Goal: Task Accomplishment & Management: Manage account settings

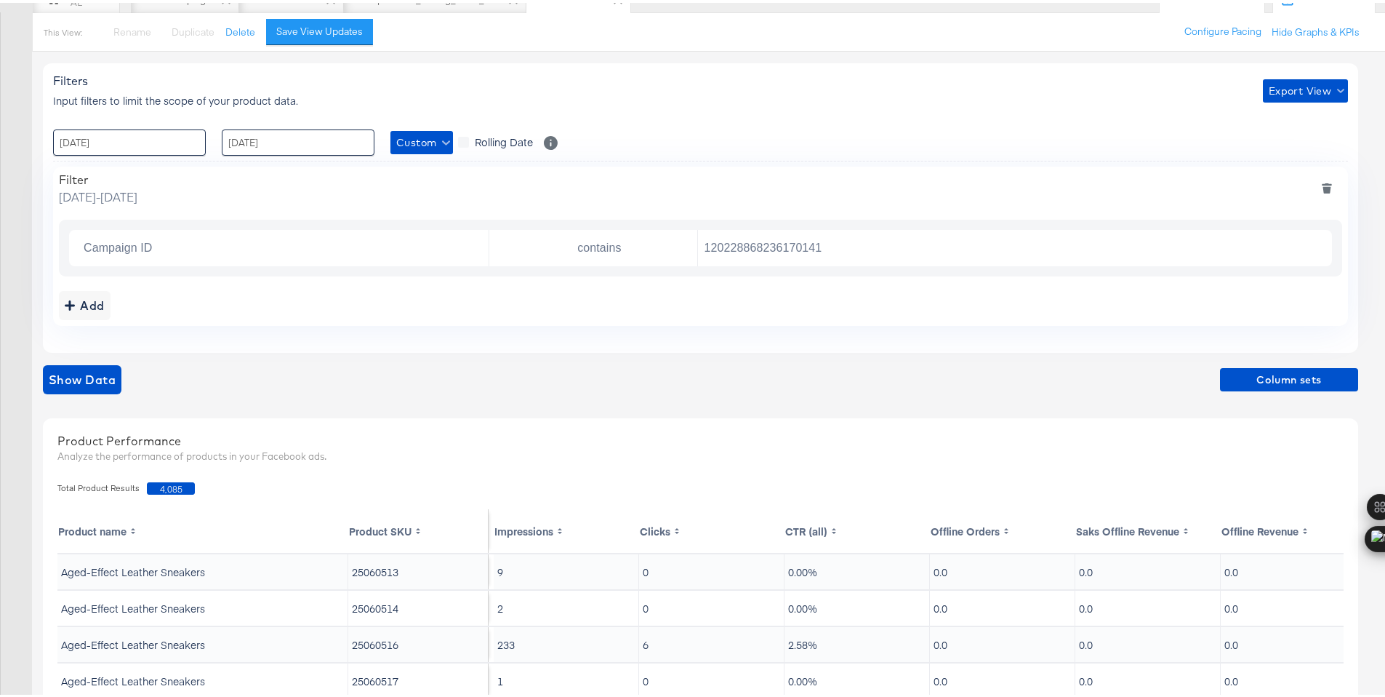
scroll to position [156, 0]
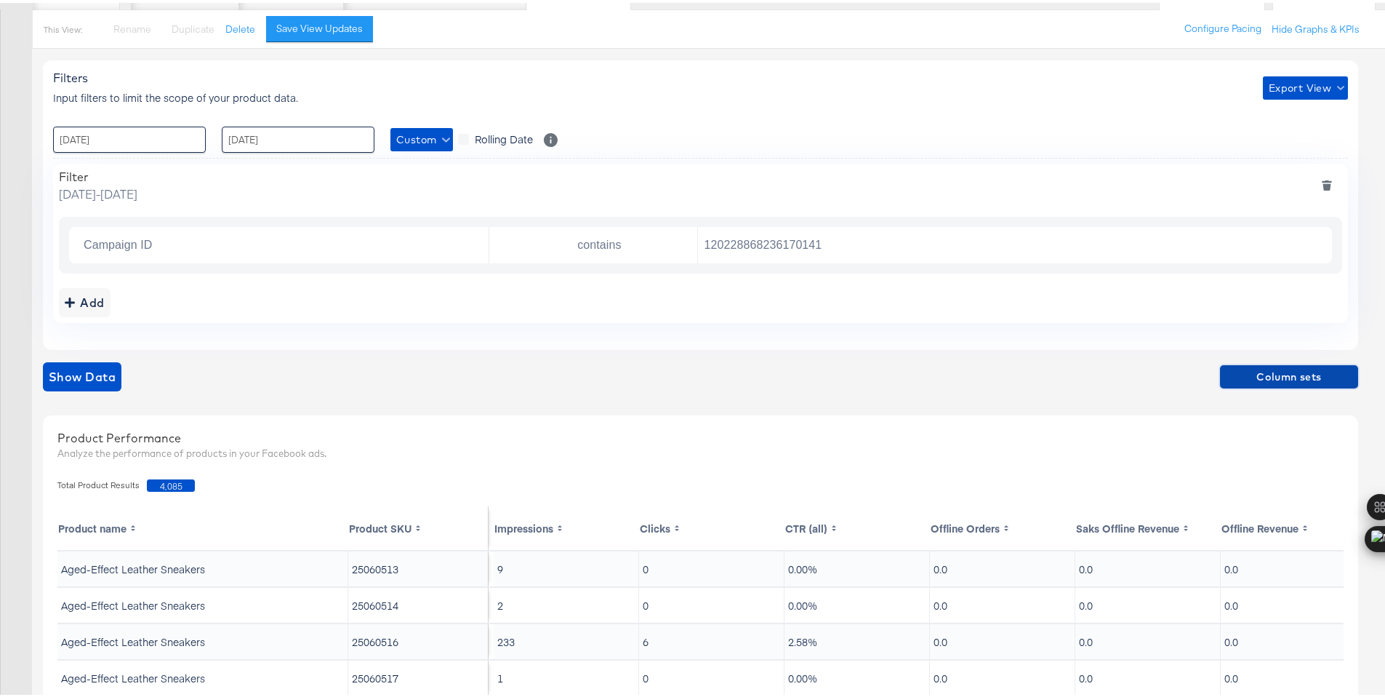
click at [1283, 371] on span "Column sets" at bounding box center [1289, 374] width 127 height 18
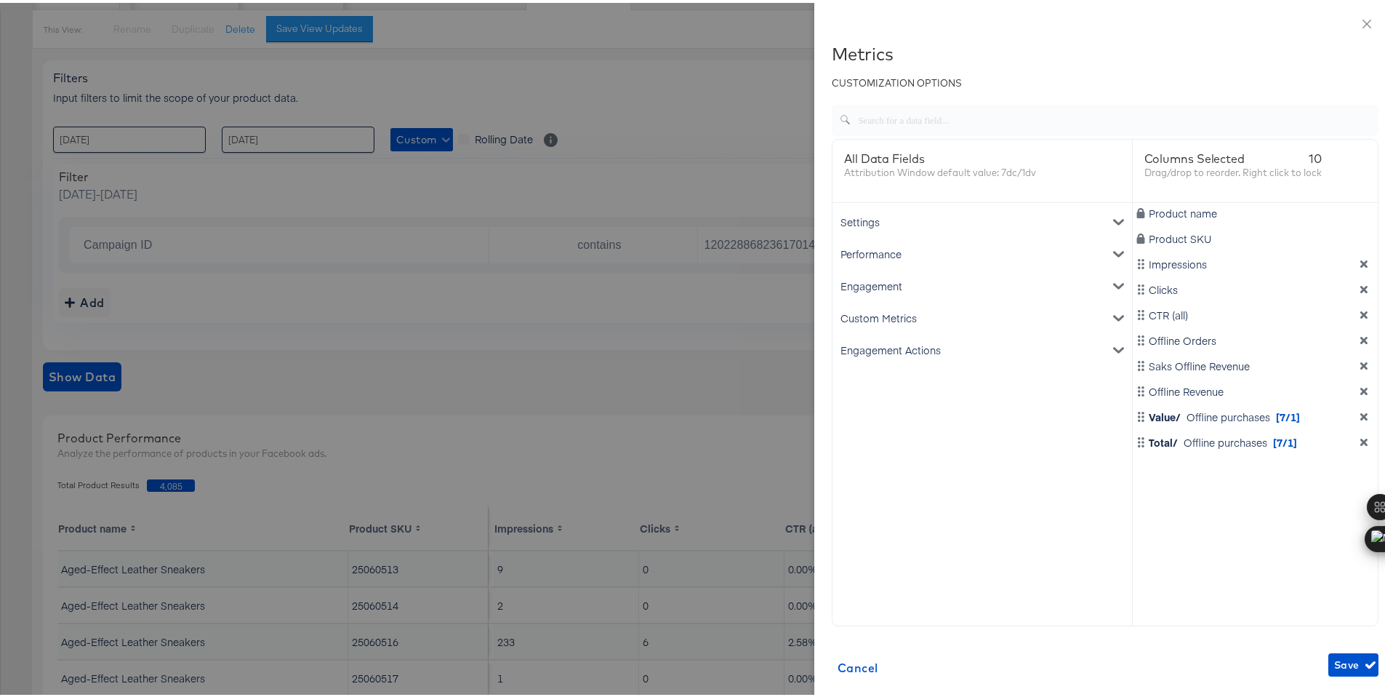
click at [898, 284] on div "Engagement" at bounding box center [983, 283] width 294 height 32
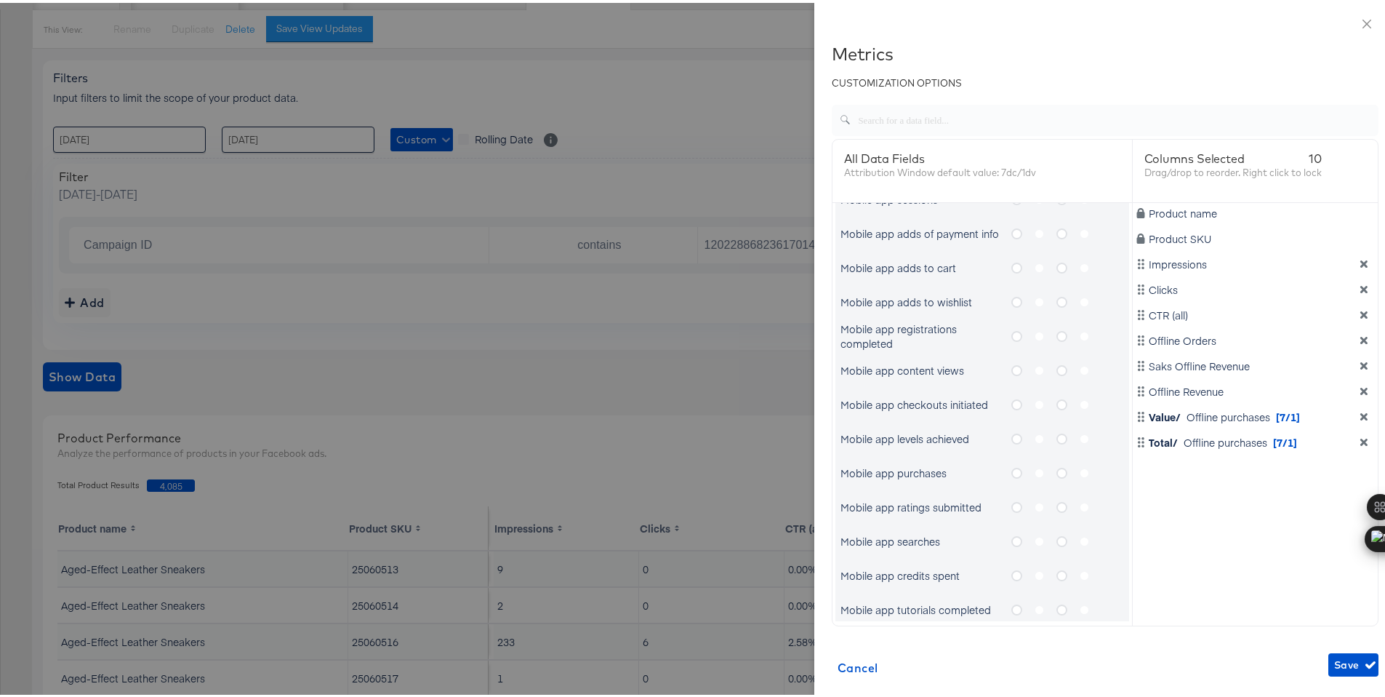
scroll to position [173, 0]
click at [1012, 465] on icon "metrics-list" at bounding box center [1017, 468] width 11 height 11
click at [0, 0] on input "metrics-list" at bounding box center [0, 0] width 0 height 0
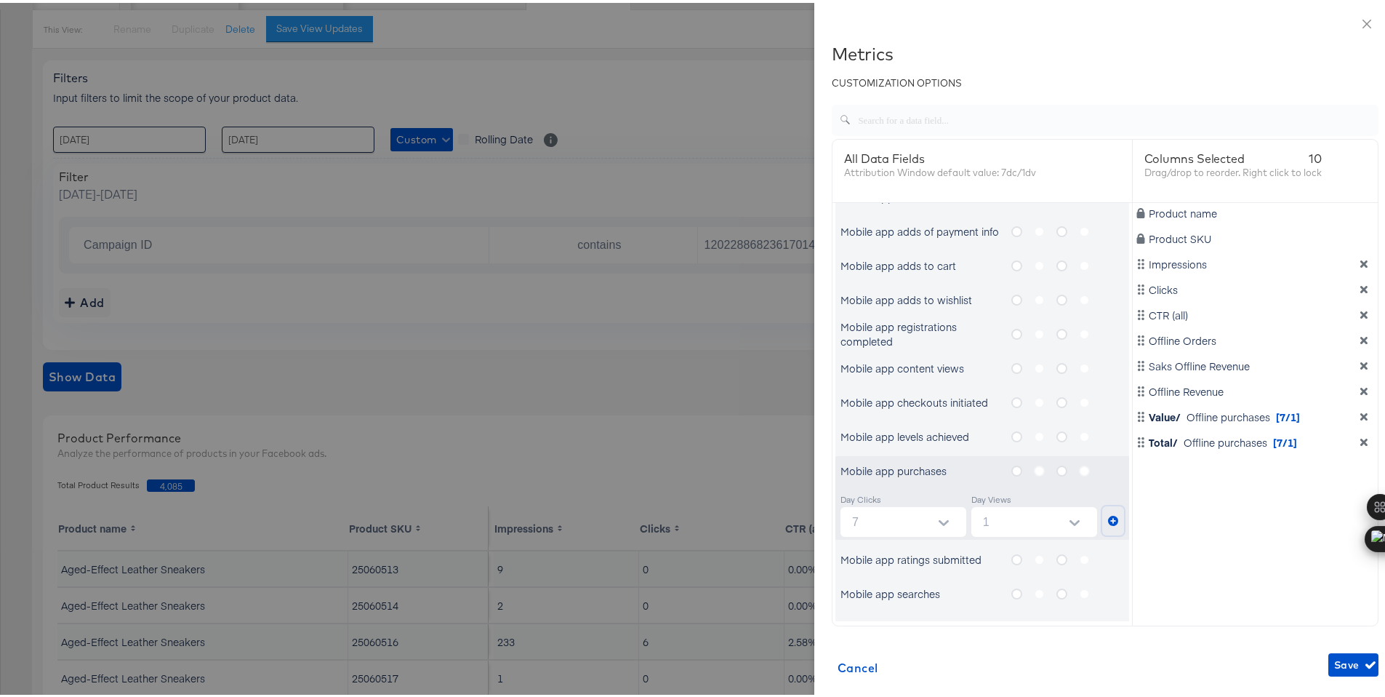
click at [1108, 518] on icon "metrics-list" at bounding box center [1113, 518] width 10 height 10
click at [1057, 468] on icon "metrics-list" at bounding box center [1062, 468] width 11 height 11
click at [0, 0] on input "metrics-list" at bounding box center [0, 0] width 0 height 0
click at [1108, 517] on icon "metrics-list" at bounding box center [1113, 518] width 10 height 10
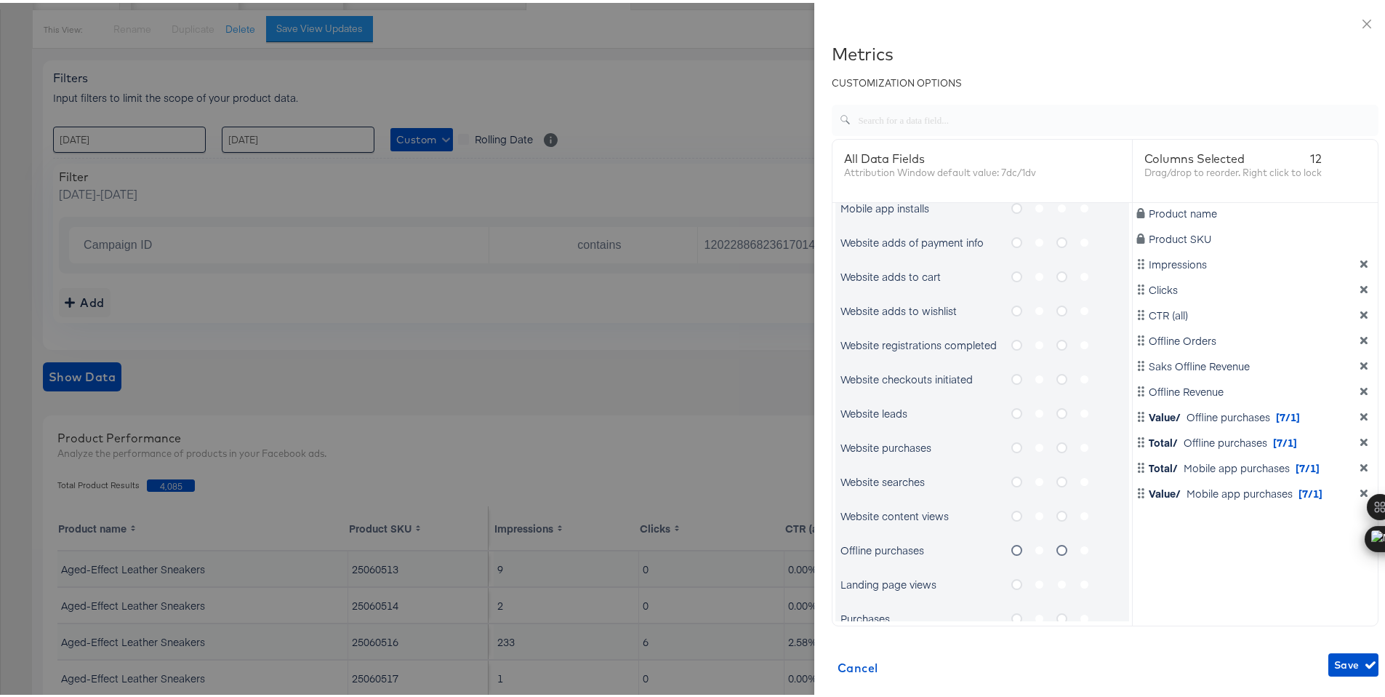
scroll to position [737, 0]
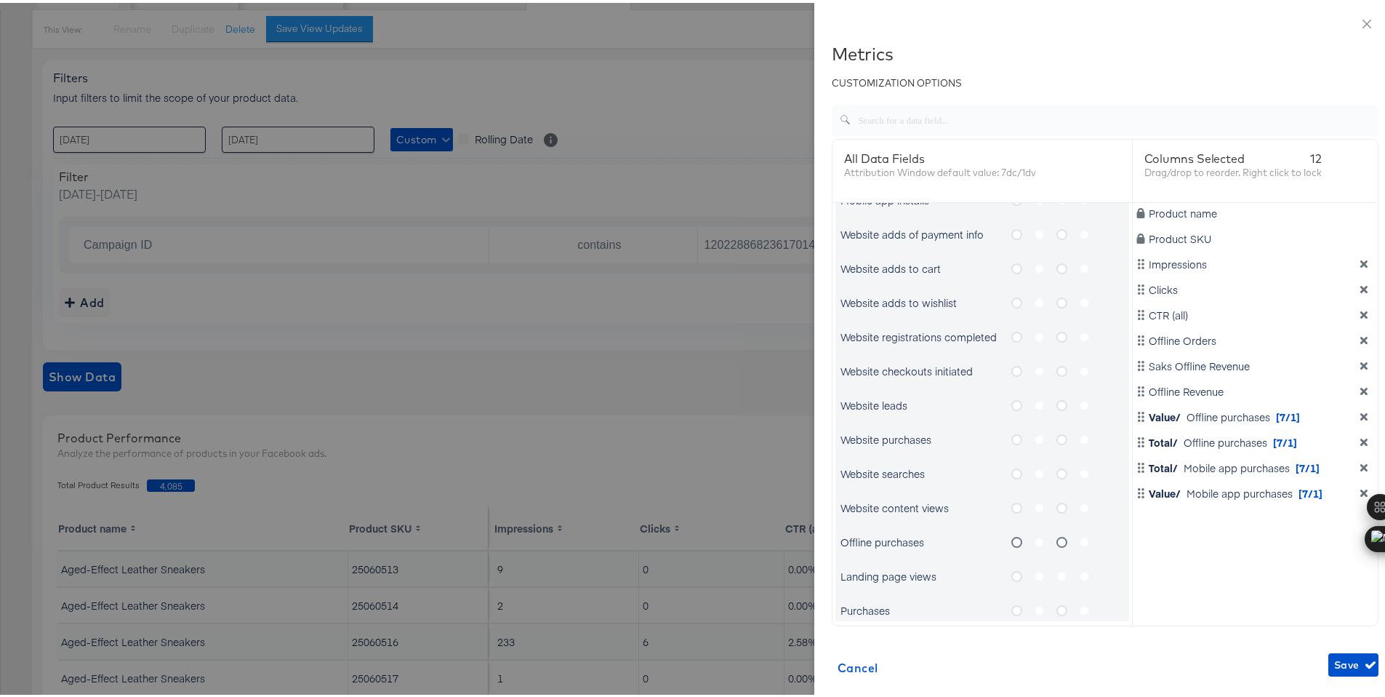
click at [1012, 437] on icon "metrics-list" at bounding box center [1017, 436] width 11 height 11
click at [0, 0] on input "metrics-list" at bounding box center [0, 0] width 0 height 0
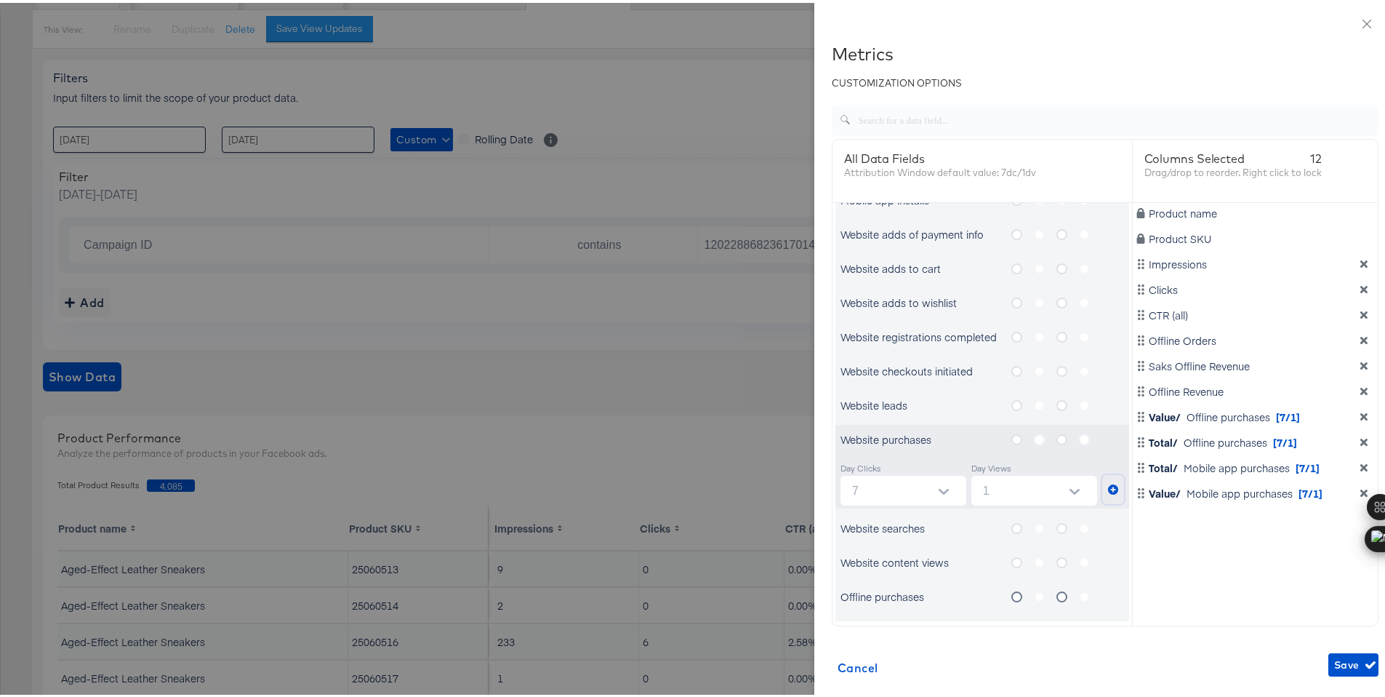
click at [1108, 490] on icon "metrics-list" at bounding box center [1113, 486] width 10 height 10
click at [1057, 441] on icon "metrics-list" at bounding box center [1062, 436] width 11 height 11
click at [0, 0] on input "metrics-list" at bounding box center [0, 0] width 0 height 0
click at [1108, 484] on icon "metrics-list" at bounding box center [1113, 486] width 10 height 10
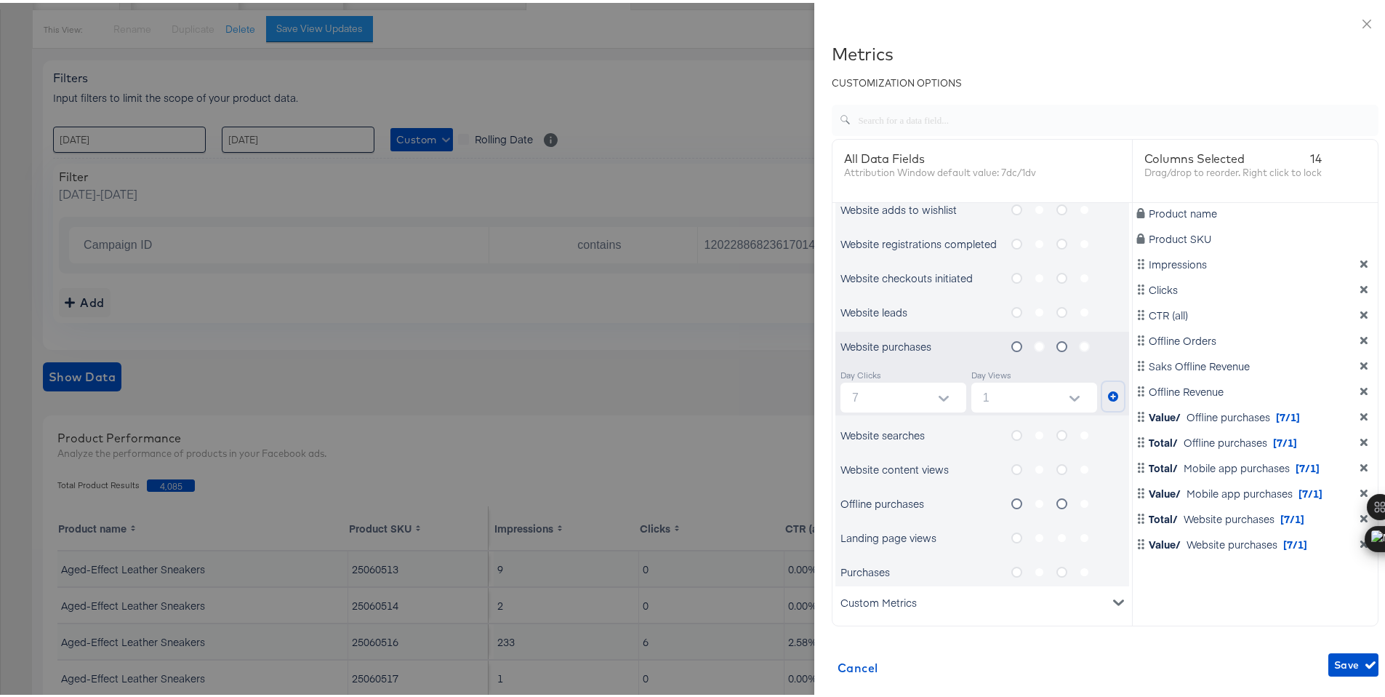
scroll to position [863, 0]
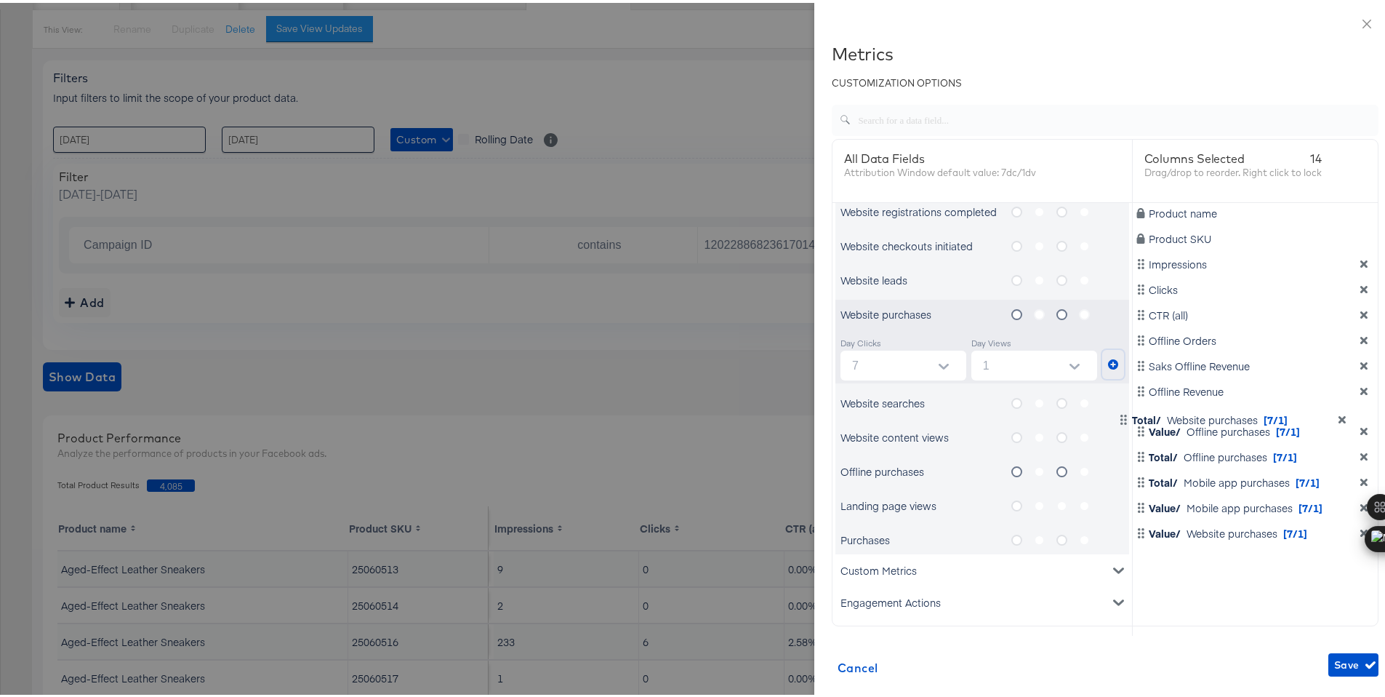
drag, startPoint x: 1220, startPoint y: 521, endPoint x: 1220, endPoint y: 404, distance: 117.1
click at [1220, 404] on div "Product name Product SKU Impressions Clicks CTR (all) Offline Orders Saks Offli…" at bounding box center [1256, 409] width 246 height 418
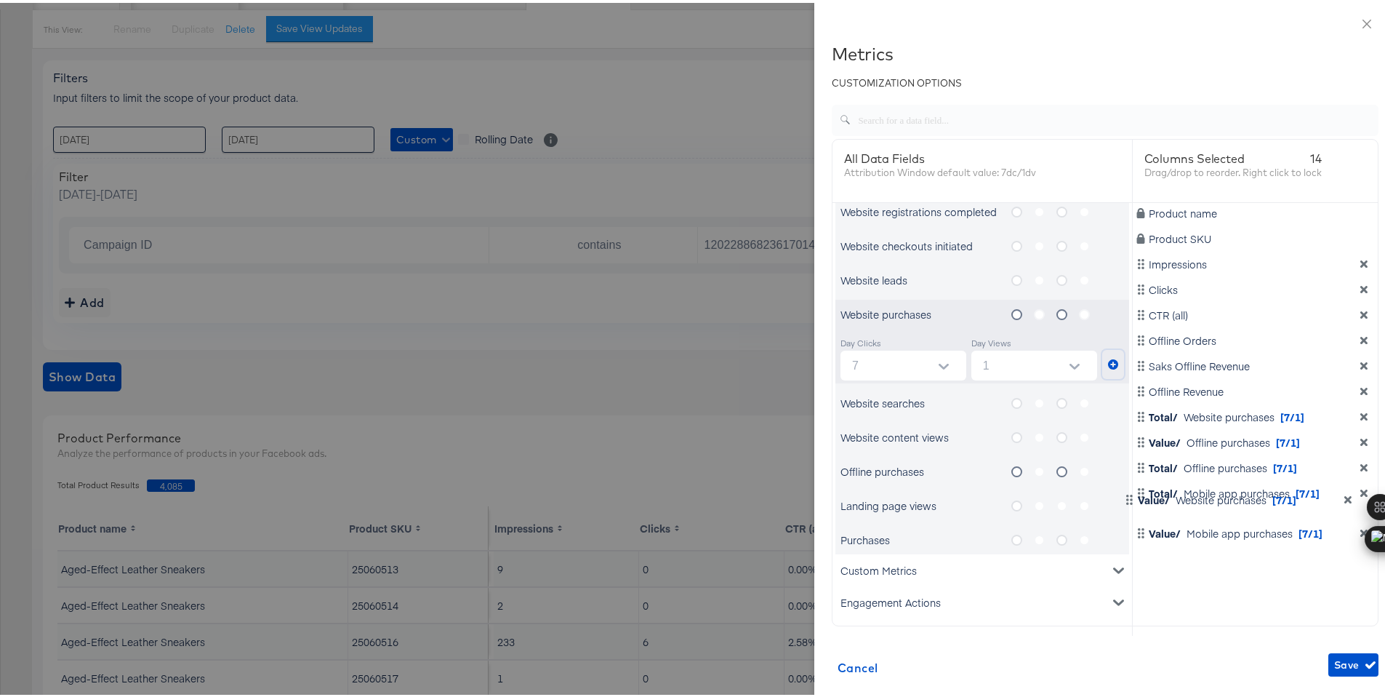
scroll to position [1, 0]
drag, startPoint x: 1219, startPoint y: 544, endPoint x: 1229, endPoint y: 436, distance: 108.1
click at [1229, 436] on div "Product name Product SKU Impressions Clicks CTR (all) Offline Orders Saks Offli…" at bounding box center [1256, 408] width 246 height 418
drag, startPoint x: 1227, startPoint y: 519, endPoint x: 1227, endPoint y: 462, distance: 56.7
click at [1227, 462] on div "Product name Product SKU Impressions Clicks CTR (all) Offline Orders Saks Offli…" at bounding box center [1256, 408] width 246 height 418
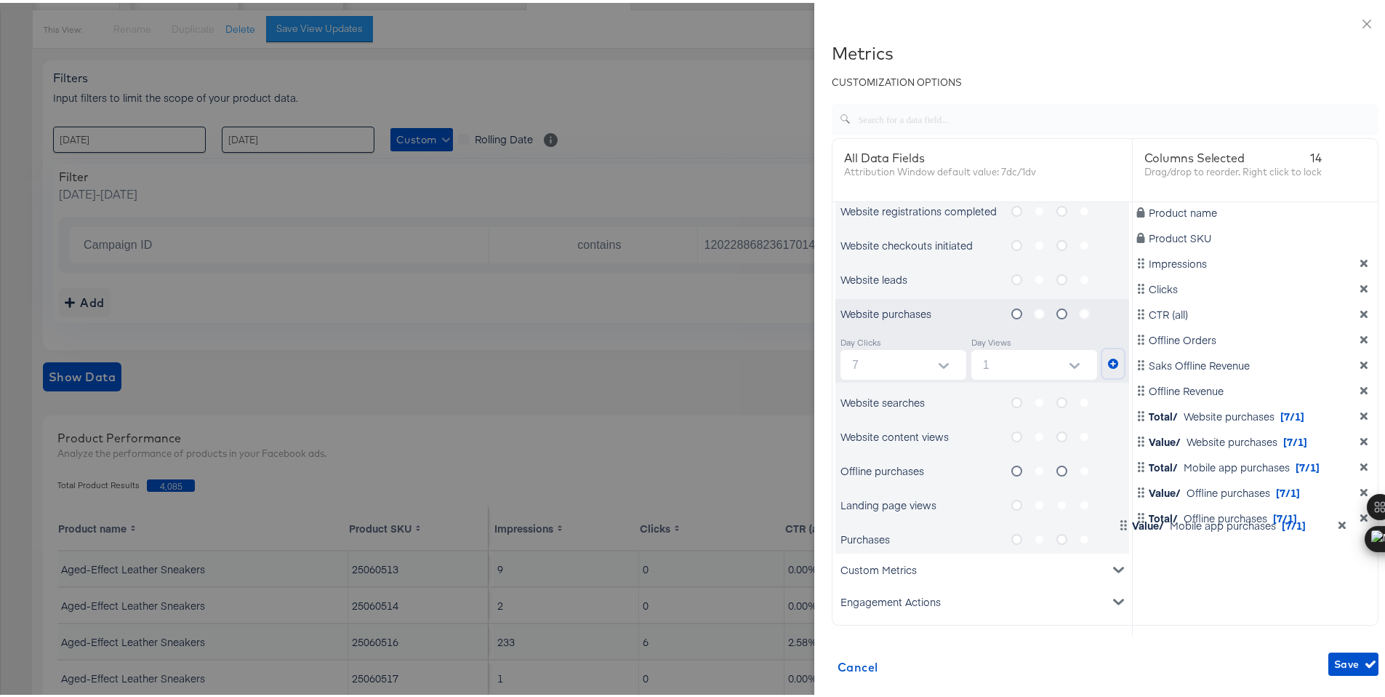
scroll to position [1, 0]
drag, startPoint x: 1208, startPoint y: 543, endPoint x: 1216, endPoint y: 485, distance: 58.7
click at [1216, 485] on div "Product name Product SKU Impressions Clicks CTR (all) Offline Orders Saks Offli…" at bounding box center [1256, 408] width 246 height 418
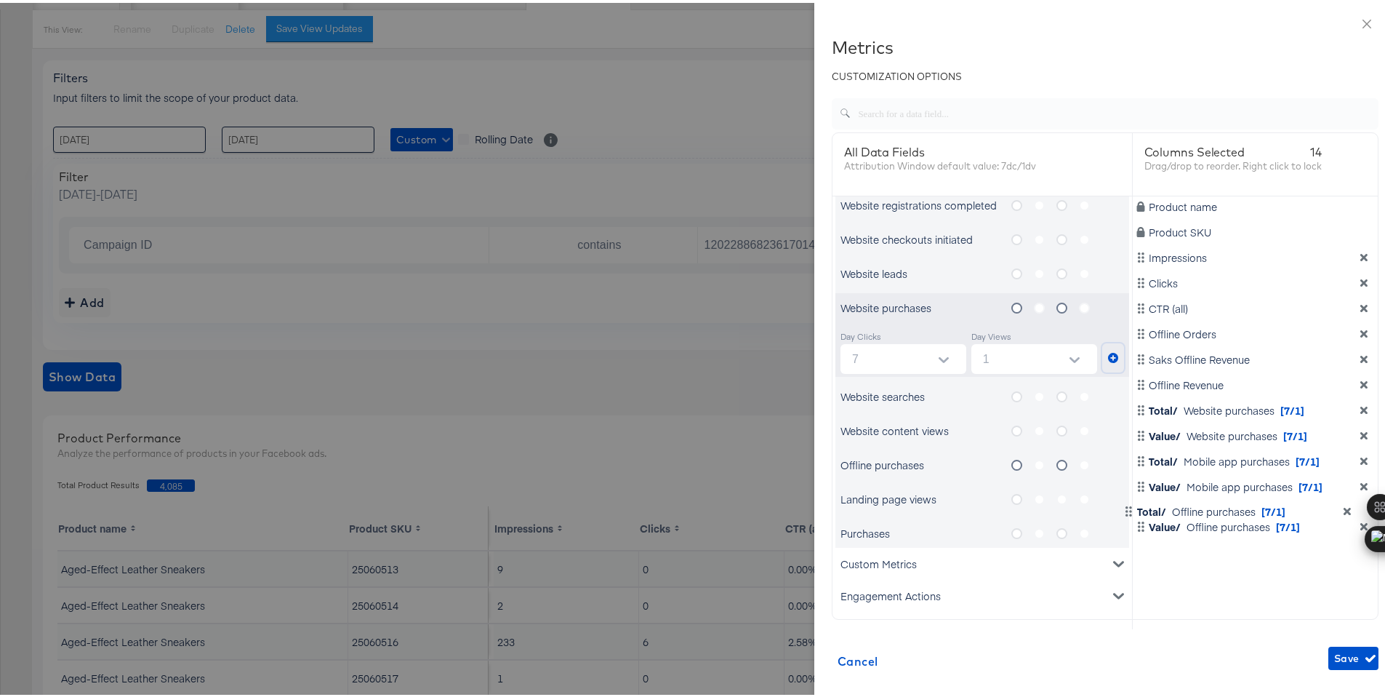
drag, startPoint x: 1201, startPoint y: 543, endPoint x: 1207, endPoint y: 504, distance: 39.1
click at [1207, 504] on div "Product name Product SKU Impressions Clicks CTR (all) Offline Orders Saks Offli…" at bounding box center [1256, 402] width 246 height 418
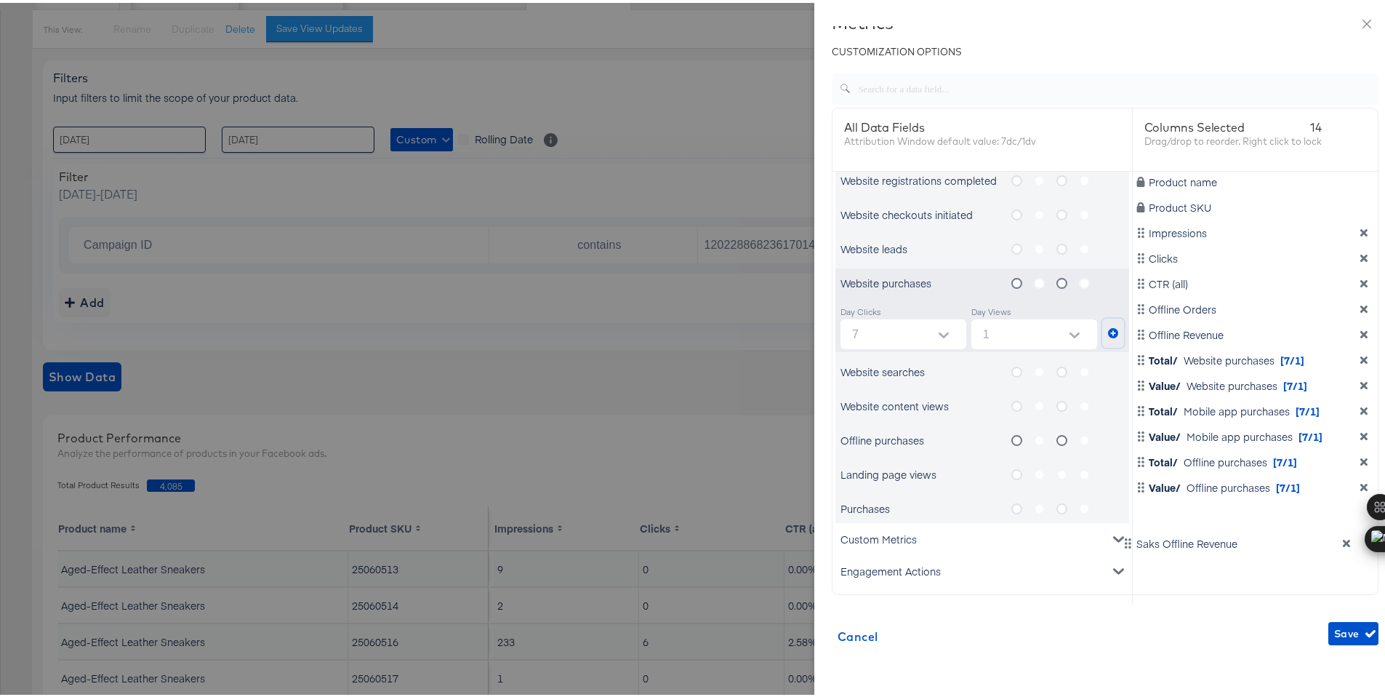
scroll to position [34, 0]
drag, startPoint x: 1175, startPoint y: 359, endPoint x: 1180, endPoint y: 524, distance: 165.2
click at [1180, 524] on div "Product name Product SKU Impressions Clicks CTR (all) Offline Orders Saks Offli…" at bounding box center [1256, 375] width 246 height 418
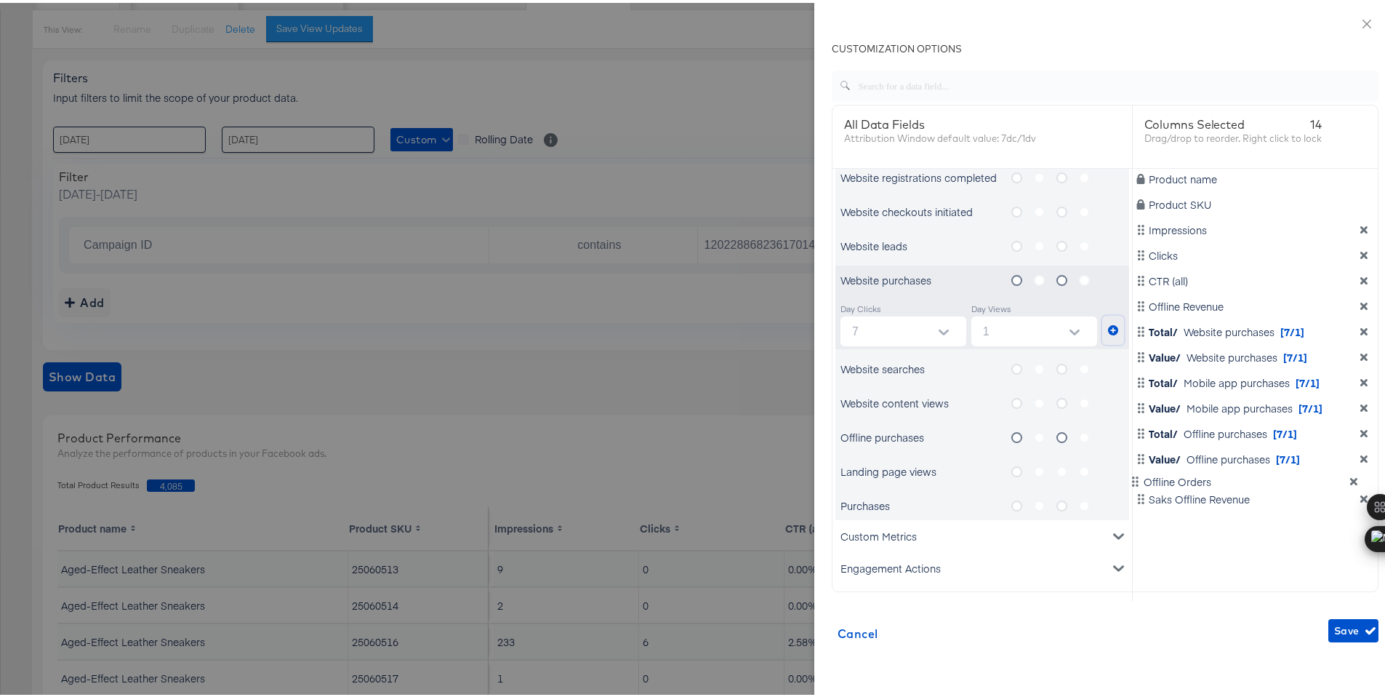
drag, startPoint x: 1185, startPoint y: 303, endPoint x: 1197, endPoint y: 484, distance: 180.7
click at [1197, 484] on div "Product name Product SKU Impressions Clicks CTR (all) Offline Orders Offline Re…" at bounding box center [1256, 375] width 246 height 418
drag, startPoint x: 1175, startPoint y: 305, endPoint x: 1178, endPoint y: 487, distance: 182.6
click at [1178, 487] on div "Product name Product SKU Impressions Clicks CTR (all) Offline Revenue Total/ We…" at bounding box center [1256, 375] width 246 height 418
click at [1337, 628] on span "Save" at bounding box center [1354, 628] width 39 height 18
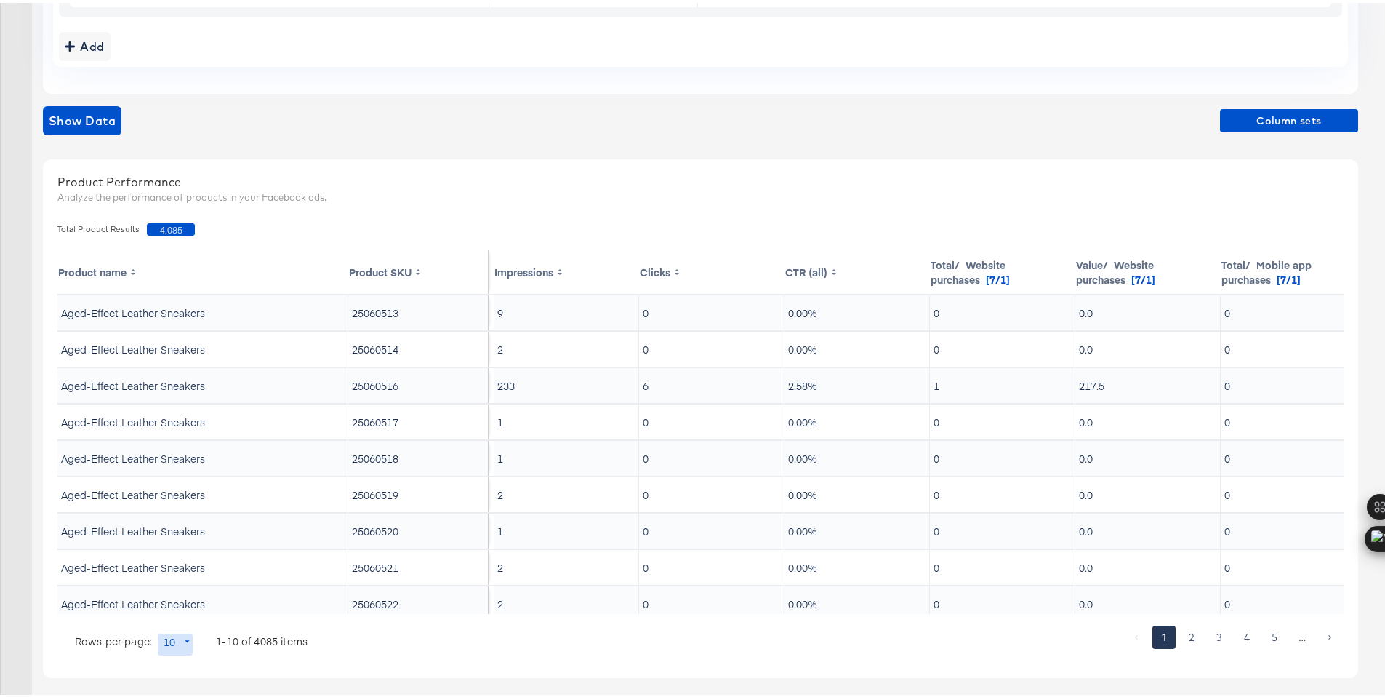
scroll to position [0, 0]
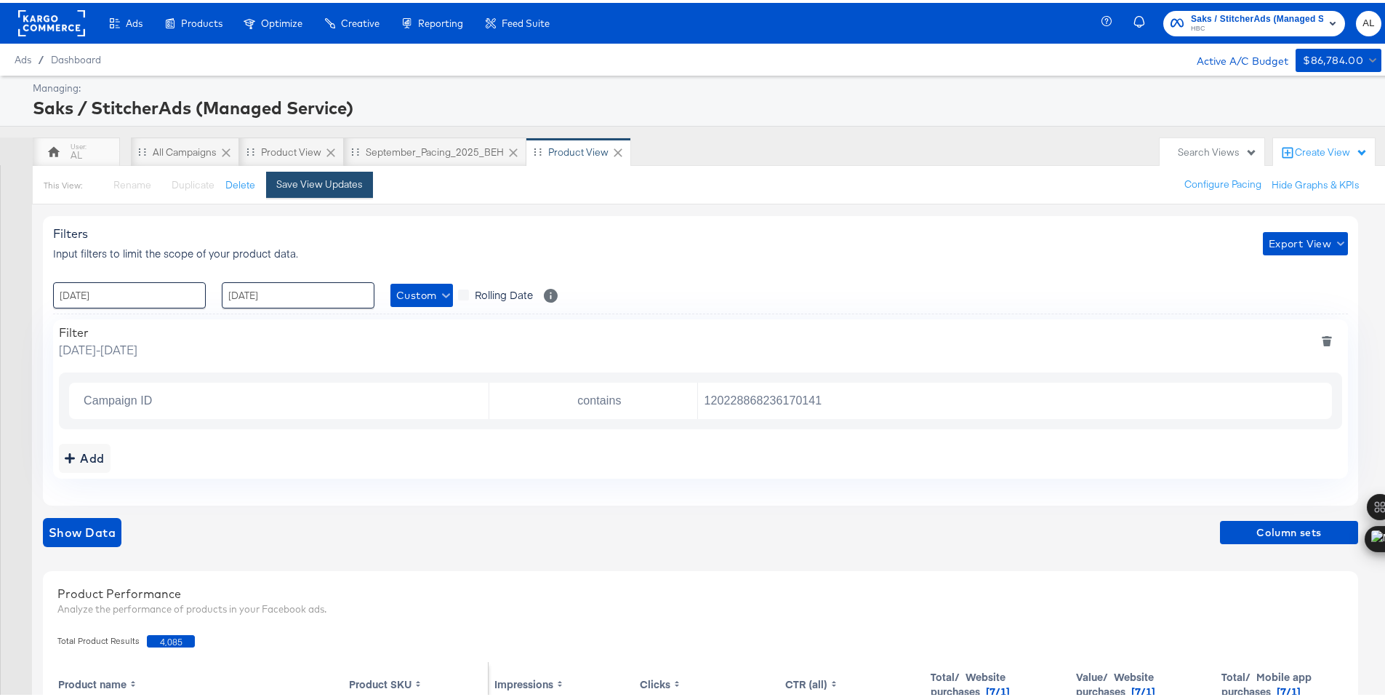
click at [313, 188] on div "Save View Updates" at bounding box center [319, 182] width 87 height 14
click at [1325, 245] on span "Export View" at bounding box center [1305, 241] width 73 height 18
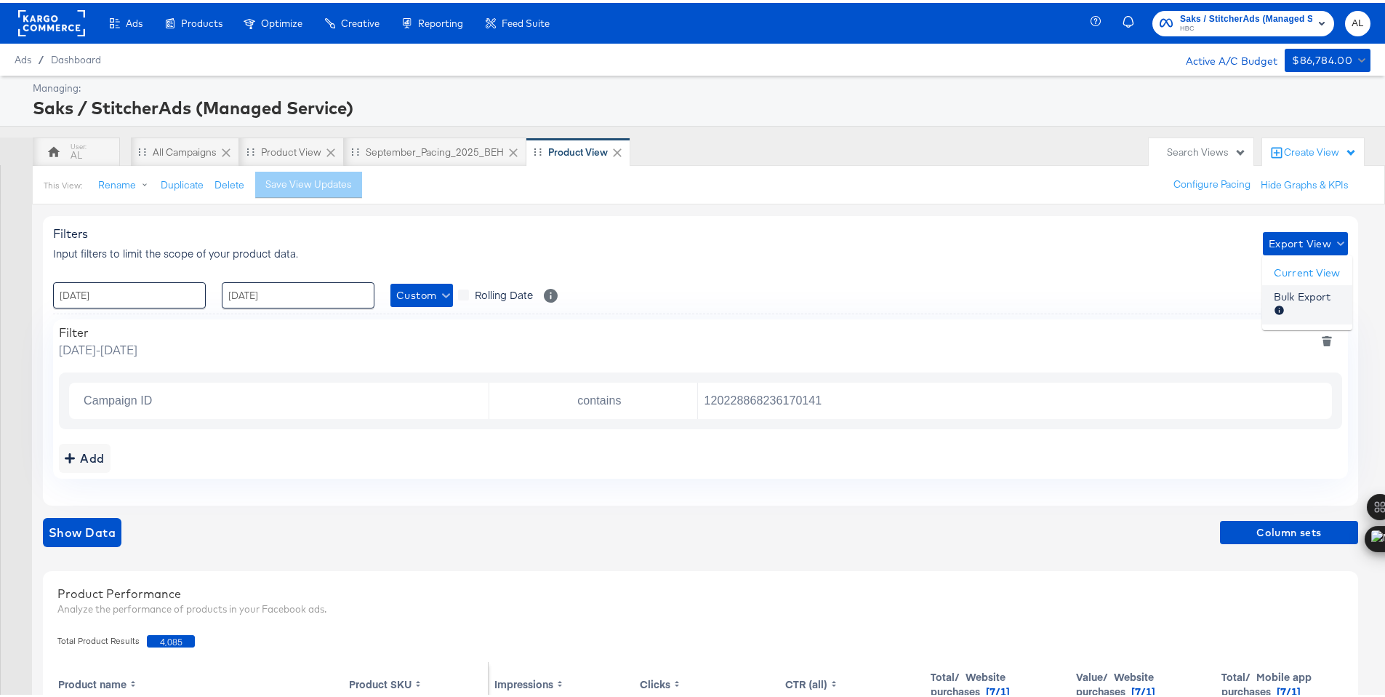
click at [1317, 295] on span "Bulk Export" at bounding box center [1302, 302] width 57 height 31
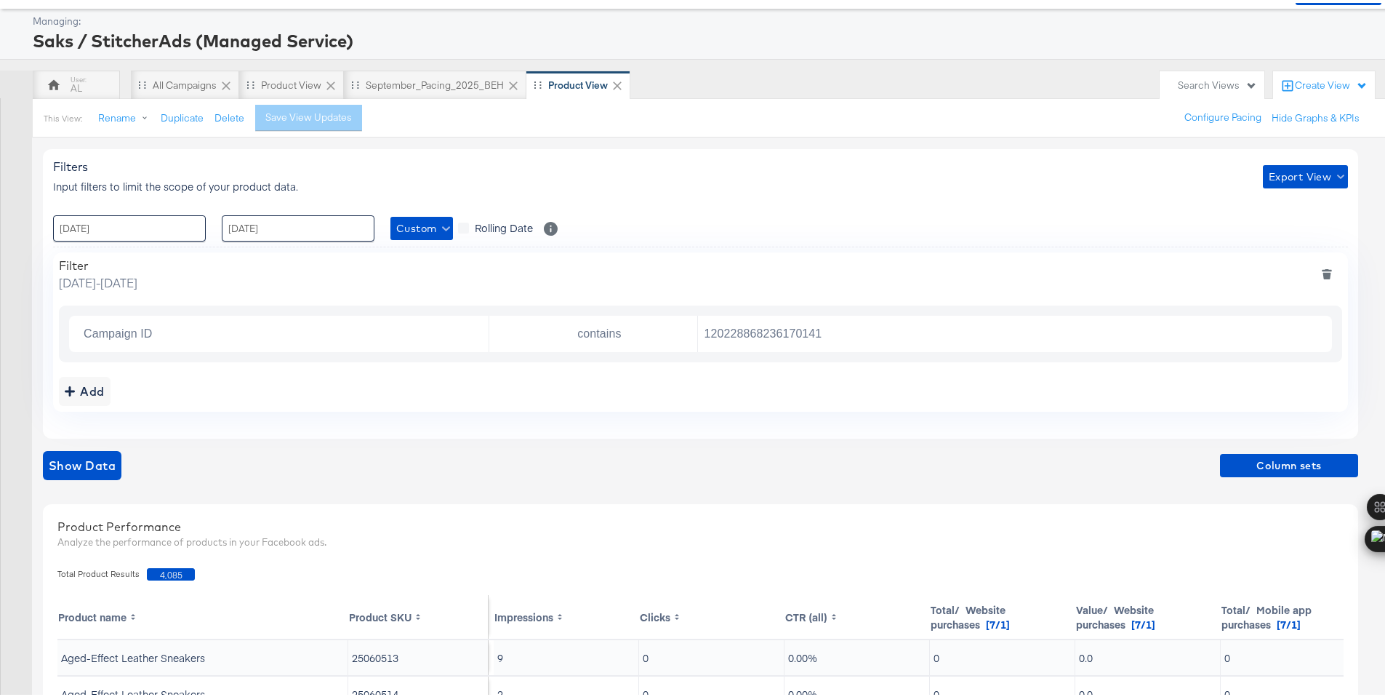
scroll to position [116, 0]
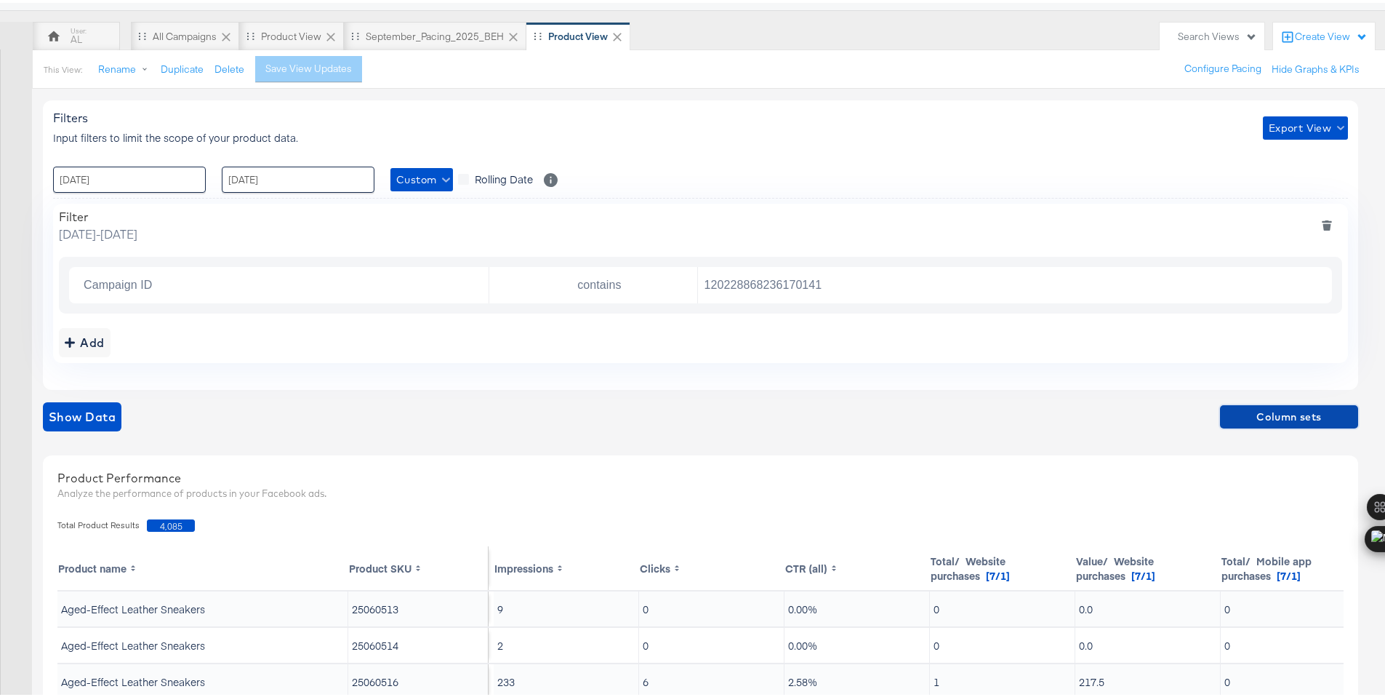
click at [1238, 416] on span "Column sets" at bounding box center [1289, 414] width 127 height 18
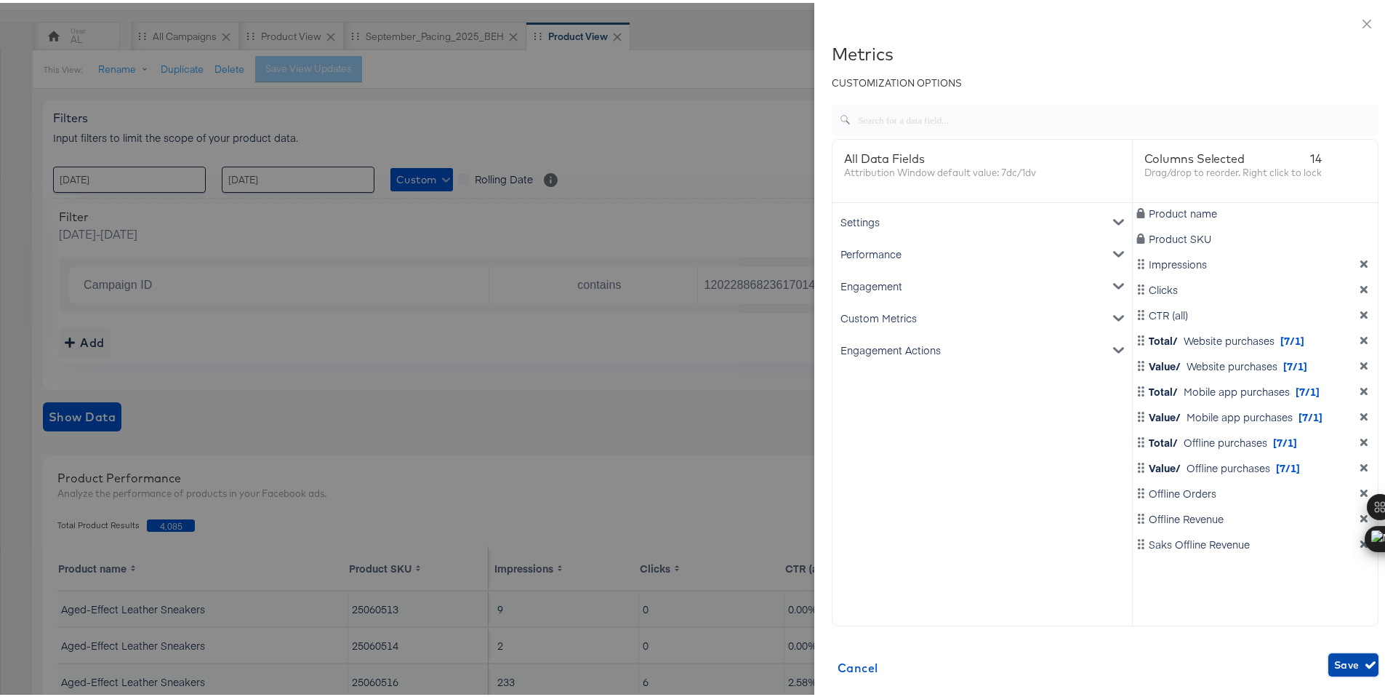
click at [1335, 658] on span "Save" at bounding box center [1354, 662] width 39 height 18
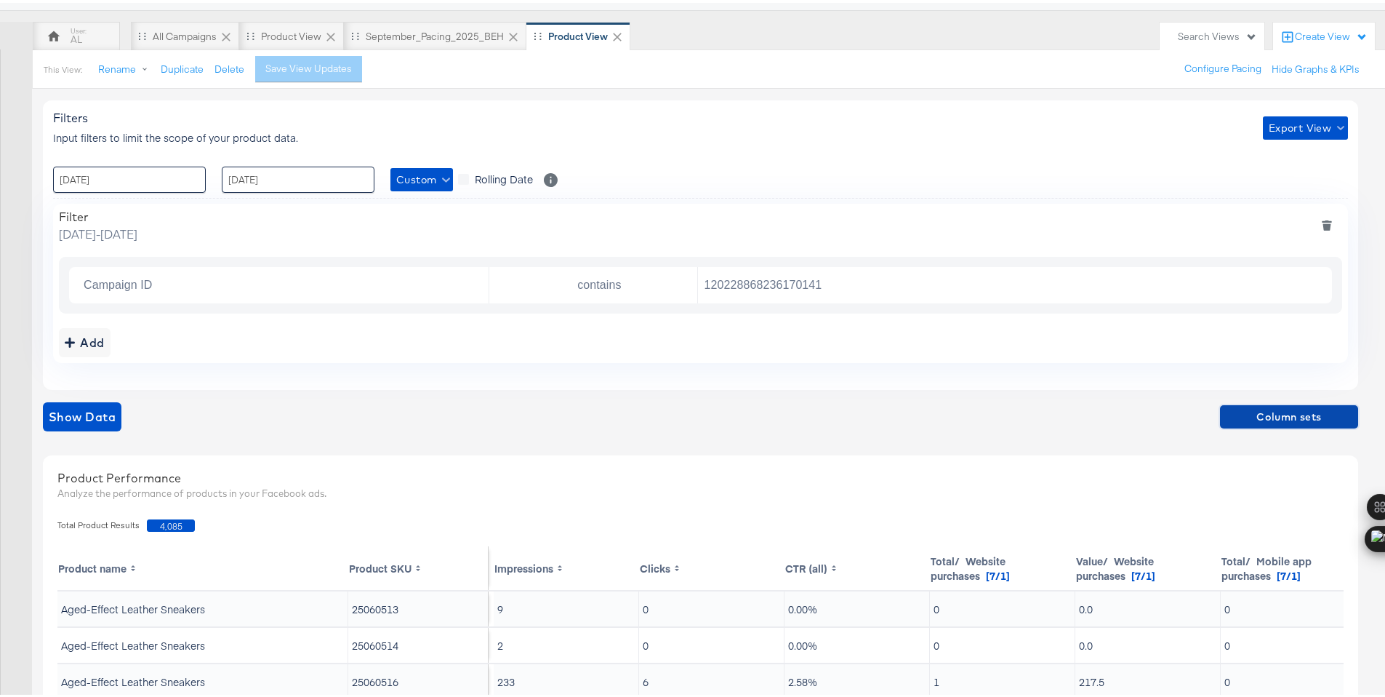
click at [1265, 417] on span "Column sets" at bounding box center [1289, 414] width 127 height 18
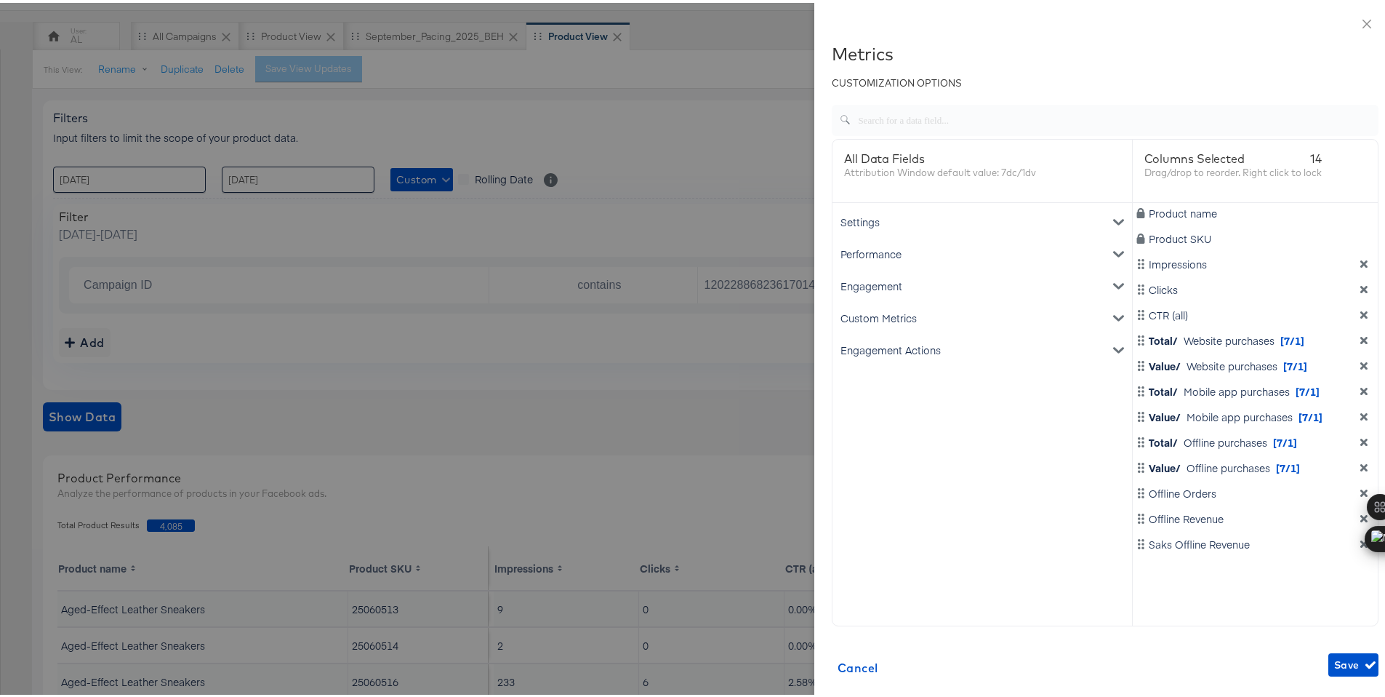
click at [1361, 441] on icon "dimension-list" at bounding box center [1364, 439] width 7 height 7
click at [1361, 489] on icon "dimension-list" at bounding box center [1364, 490] width 7 height 7
click at [1335, 664] on span "Save" at bounding box center [1354, 662] width 39 height 18
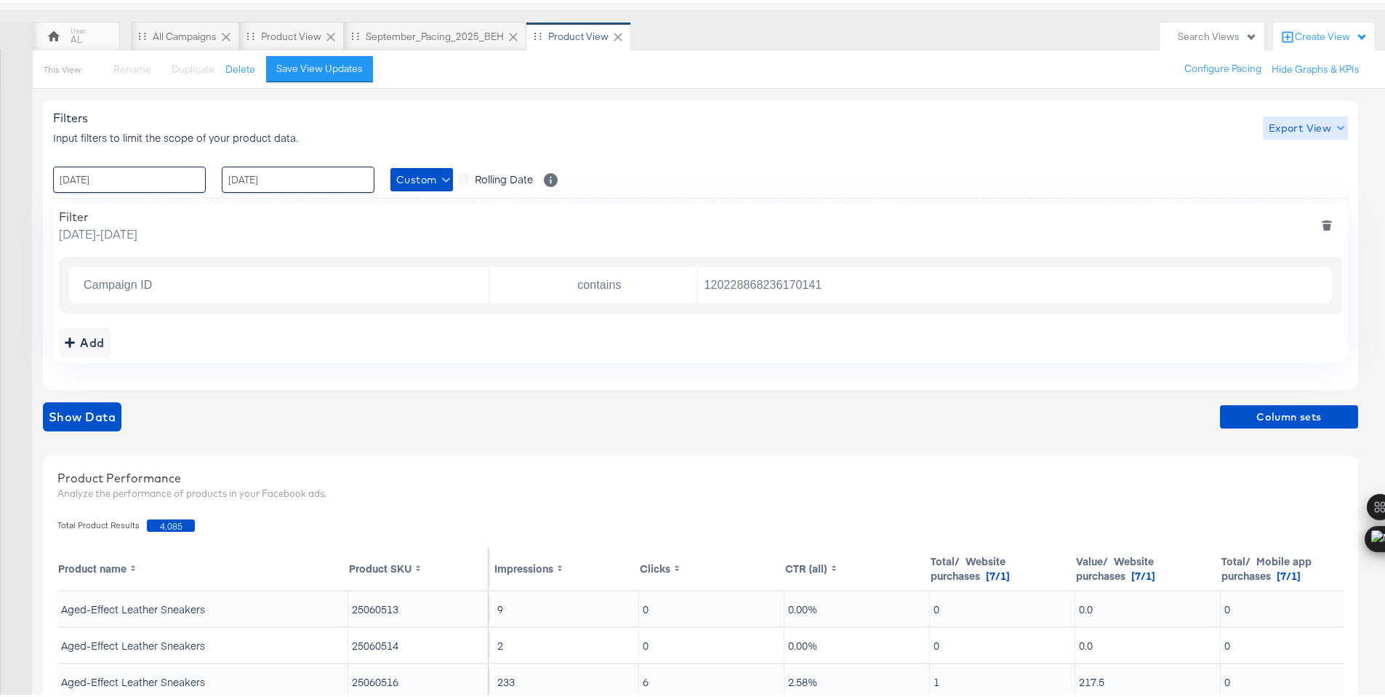
click at [1316, 131] on span "Export View" at bounding box center [1305, 125] width 73 height 18
click at [1309, 181] on span "Bulk Export" at bounding box center [1302, 186] width 57 height 31
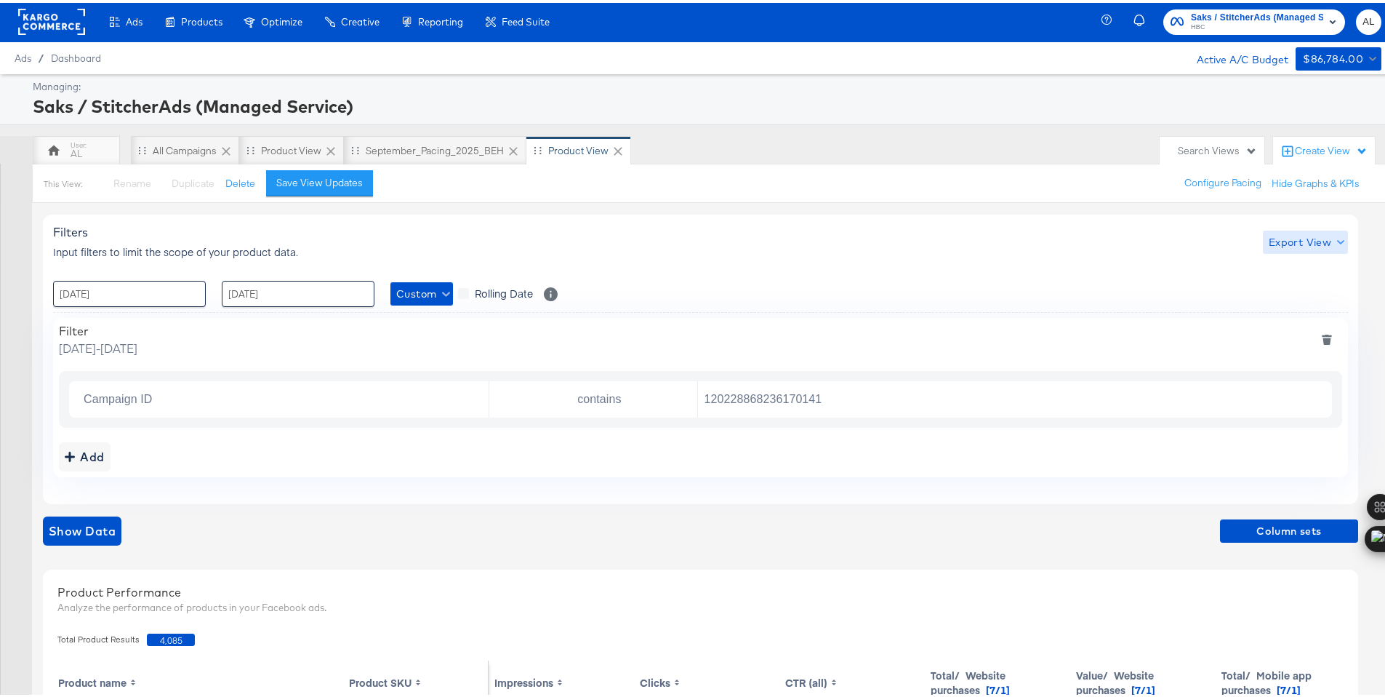
scroll to position [0, 0]
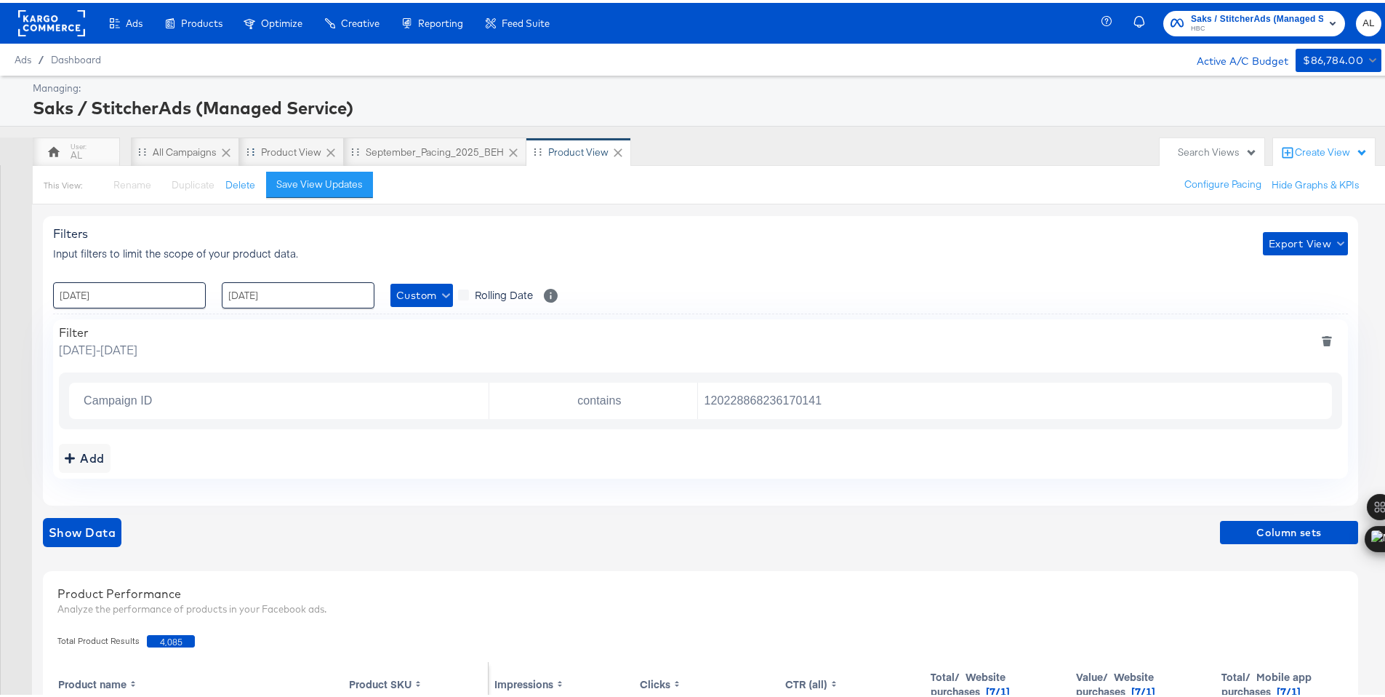
click at [333, 148] on icon at bounding box center [331, 150] width 15 height 15
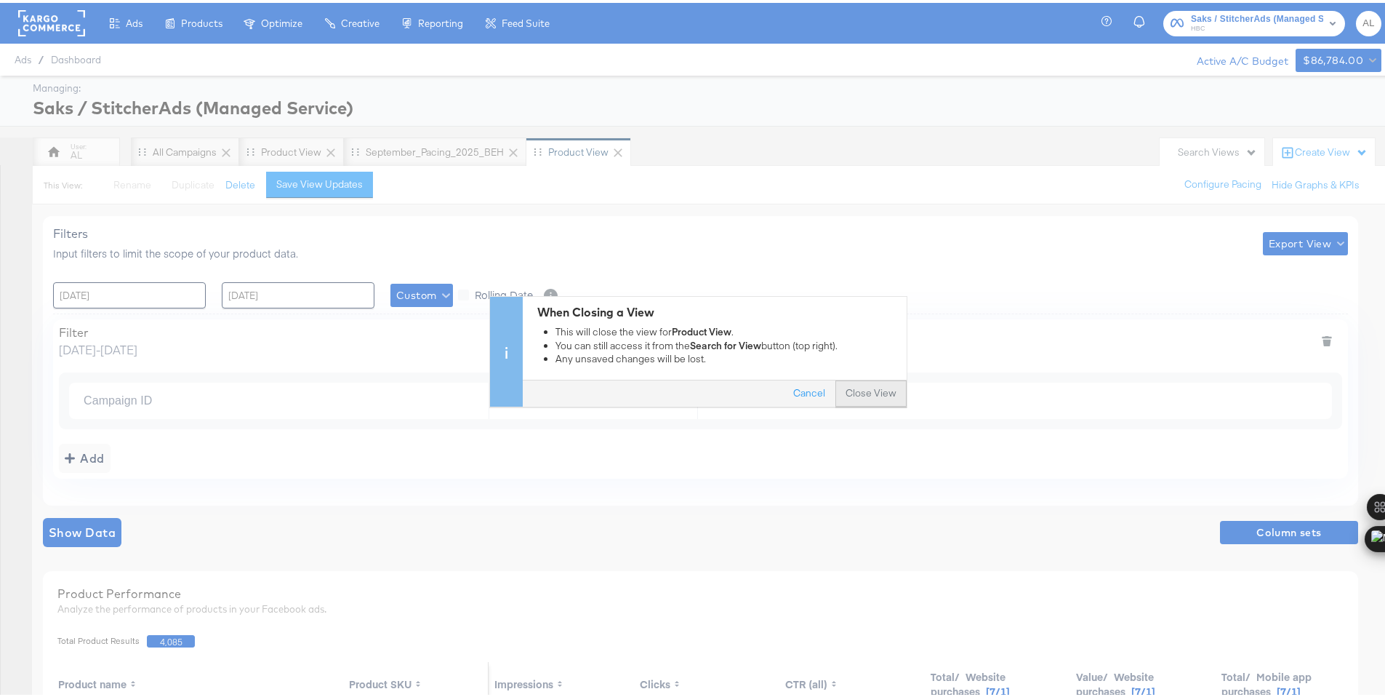
click at [853, 390] on button "Close View" at bounding box center [871, 390] width 71 height 26
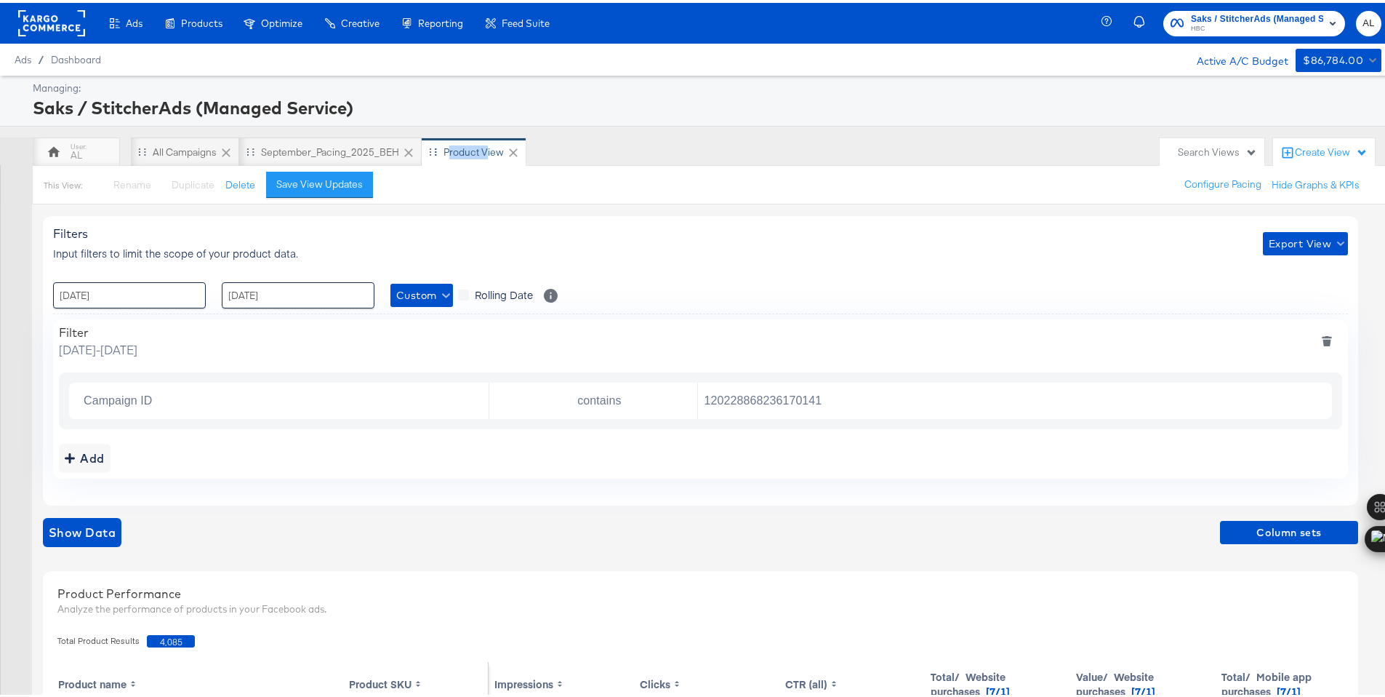
drag, startPoint x: 485, startPoint y: 151, endPoint x: 450, endPoint y: 153, distance: 34.9
click at [450, 153] on div "Product View" at bounding box center [474, 150] width 60 height 14
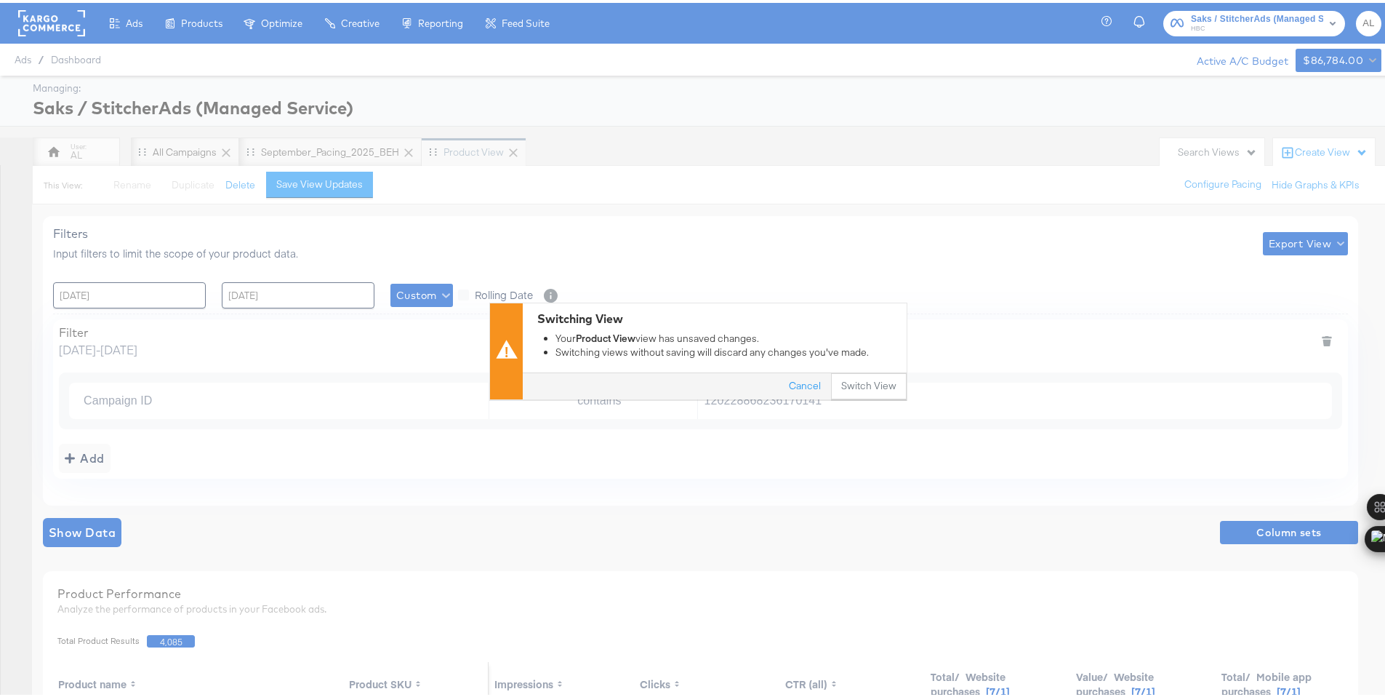
click at [430, 149] on div "Switching View Your Product View view has unsaved changes. Switching views with…" at bounding box center [698, 348] width 1396 height 697
click at [785, 382] on button "Cancel" at bounding box center [805, 384] width 52 height 26
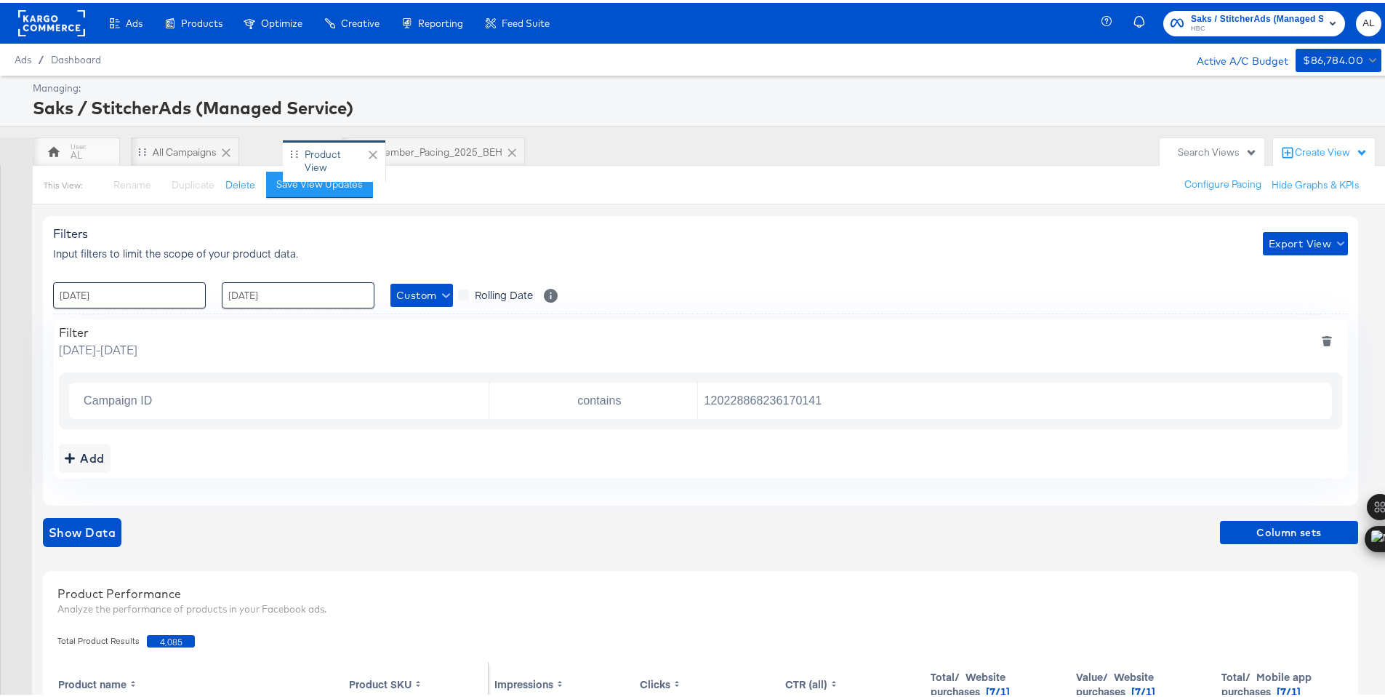
drag, startPoint x: 431, startPoint y: 145, endPoint x: 285, endPoint y: 148, distance: 145.5
click at [285, 148] on div "AL All Campaigns September_Pacing_2025_BEH Product View" at bounding box center [593, 149] width 1120 height 29
click at [412, 148] on div "September_Pacing_2025_BEH" at bounding box center [435, 150] width 138 height 14
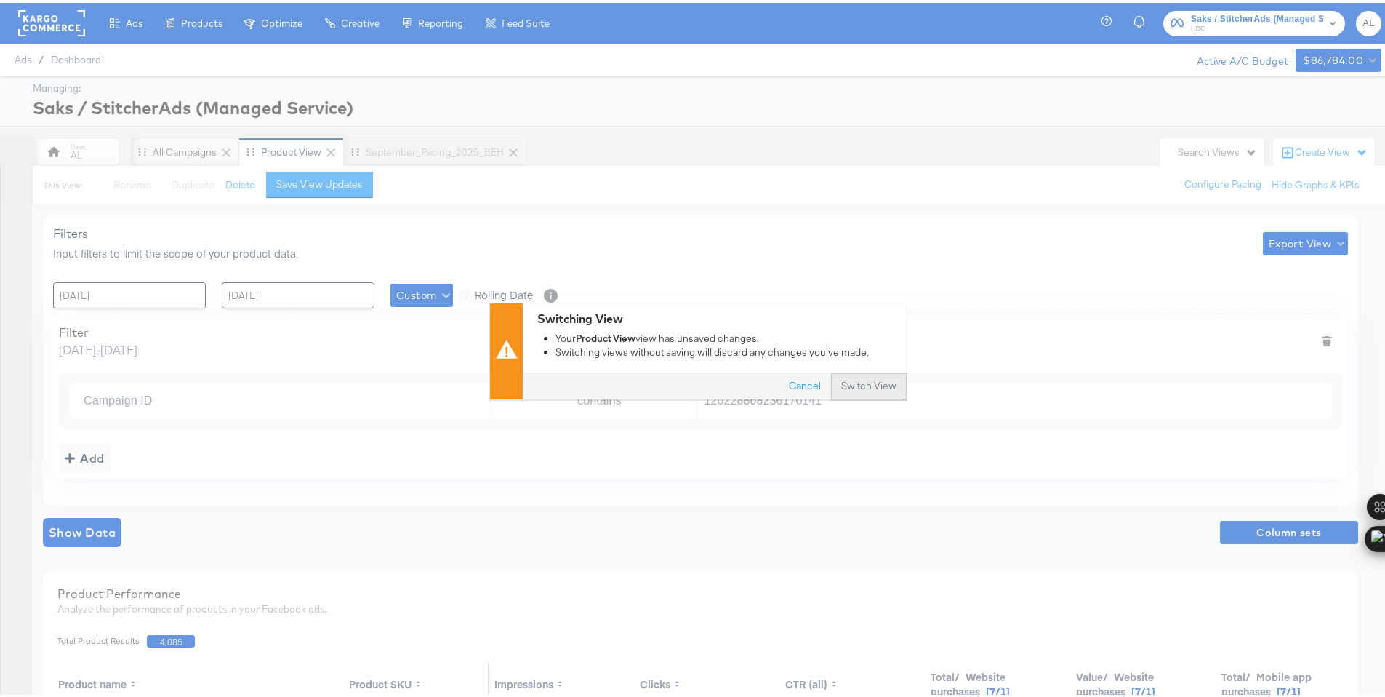
click at [848, 379] on button "Switch View" at bounding box center [869, 384] width 76 height 26
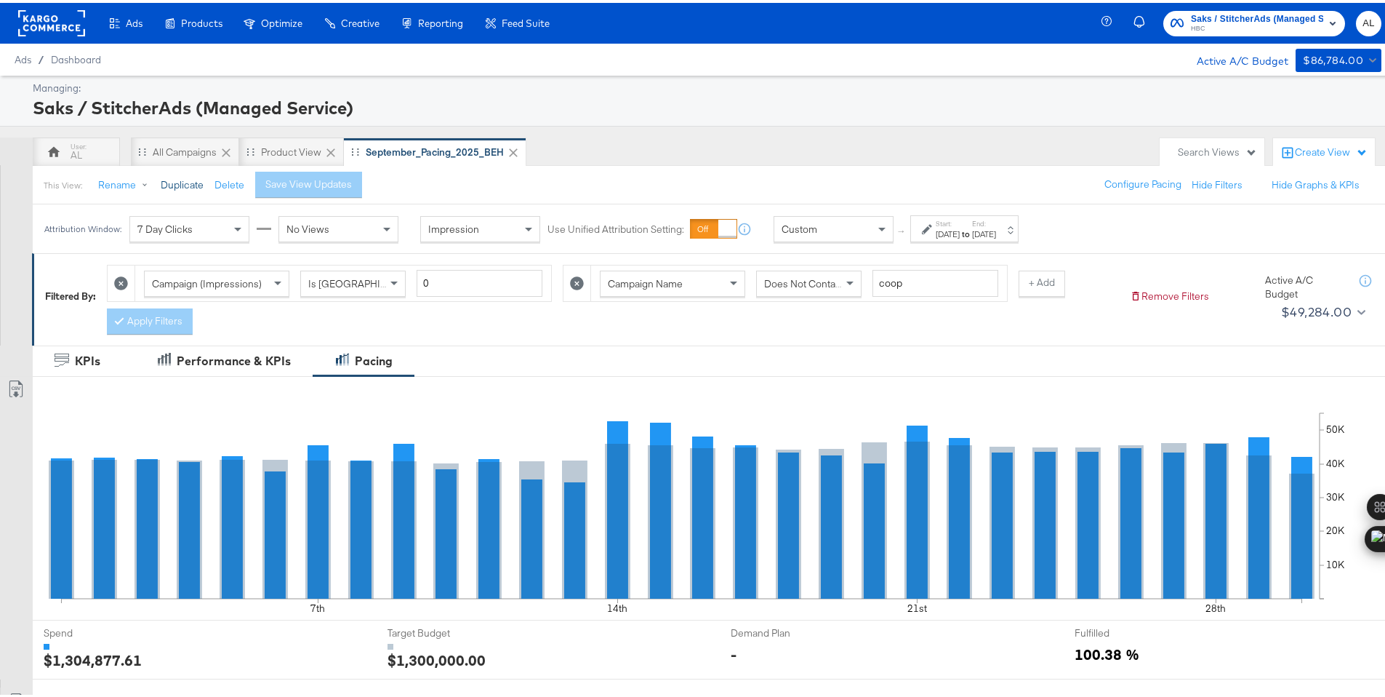
click at [171, 182] on button "Duplicate" at bounding box center [182, 182] width 43 height 14
click at [111, 185] on button "Rename" at bounding box center [126, 182] width 76 height 26
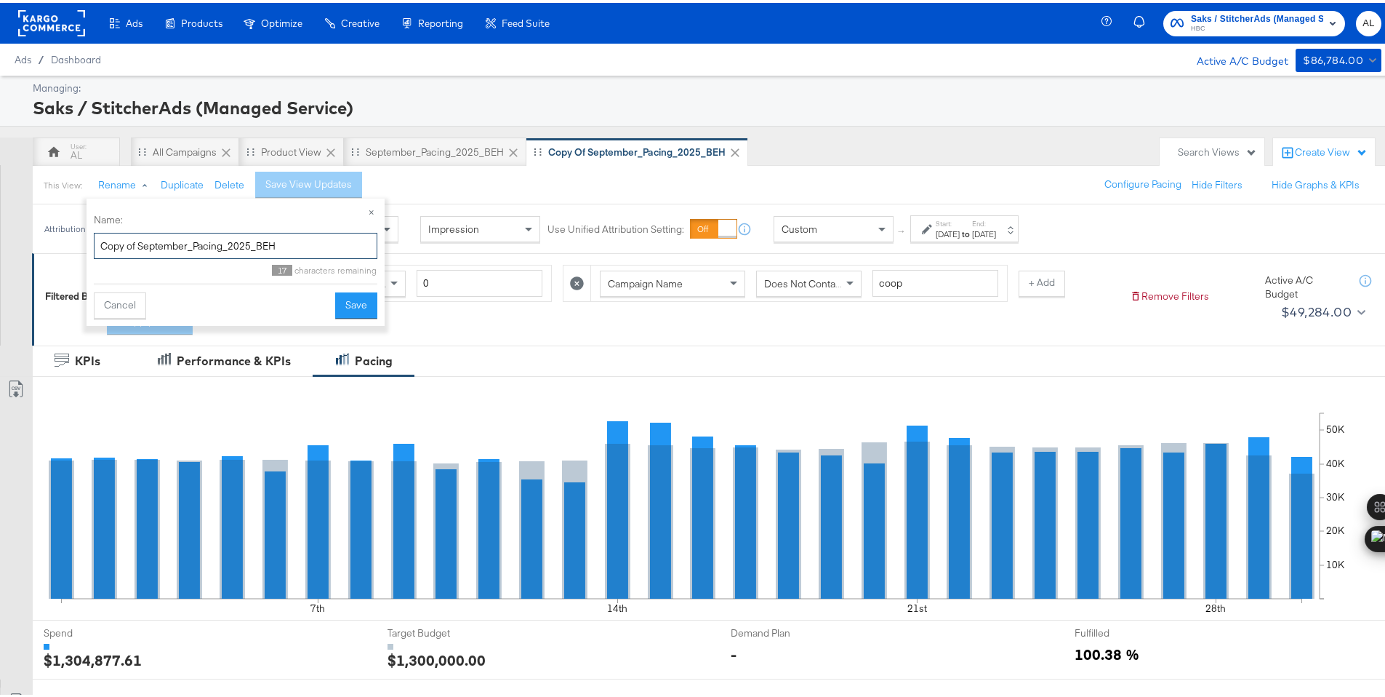
drag, startPoint x: 188, startPoint y: 240, endPoint x: 113, endPoint y: 231, distance: 75.4
click at [113, 231] on input "Copy of September_Pacing_2025_BEH" at bounding box center [236, 243] width 284 height 27
type input "October_Pacing_2025_BEH"
click at [349, 307] on button "Save" at bounding box center [356, 302] width 42 height 26
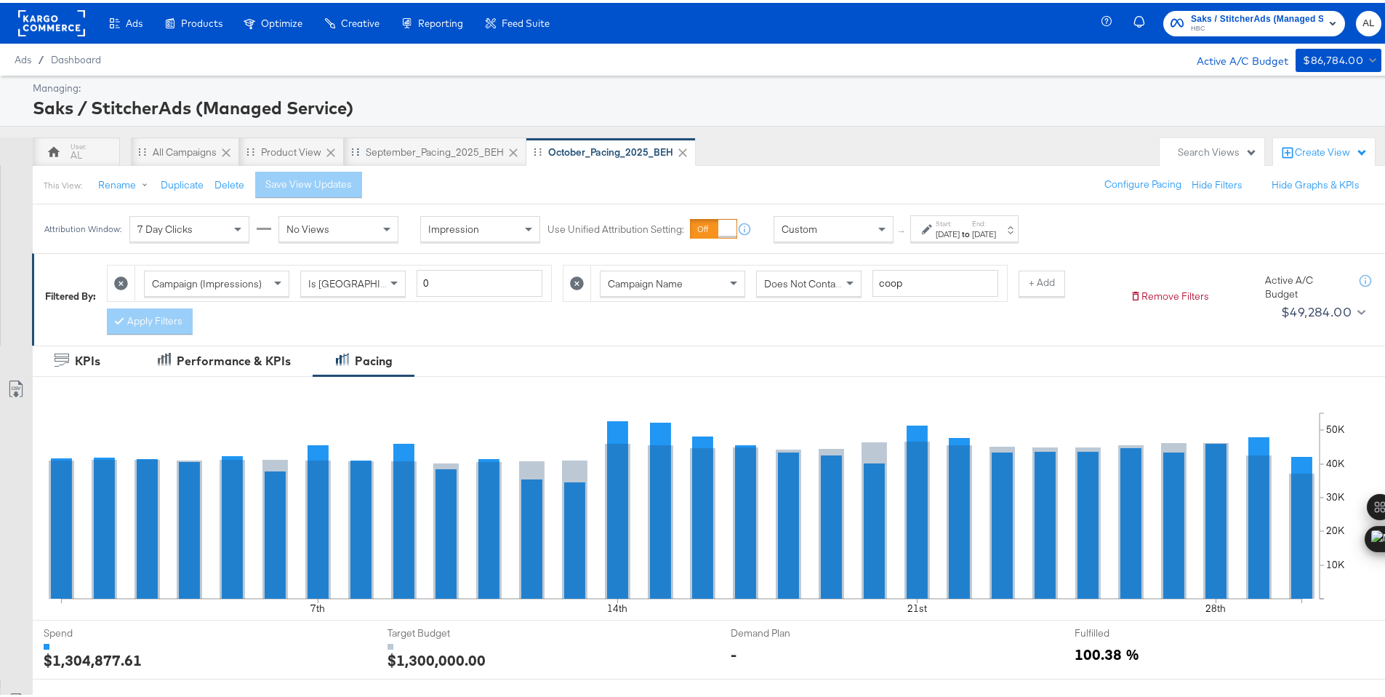
click at [511, 147] on icon at bounding box center [513, 150] width 15 height 15
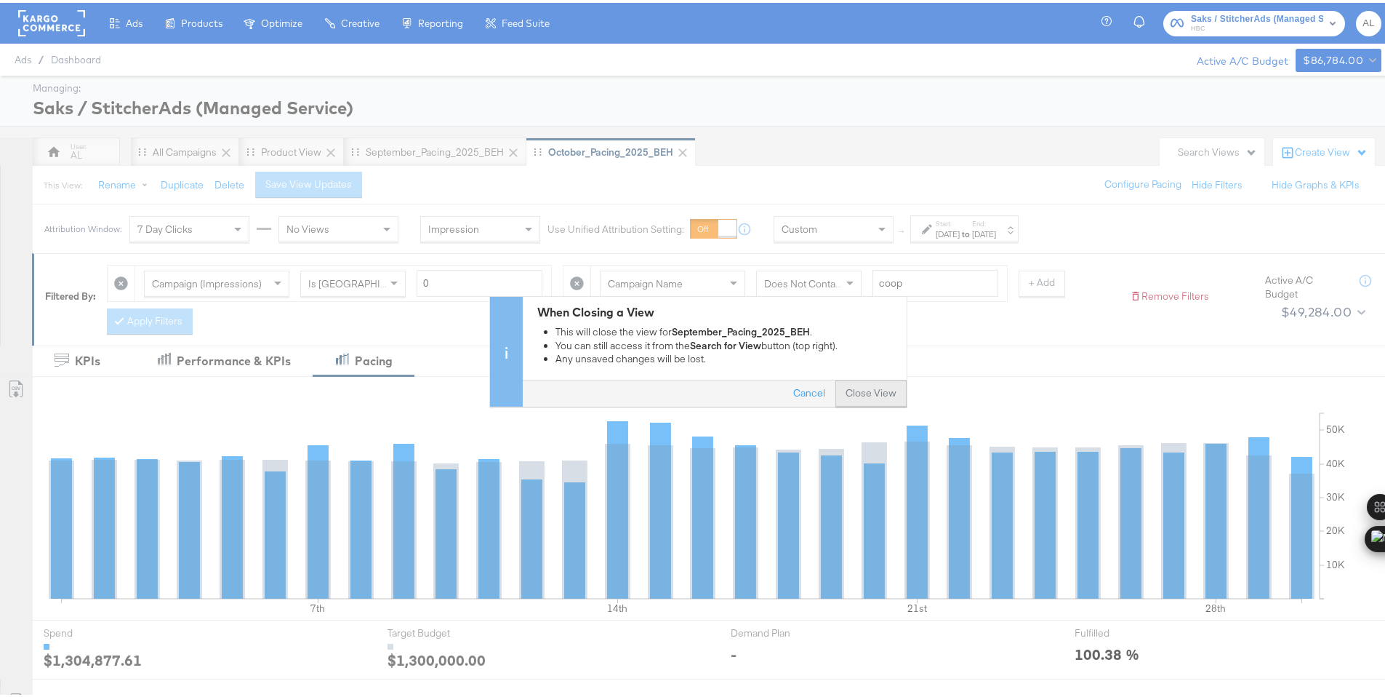
click at [864, 395] on button "Close View" at bounding box center [871, 390] width 71 height 26
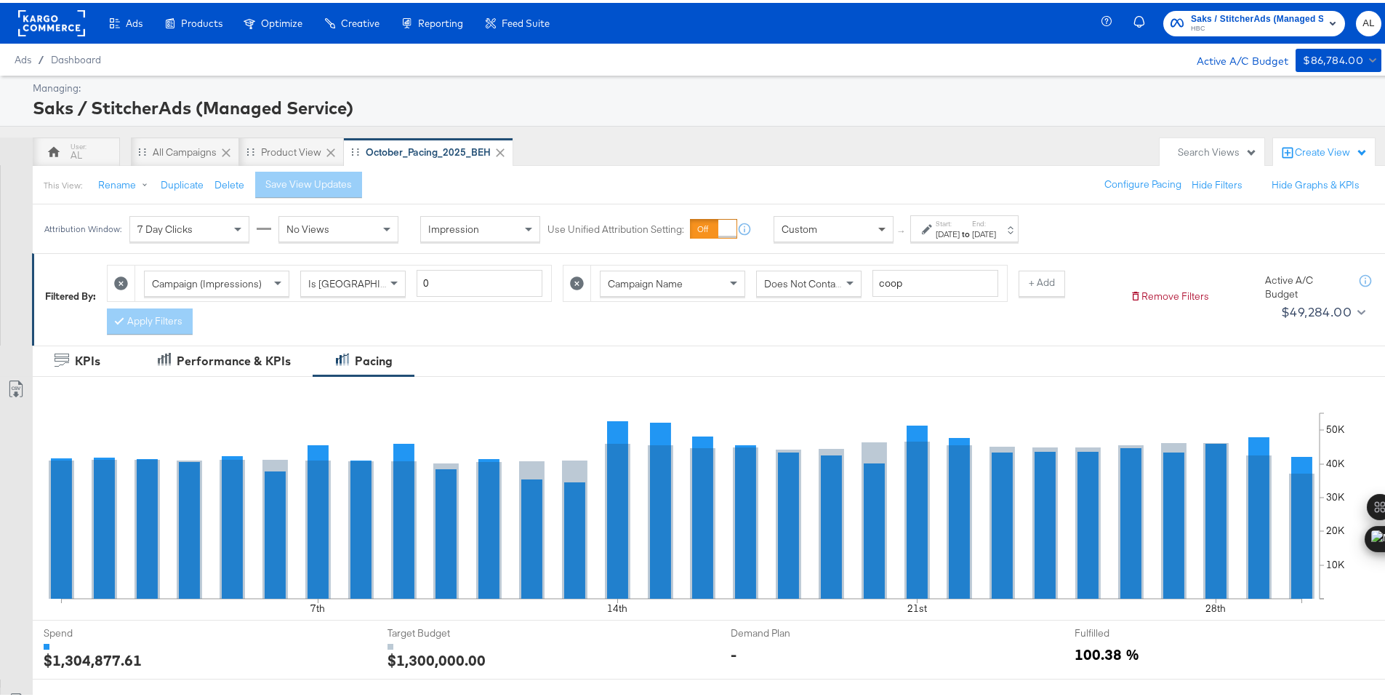
click at [880, 232] on span at bounding box center [884, 226] width 18 height 25
click at [937, 232] on div "[DATE]" at bounding box center [948, 231] width 24 height 12
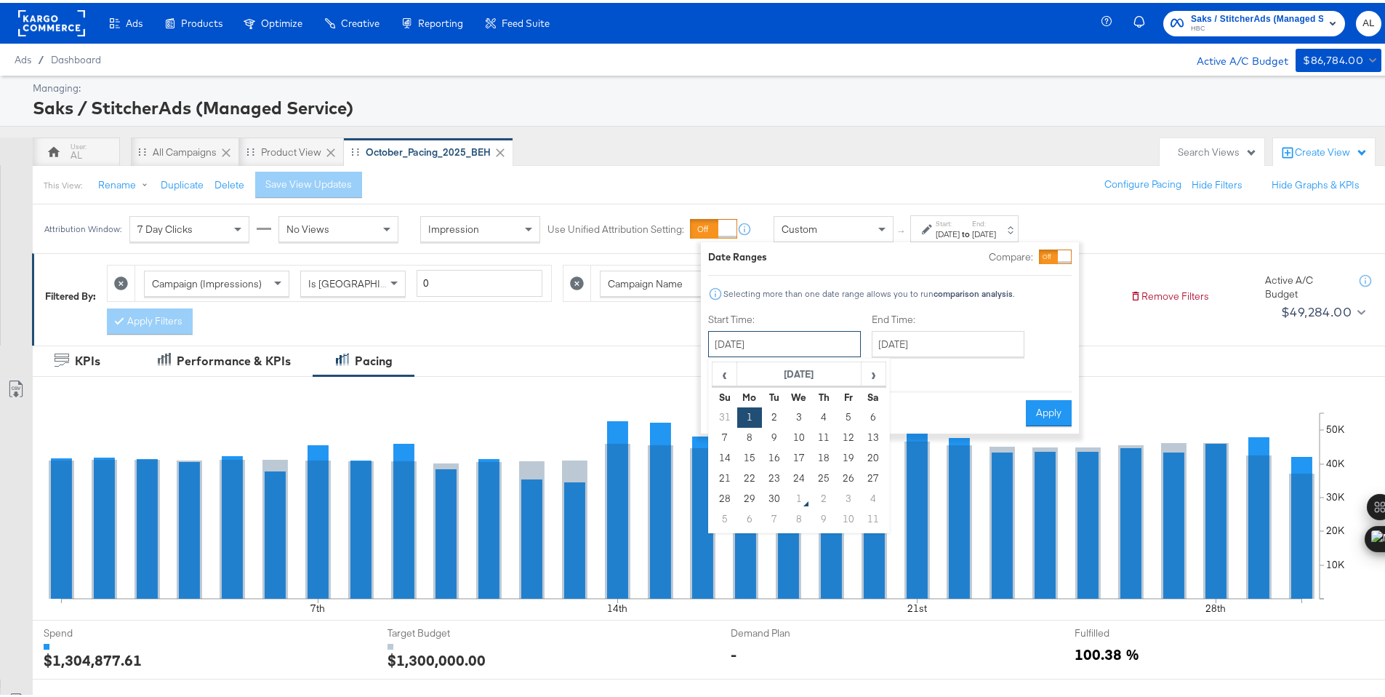
click at [829, 338] on input "[DATE]" at bounding box center [784, 341] width 153 height 26
click at [803, 495] on td "1" at bounding box center [799, 496] width 25 height 20
type input "[DATE]"
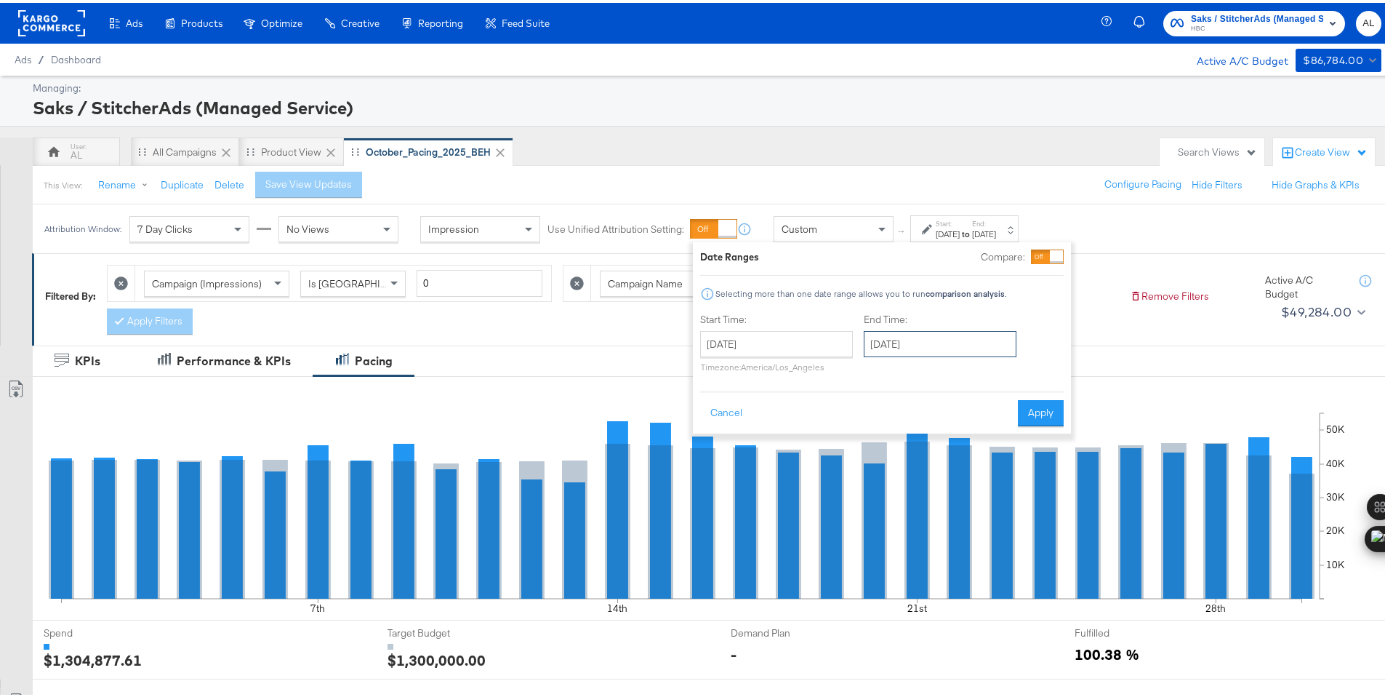
click at [909, 337] on input "[DATE]" at bounding box center [940, 341] width 153 height 26
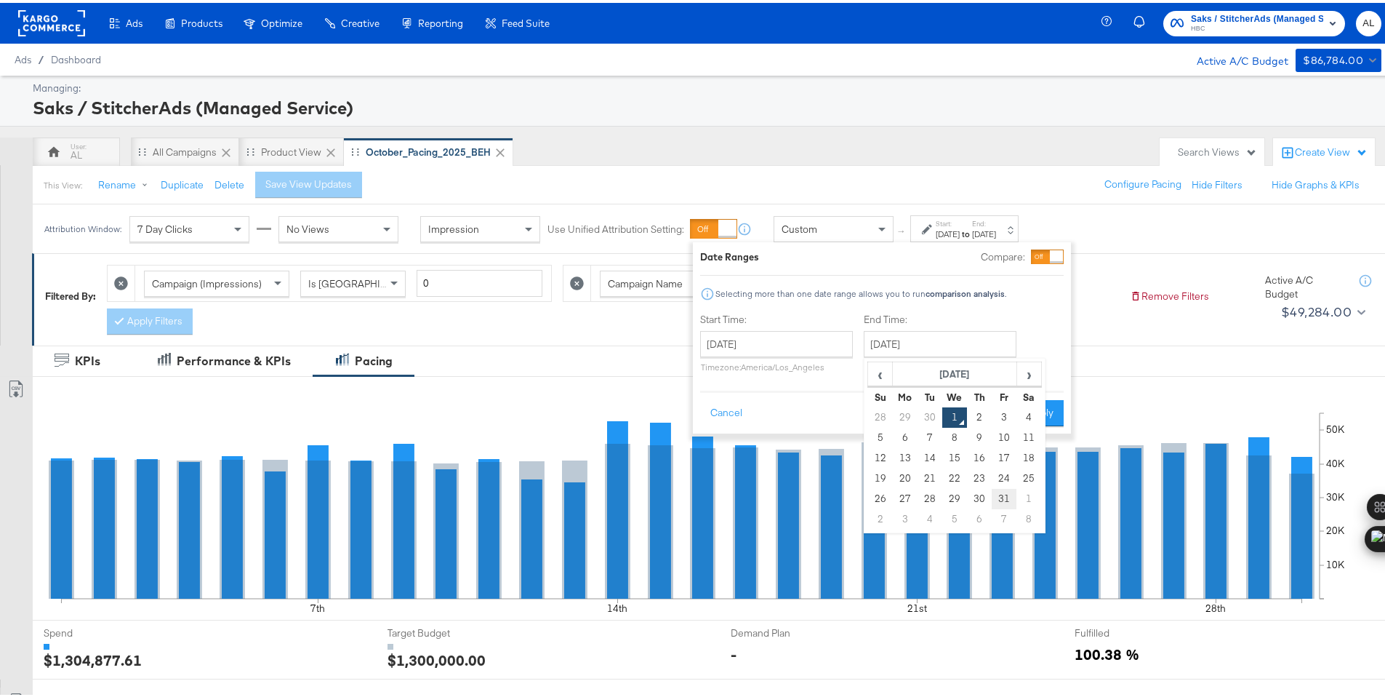
click at [994, 490] on td "31" at bounding box center [1004, 496] width 25 height 20
type input "[DATE]"
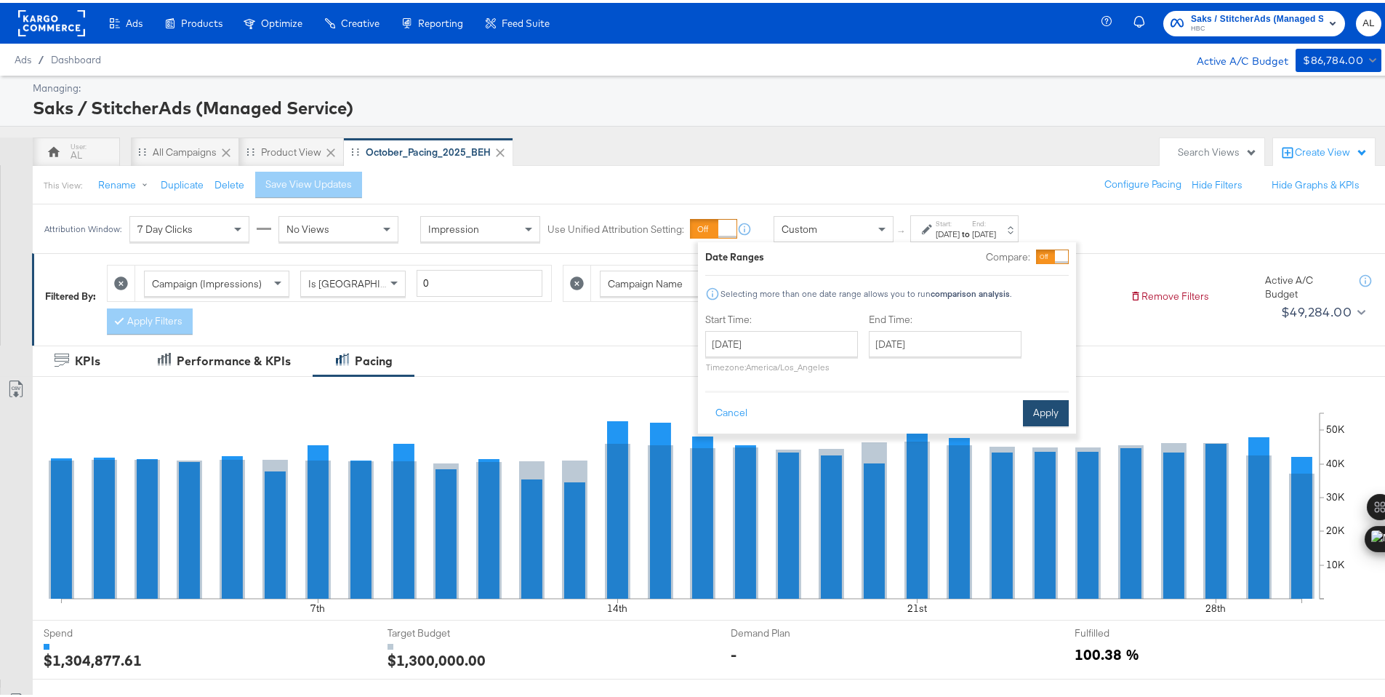
click at [1039, 401] on button "Apply" at bounding box center [1046, 410] width 46 height 26
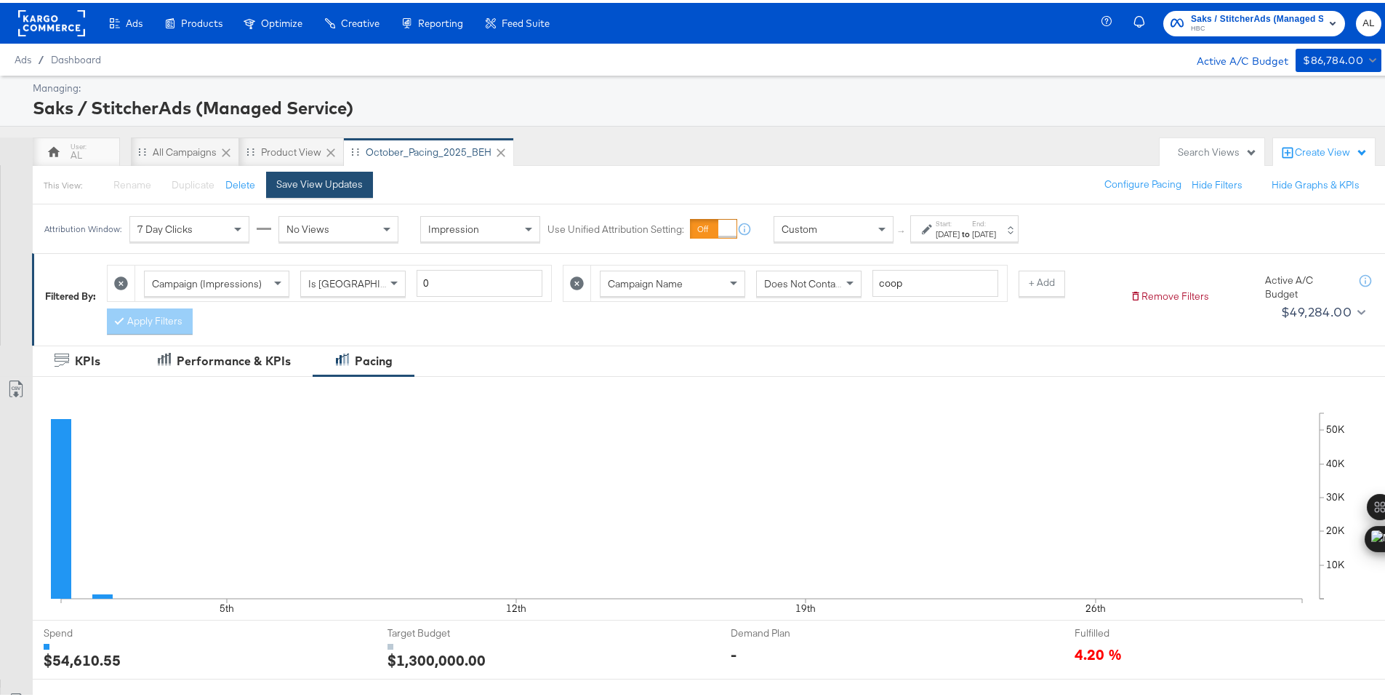
click at [335, 177] on div "Save View Updates" at bounding box center [319, 182] width 87 height 14
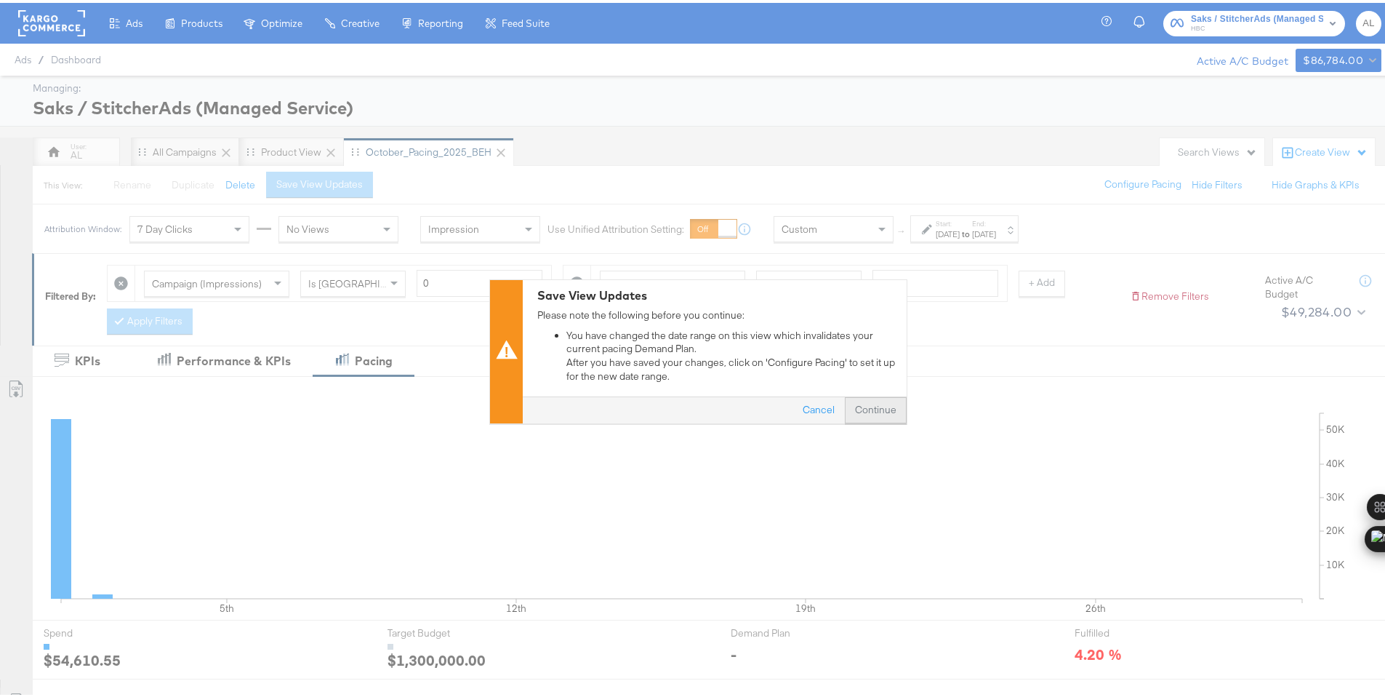
click at [872, 402] on button "Continue" at bounding box center [876, 407] width 62 height 26
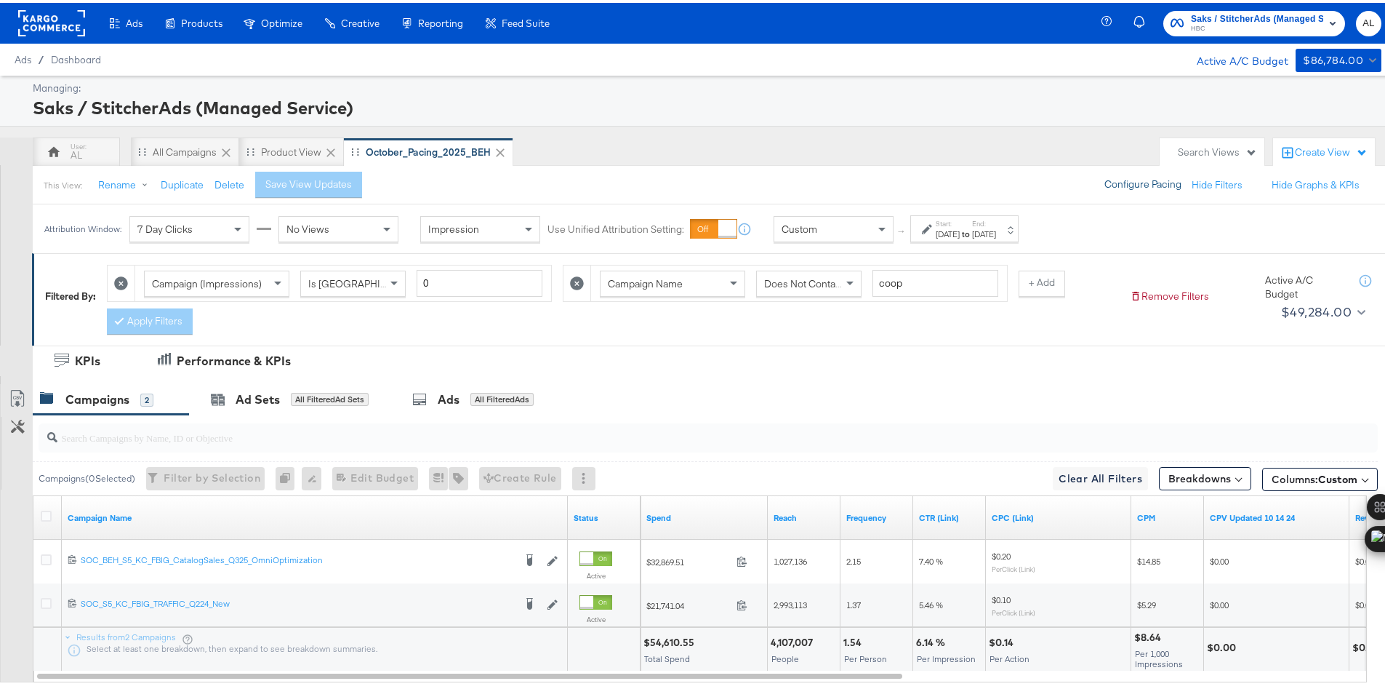
click at [1132, 188] on button "Configure Pacing" at bounding box center [1143, 182] width 97 height 26
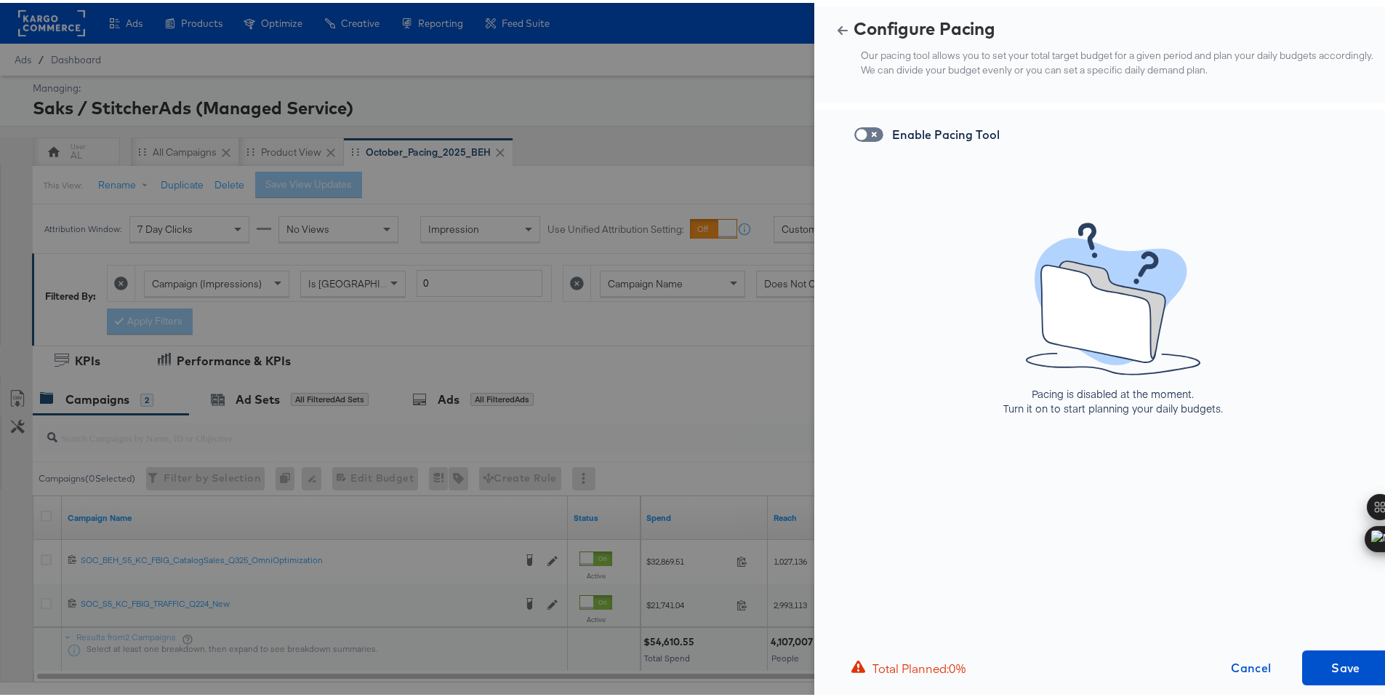
click at [866, 135] on input "checkbox" at bounding box center [862, 135] width 44 height 15
checkbox input "true"
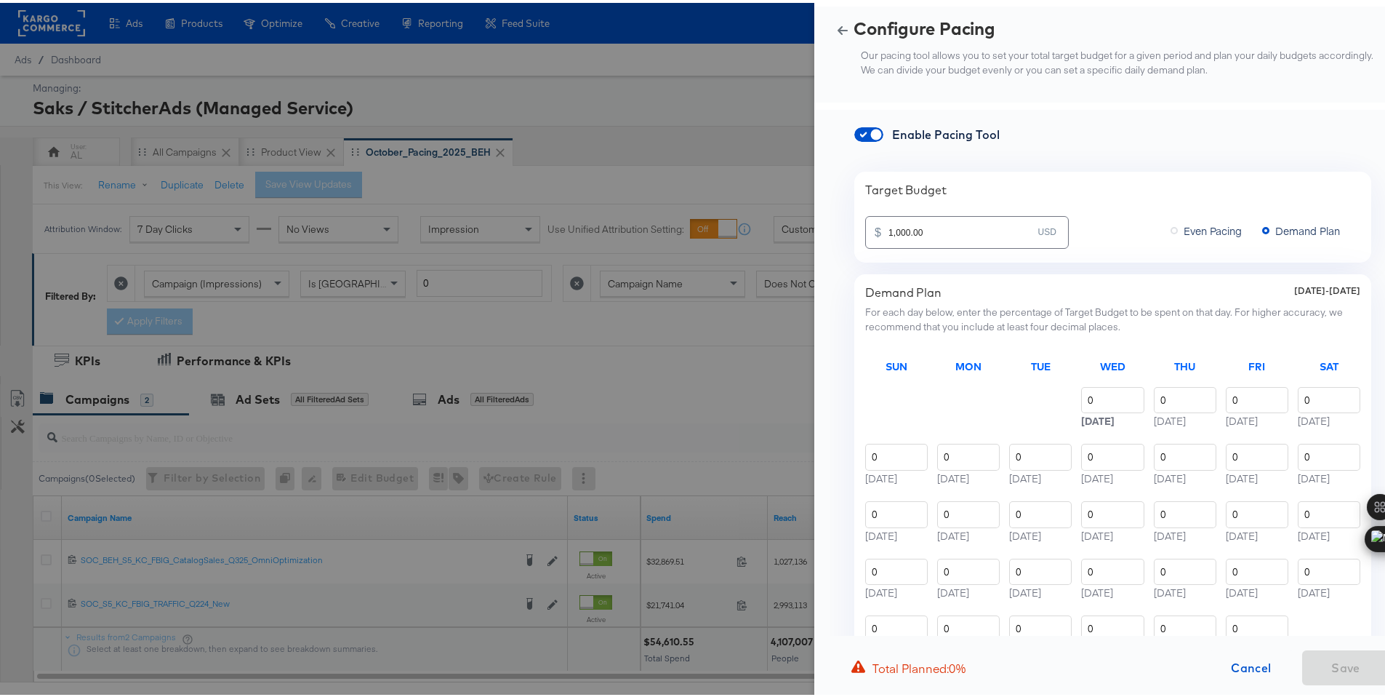
click at [889, 232] on input "1,000.00" at bounding box center [963, 223] width 149 height 31
paste input "$1,69"
type input "1,691,000.00"
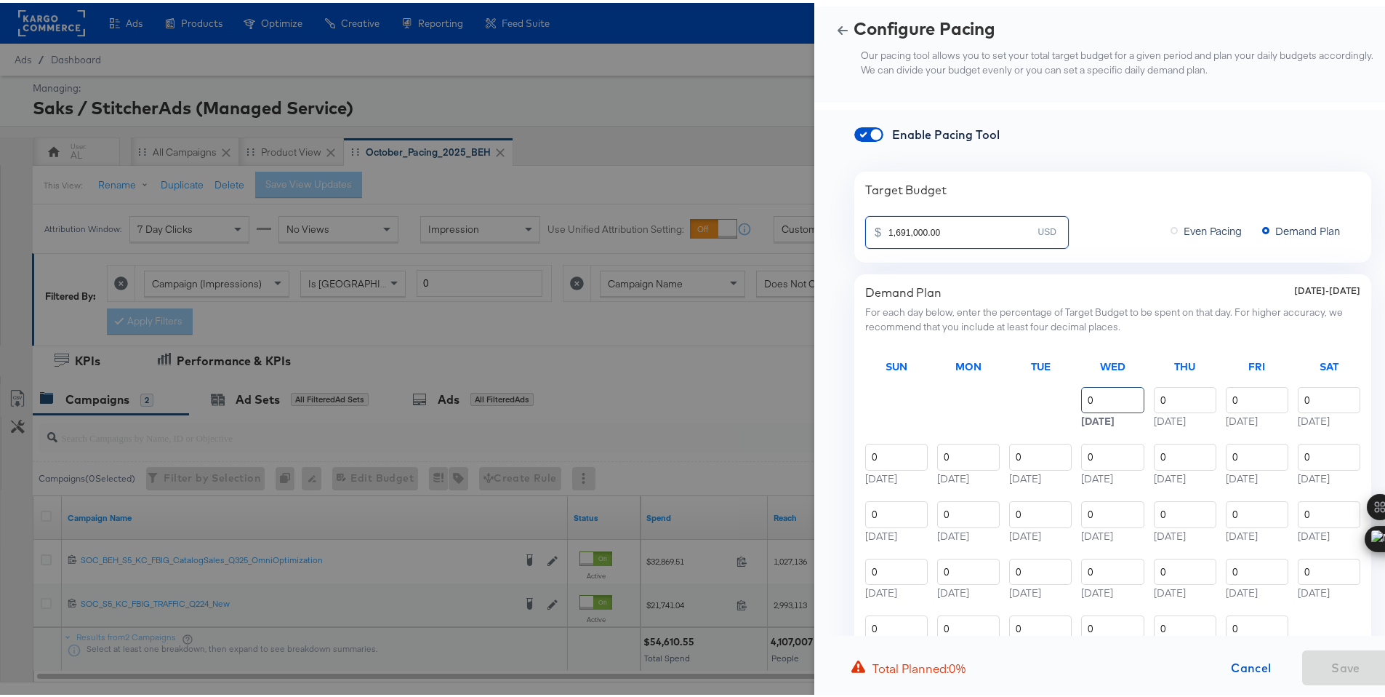
click at [1081, 400] on input "0" at bounding box center [1112, 397] width 63 height 27
paste input "2.91"
type input "2.91"
type input "2.92"
type input "2.91"
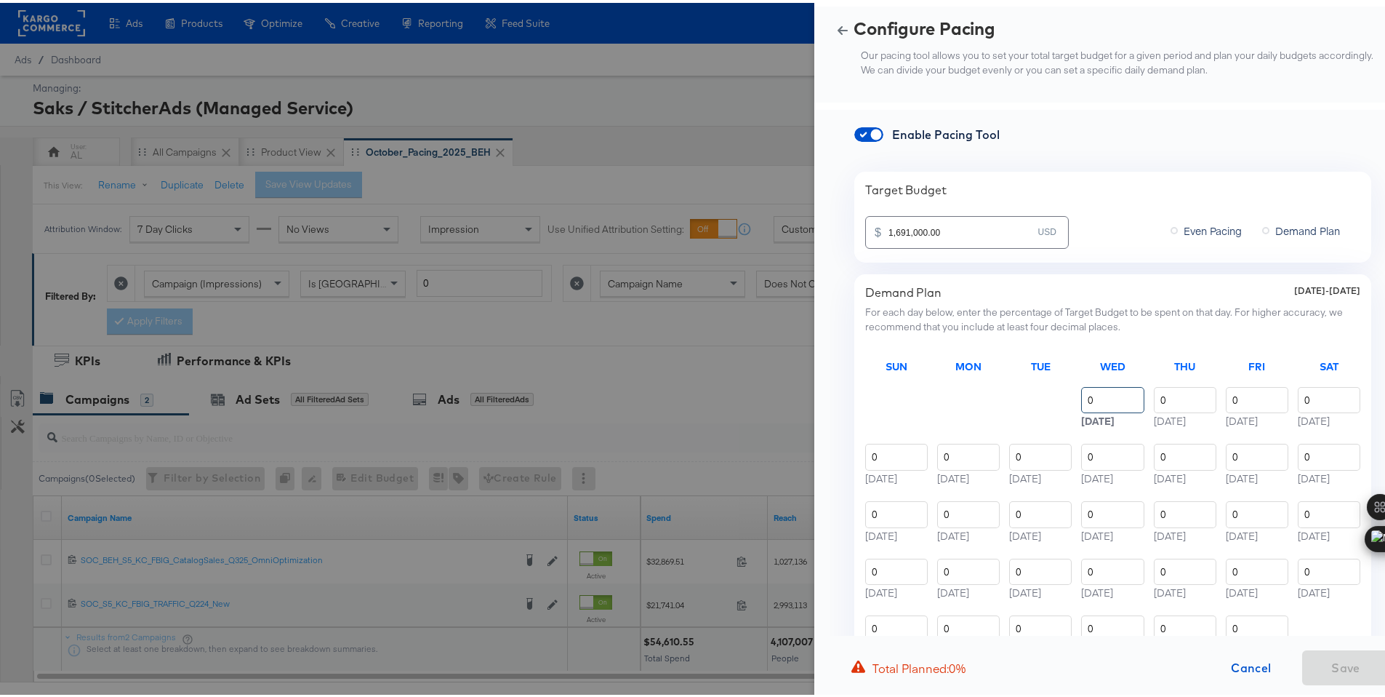
type input "2.92"
type input "3.14"
type input "3.20"
type input "3.21"
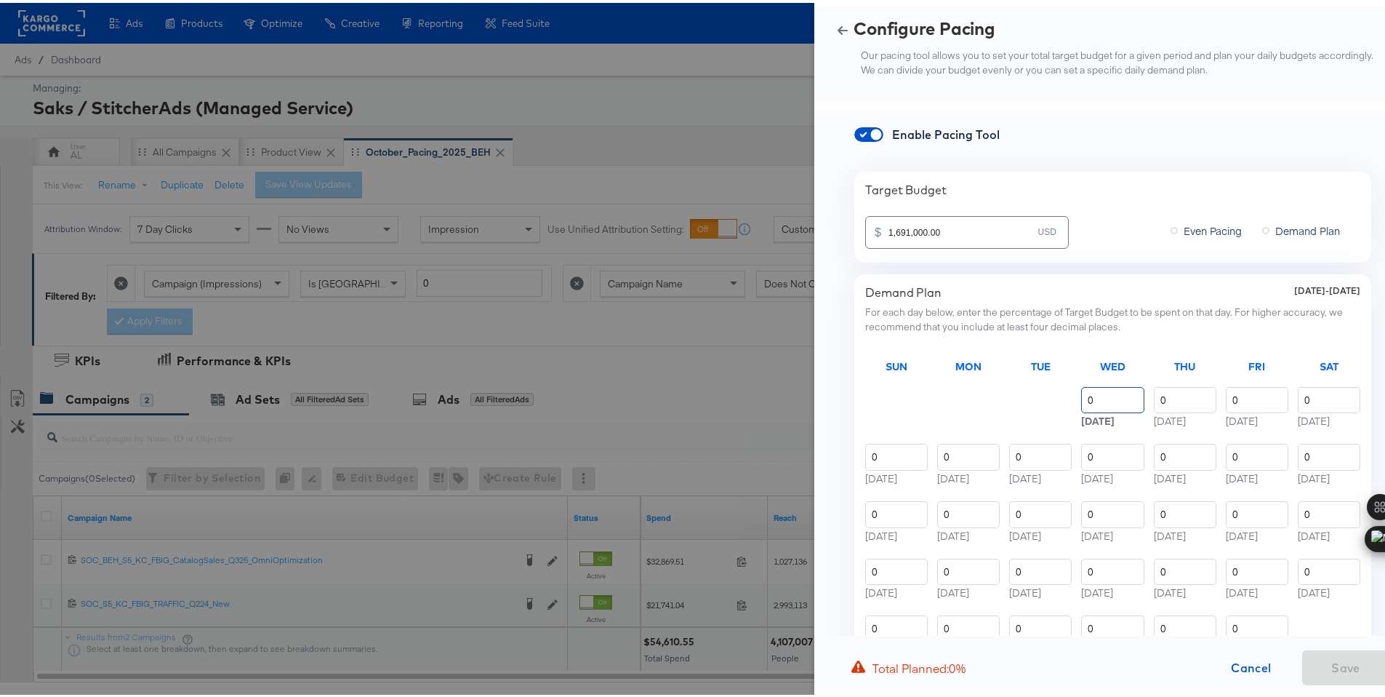
type input "3.23"
type input "3.22"
type input "3.21"
type input "3.46"
type input "3.58"
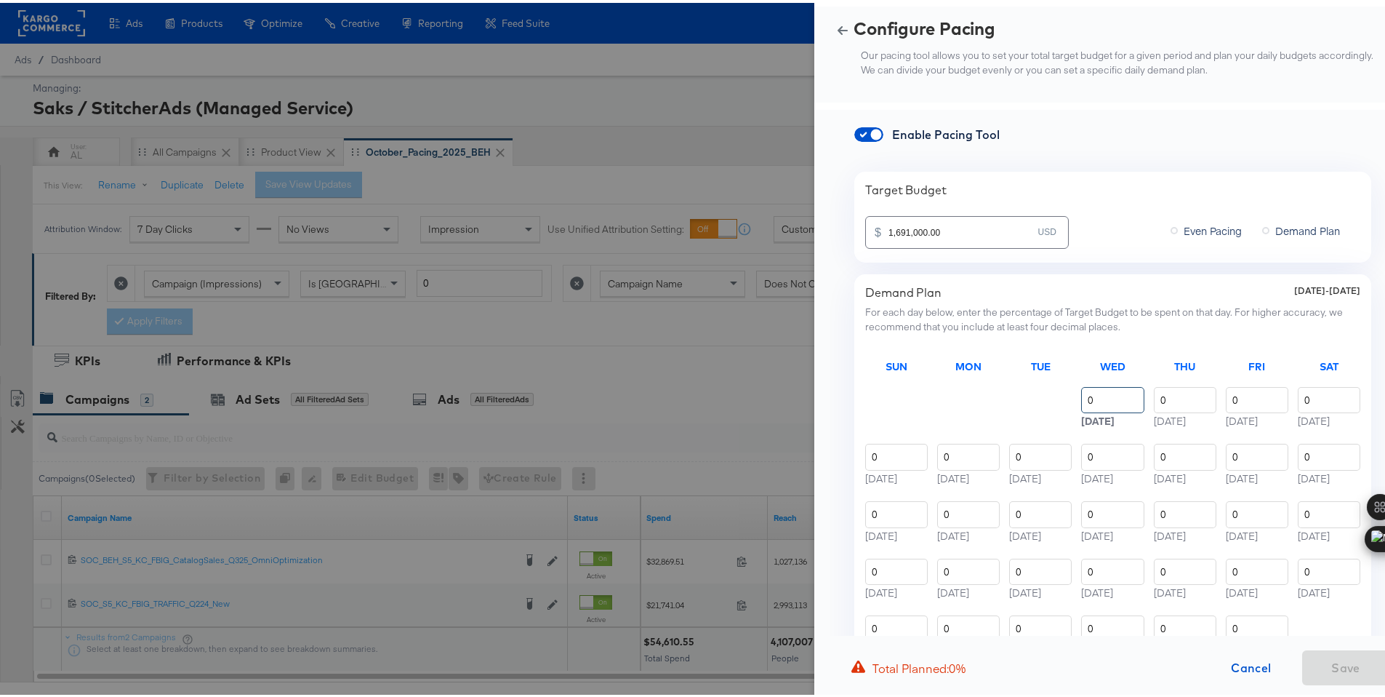
type input "3.57"
type input "3.56"
type input "3.58"
type input "3.55"
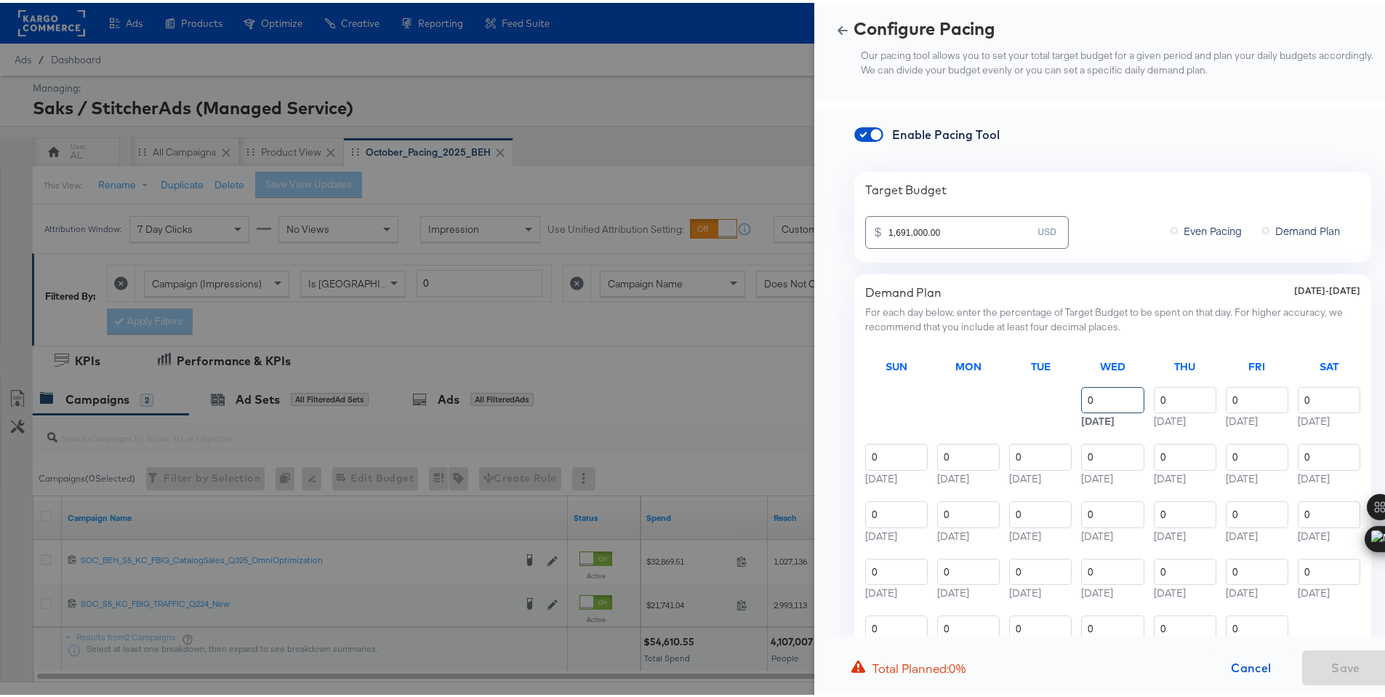
type input "3.31"
type input "3.32"
type input "3.36"
type input "3.34"
type input "3.32"
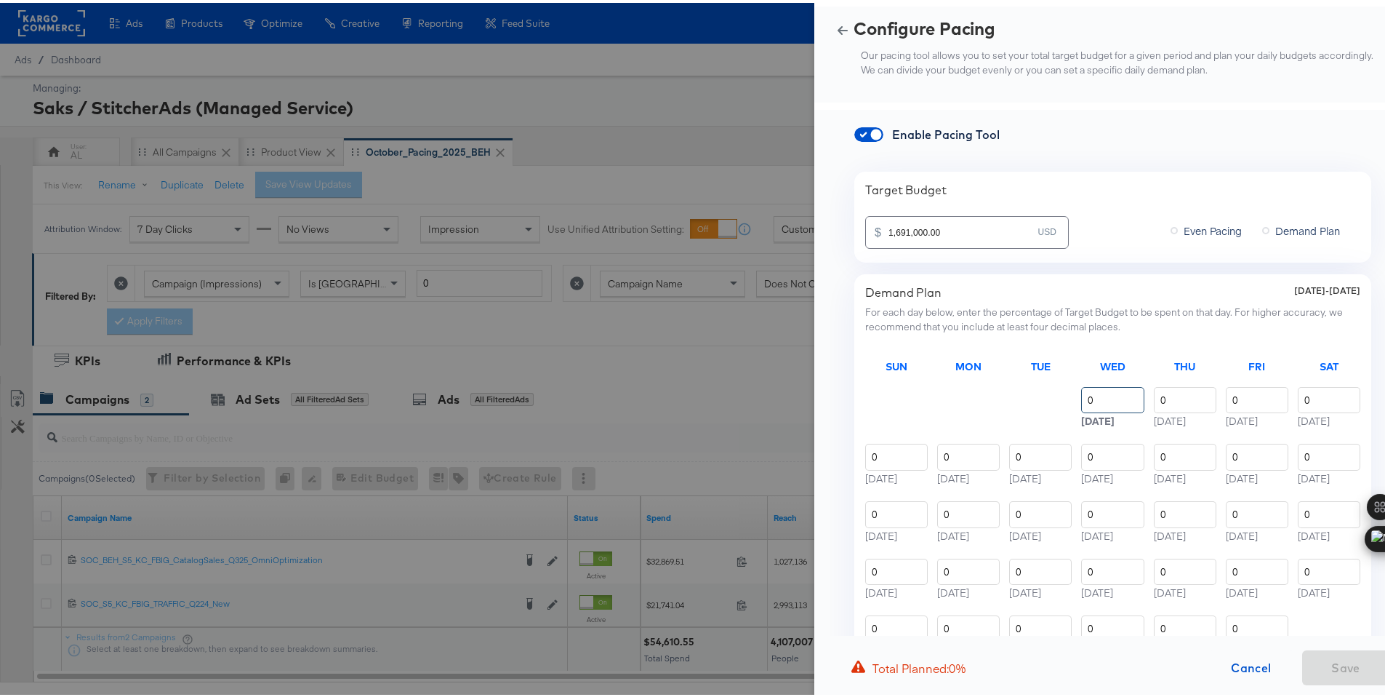
type input "3.34"
type input "3.33"
type input "2.91"
type input "2.97"
type input "2.99"
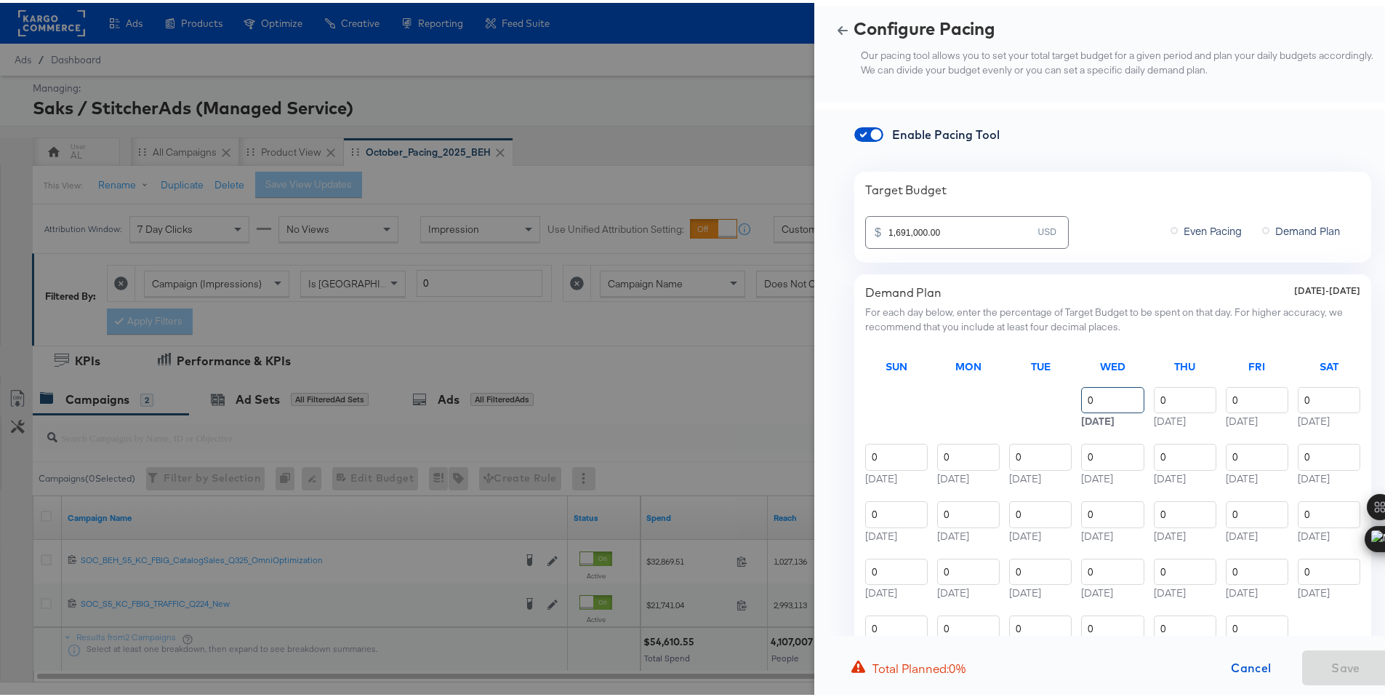
type input "2.96"
type input "2.97"
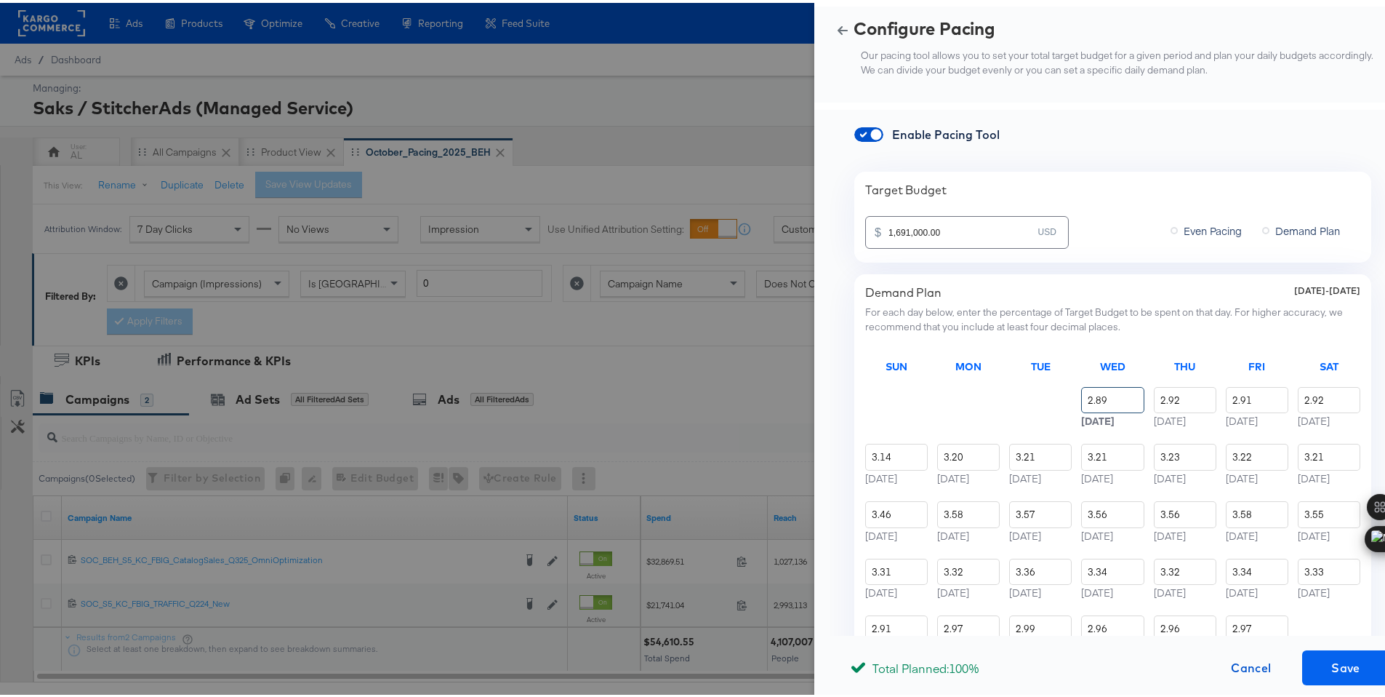
type input "2.89"
click at [1334, 660] on span "Save" at bounding box center [1346, 665] width 76 height 20
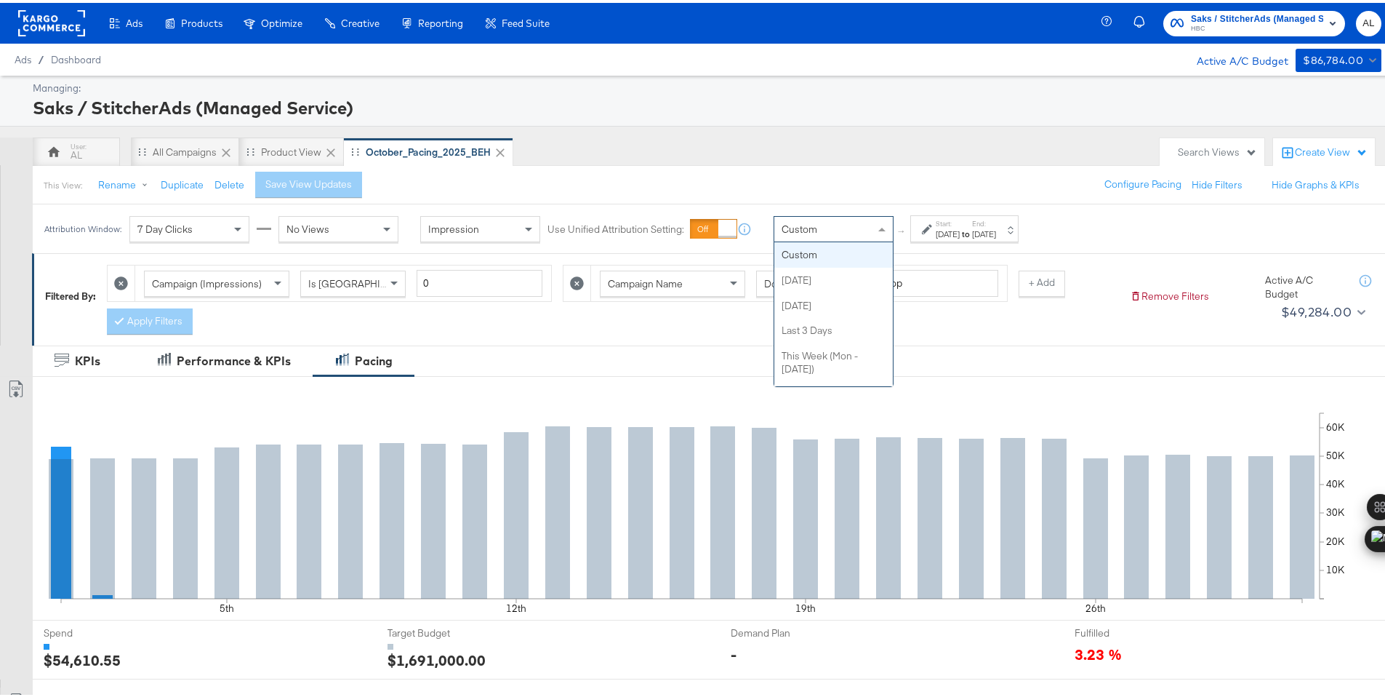
click at [857, 225] on div "Custom" at bounding box center [834, 226] width 119 height 25
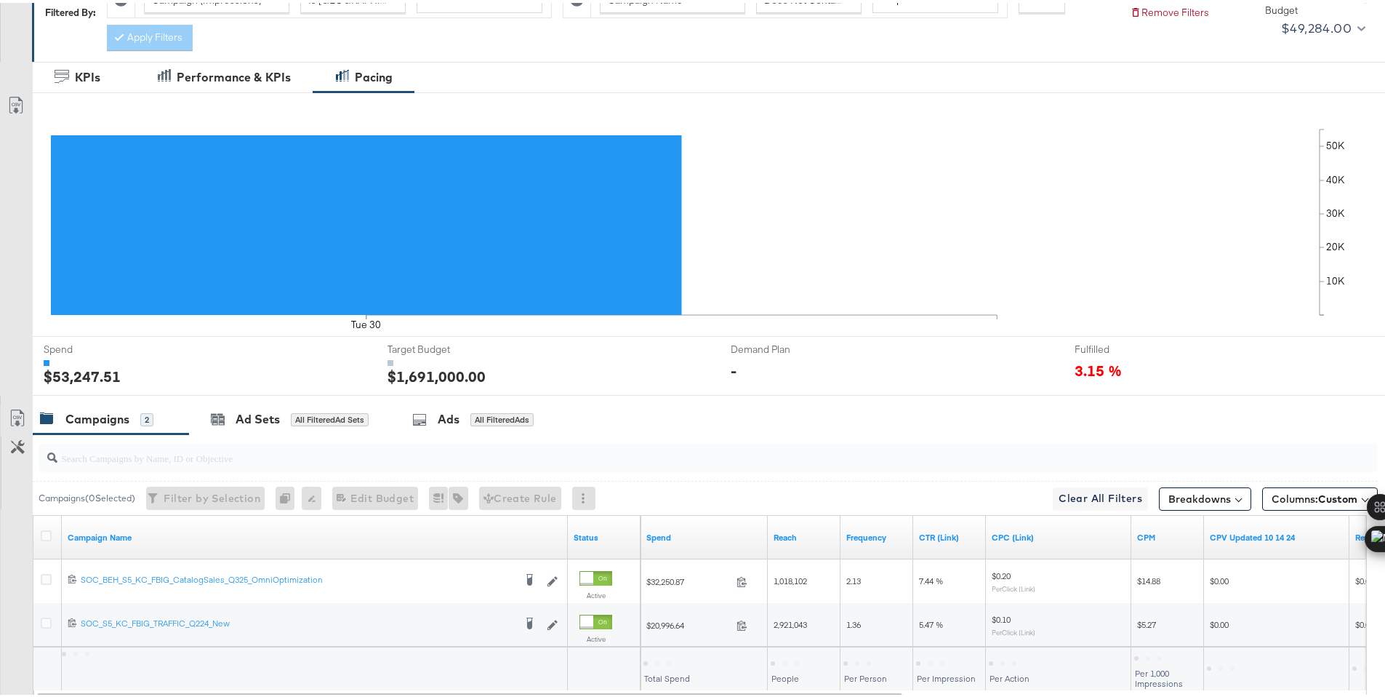
scroll to position [380, 0]
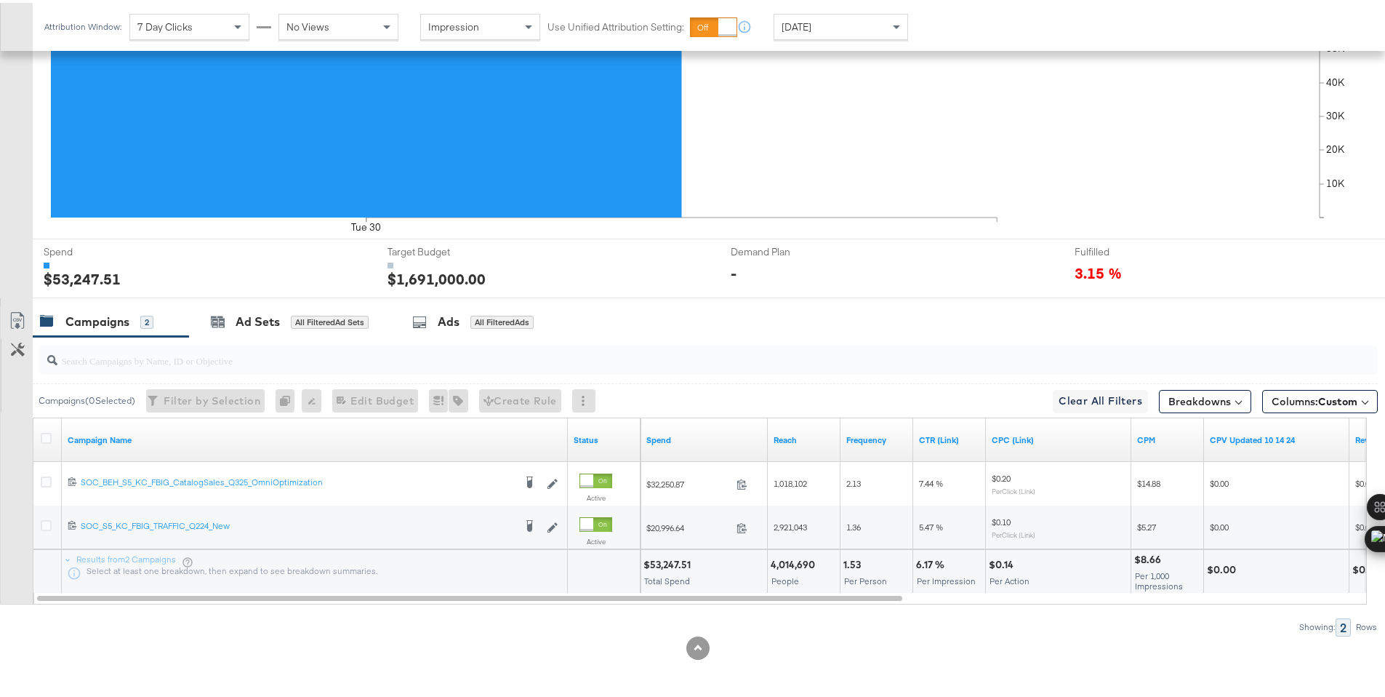
click at [671, 558] on div "$53,247.51" at bounding box center [670, 562] width 52 height 14
copy div "53,247.51"
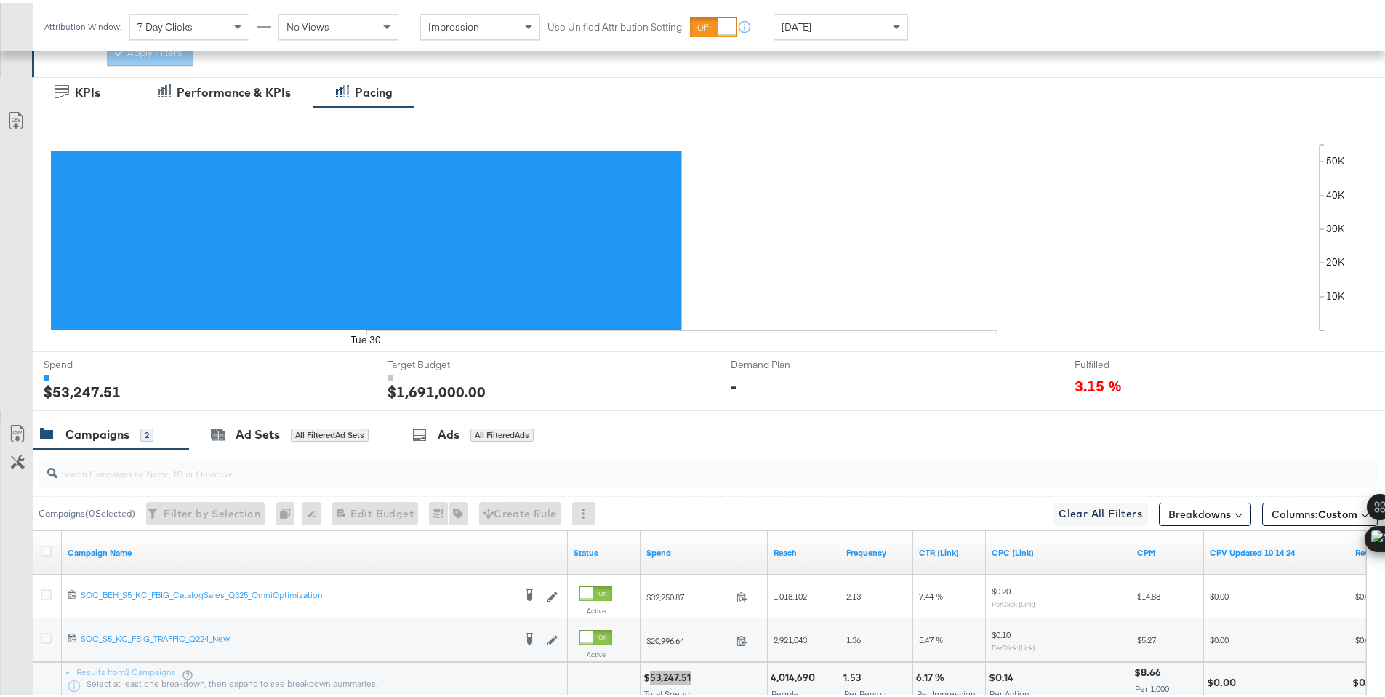
scroll to position [0, 0]
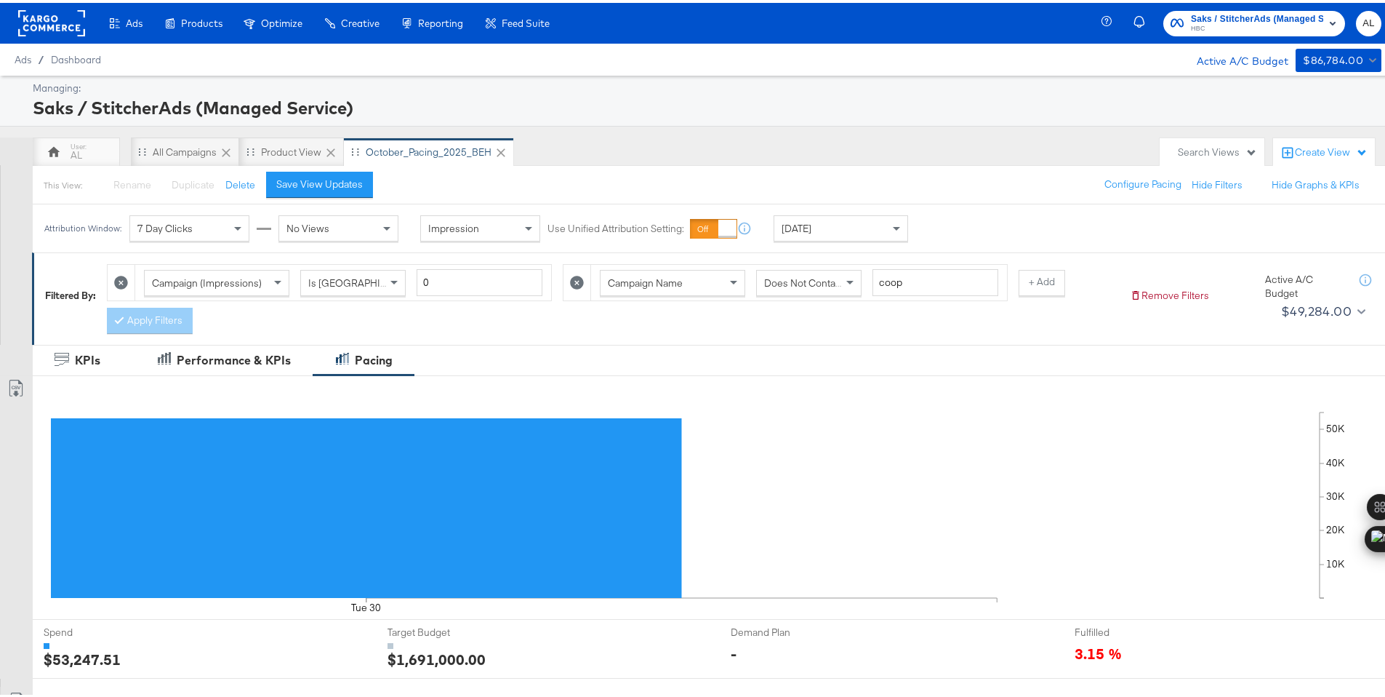
click at [37, 17] on rect at bounding box center [51, 20] width 67 height 26
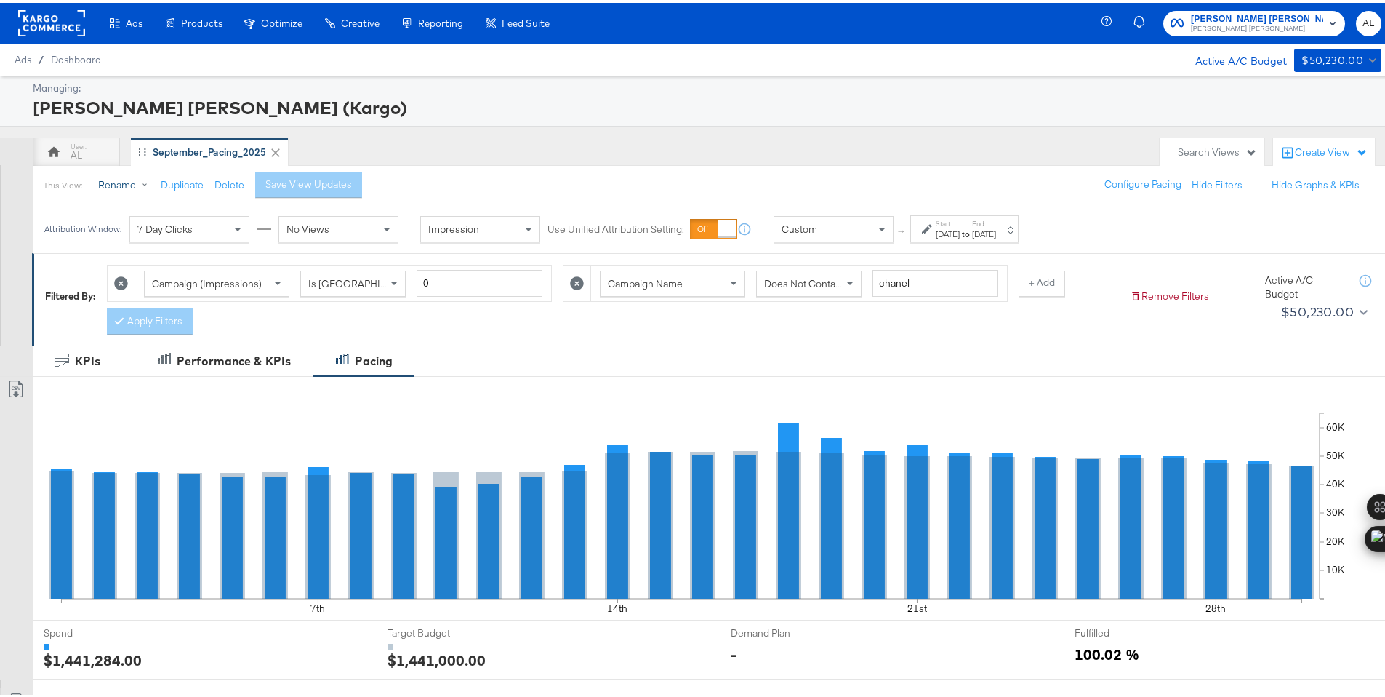
click at [158, 183] on button "Rename" at bounding box center [126, 182] width 76 height 26
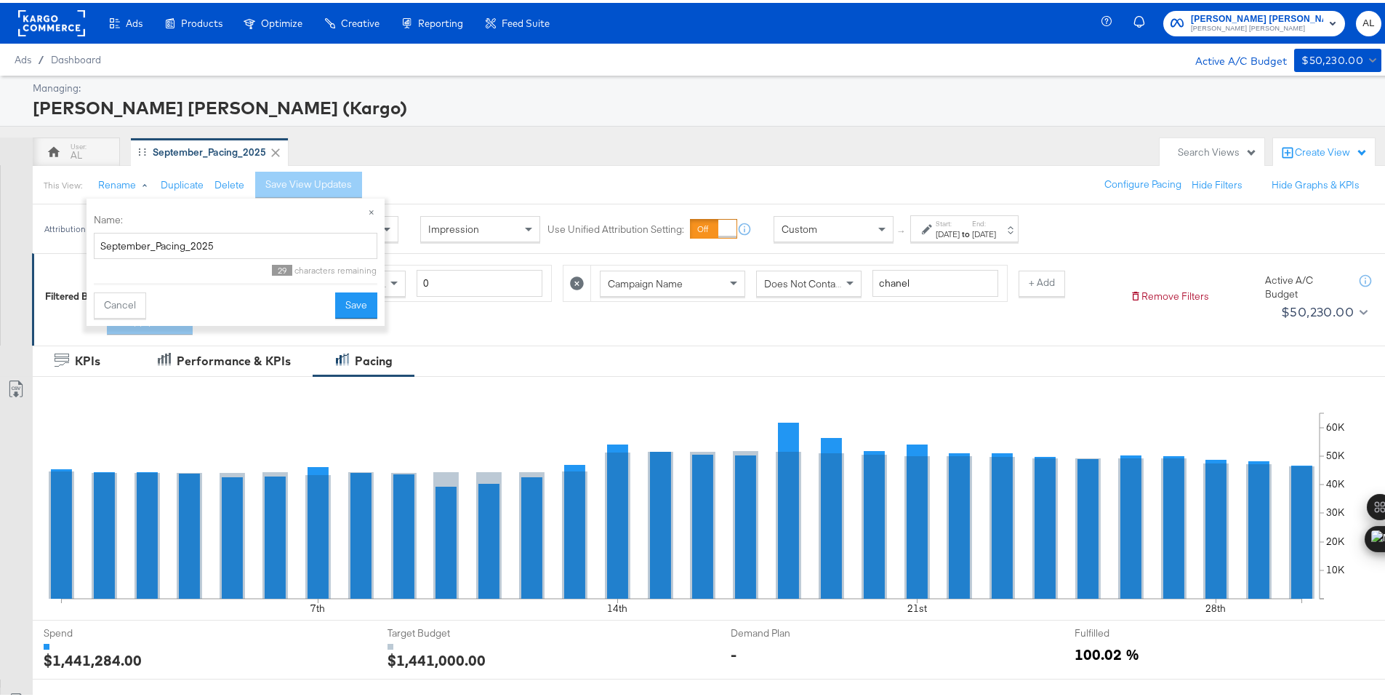
click at [184, 190] on div "This View: Rename Duplicate Delete Save View Updates" at bounding box center [208, 182] width 329 height 26
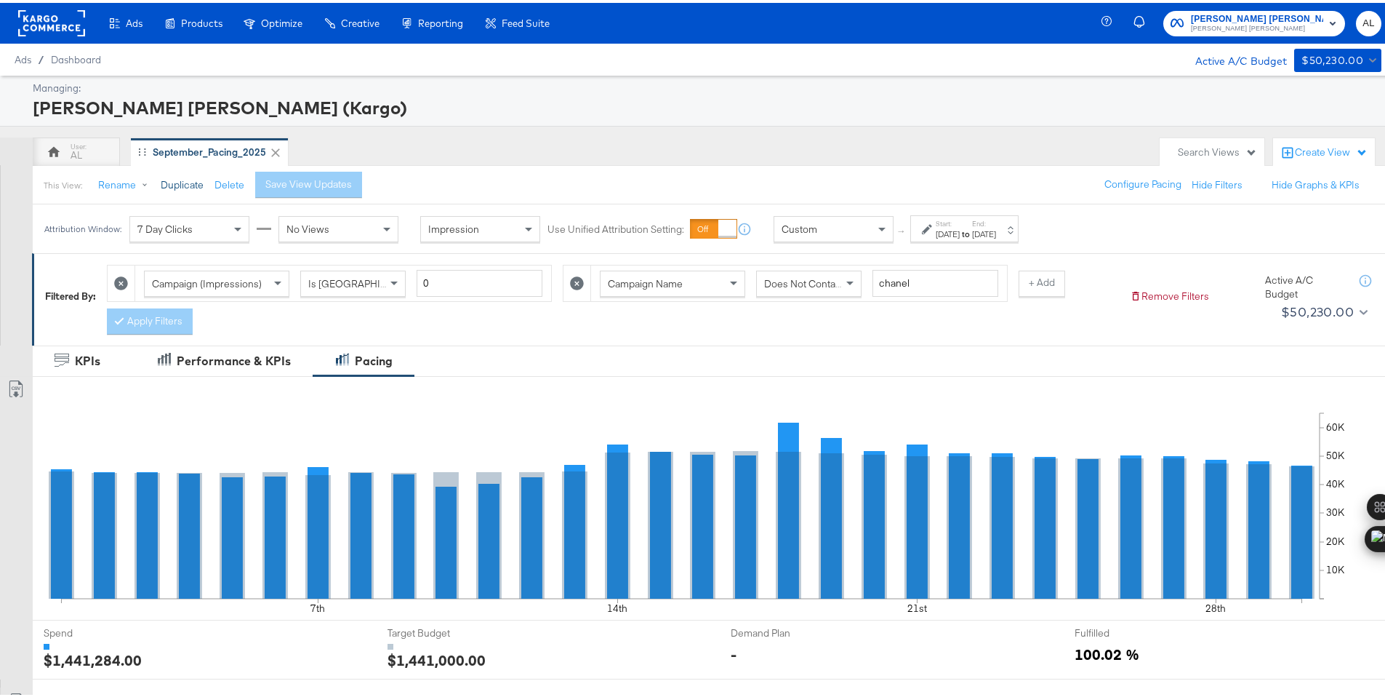
click at [188, 183] on button "Duplicate" at bounding box center [182, 182] width 43 height 14
click at [121, 185] on button "Rename" at bounding box center [126, 182] width 76 height 26
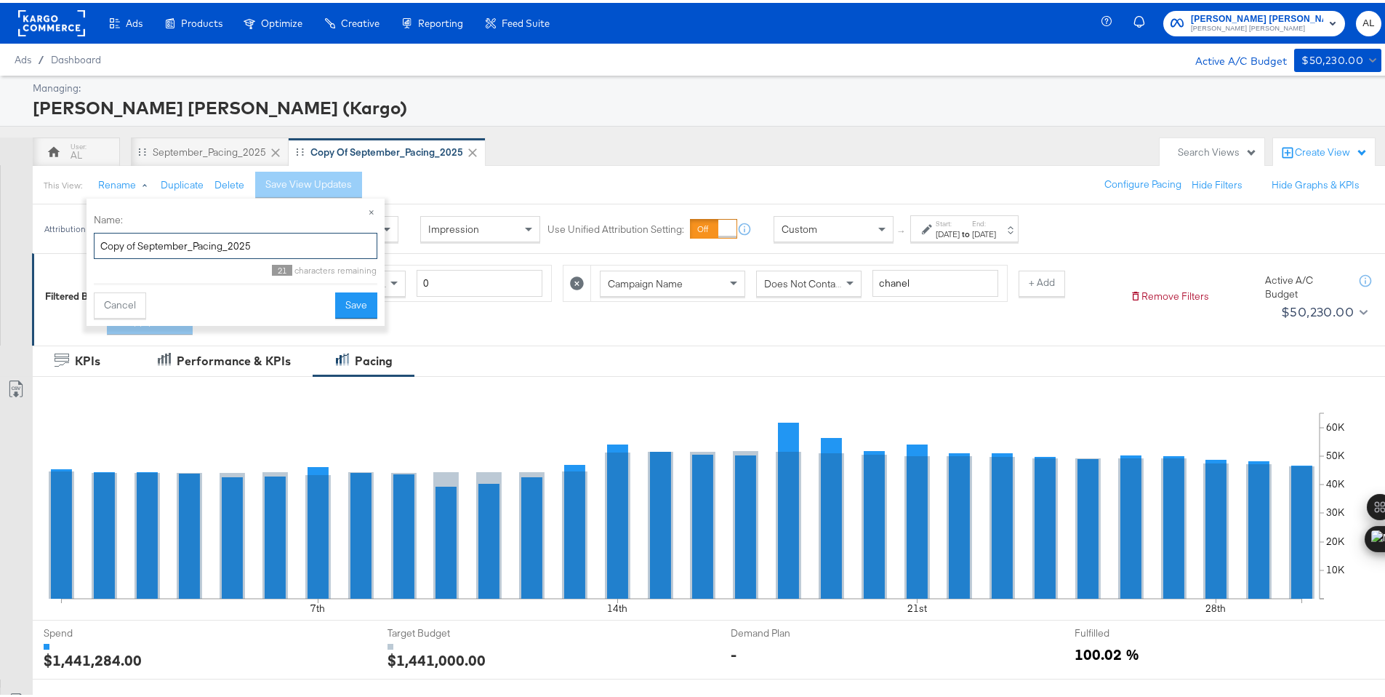
drag, startPoint x: 187, startPoint y: 237, endPoint x: 89, endPoint y: 229, distance: 98.5
click at [89, 229] on div "× Name: Copy of September_Pacing_2025 21 characters remaining Cancel Save" at bounding box center [236, 259] width 298 height 127
type input "October_Pacing_2025"
click at [362, 301] on button "Save" at bounding box center [356, 302] width 42 height 26
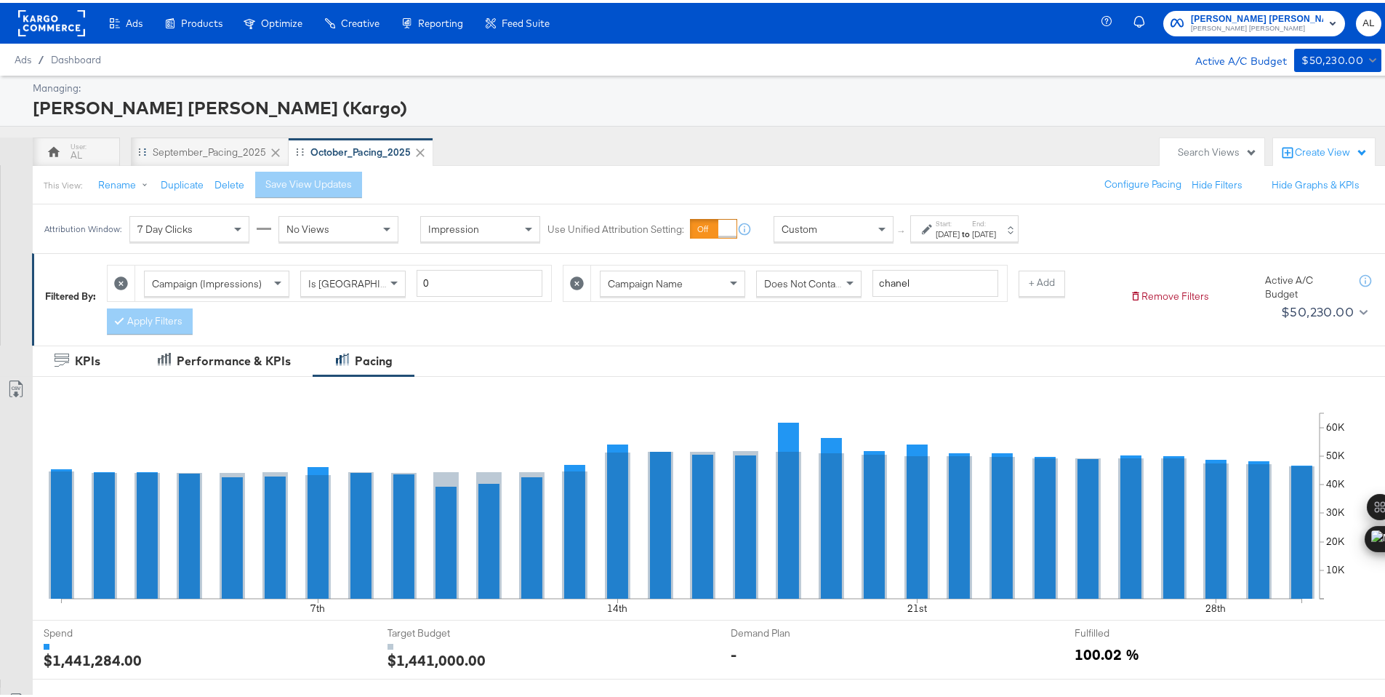
click at [275, 147] on icon at bounding box center [275, 150] width 15 height 15
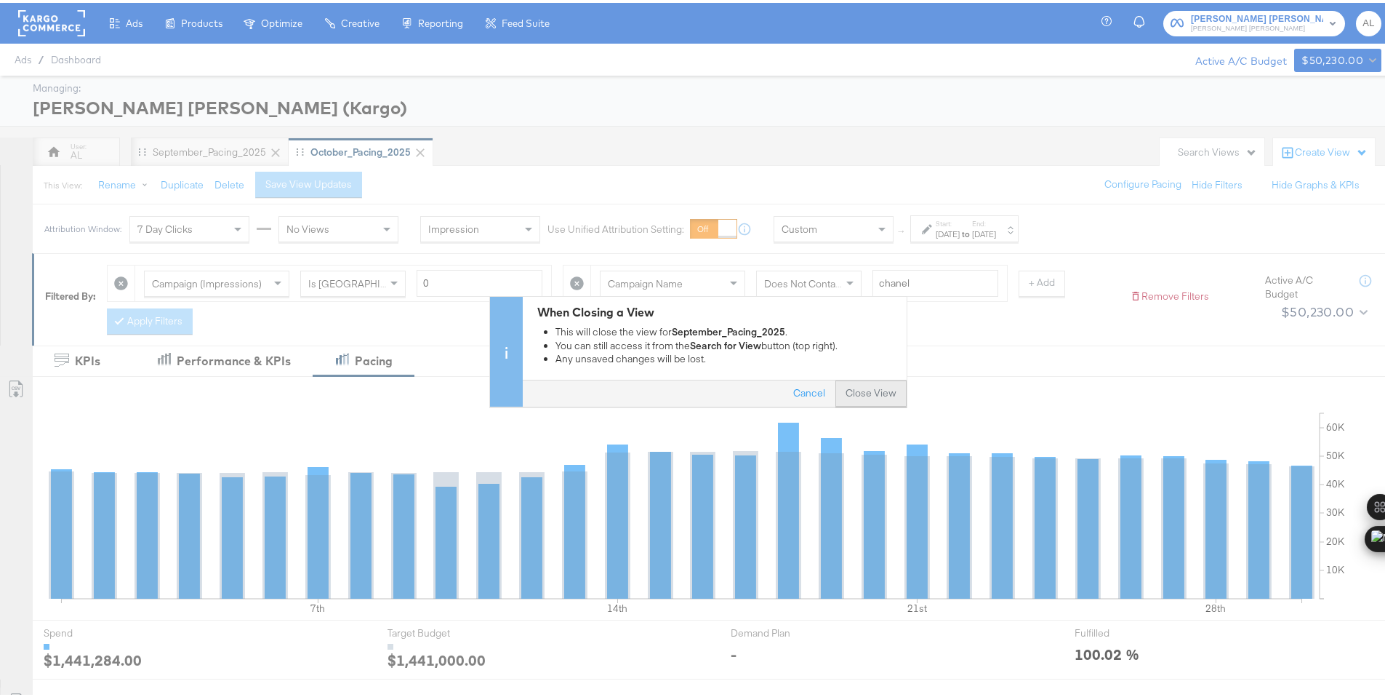
click at [866, 396] on button "Close View" at bounding box center [871, 390] width 71 height 26
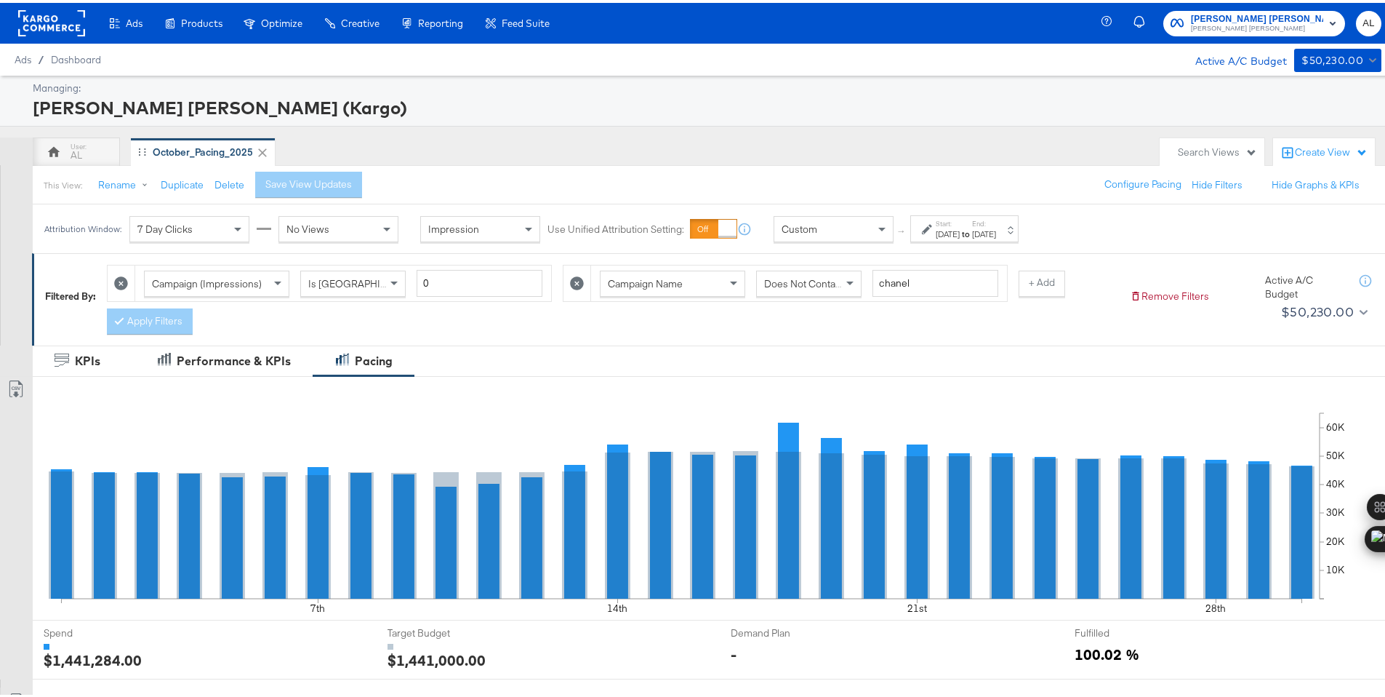
click at [960, 234] on div "[DATE]" at bounding box center [948, 231] width 24 height 12
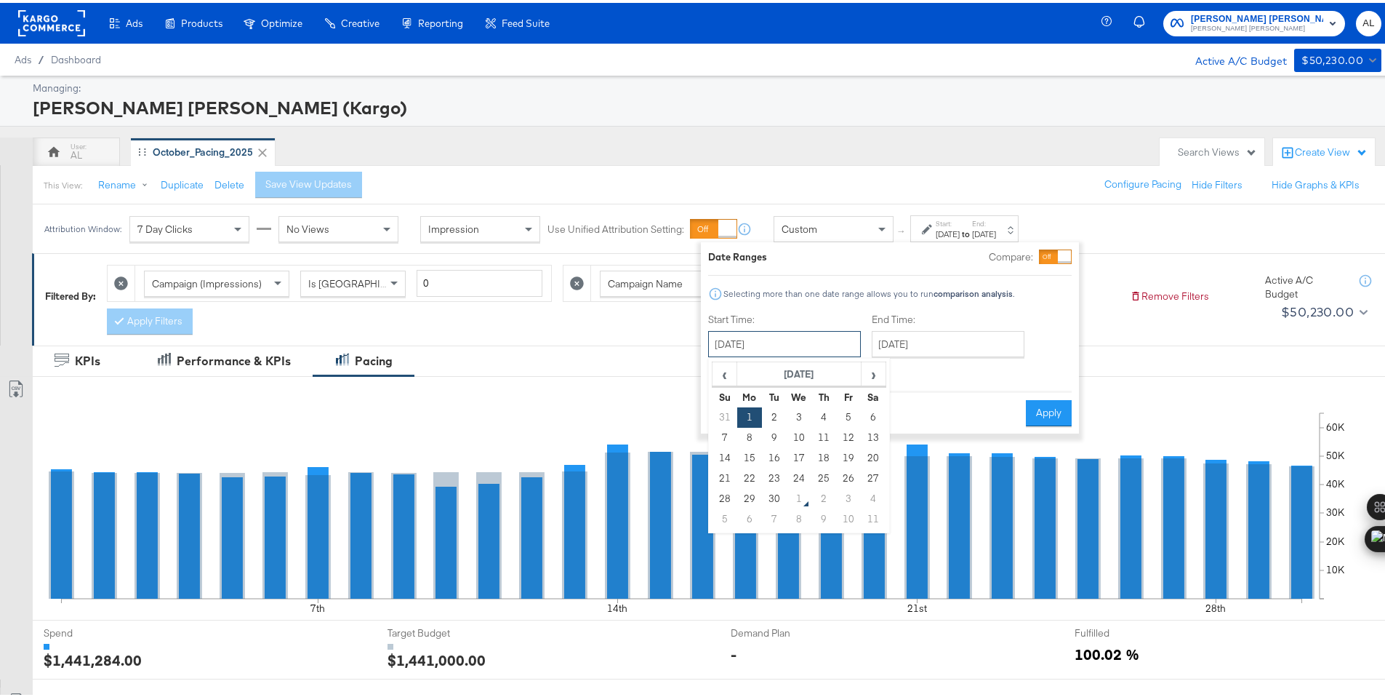
click at [777, 338] on input "[DATE]" at bounding box center [784, 341] width 153 height 26
click at [804, 489] on td "1" at bounding box center [799, 496] width 25 height 20
type input "[DATE]"
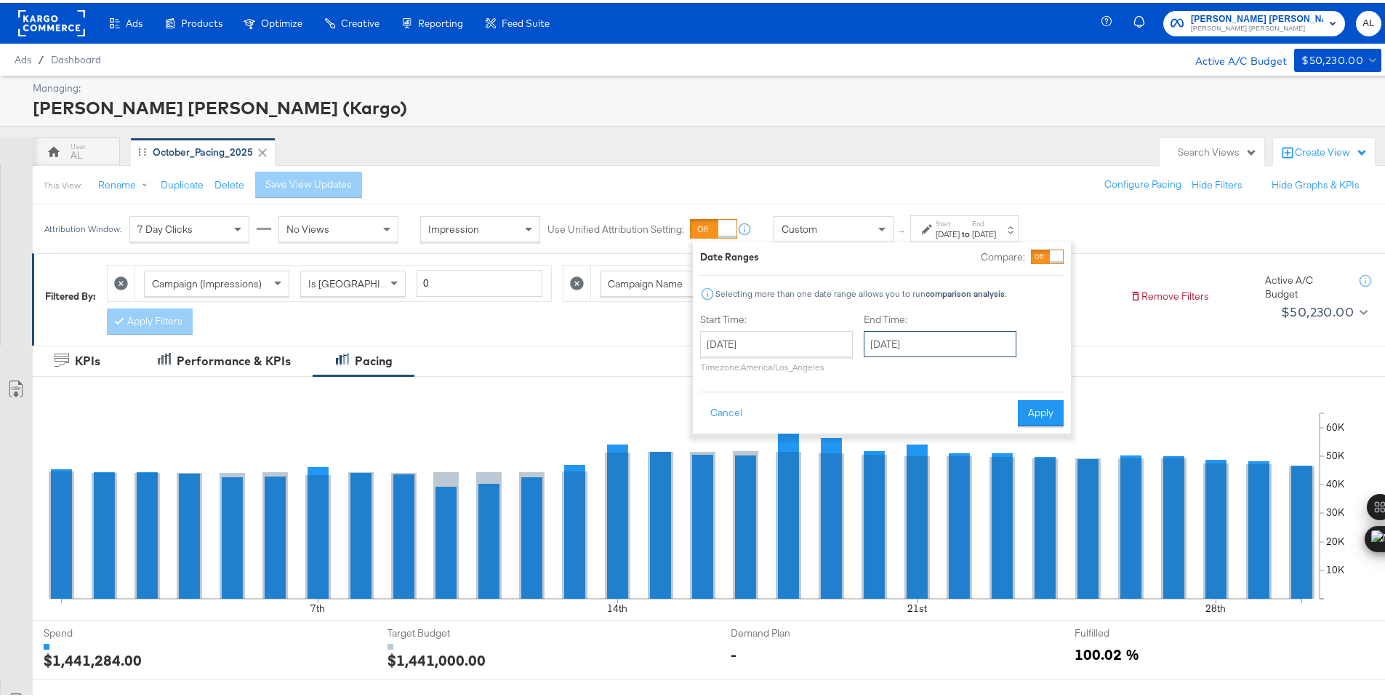
click at [947, 337] on input "[DATE]" at bounding box center [940, 341] width 153 height 26
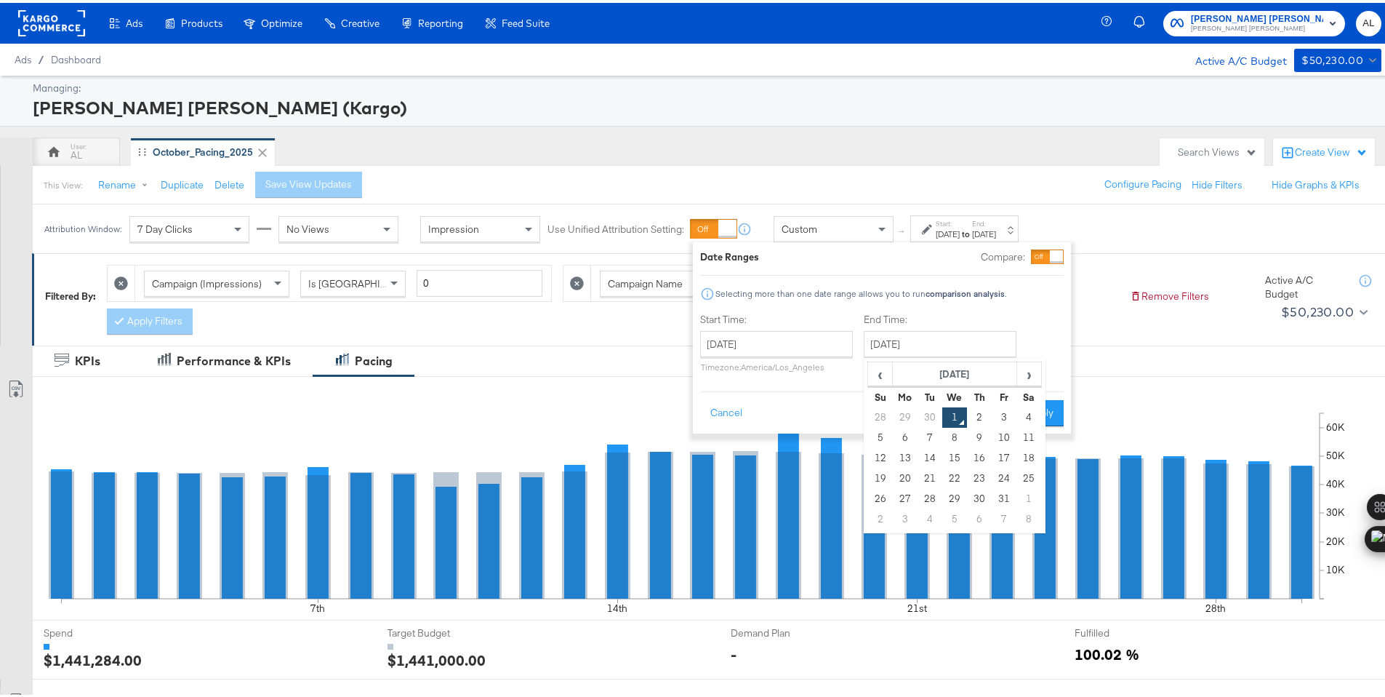
click at [1008, 490] on td "31" at bounding box center [1004, 496] width 25 height 20
type input "[DATE]"
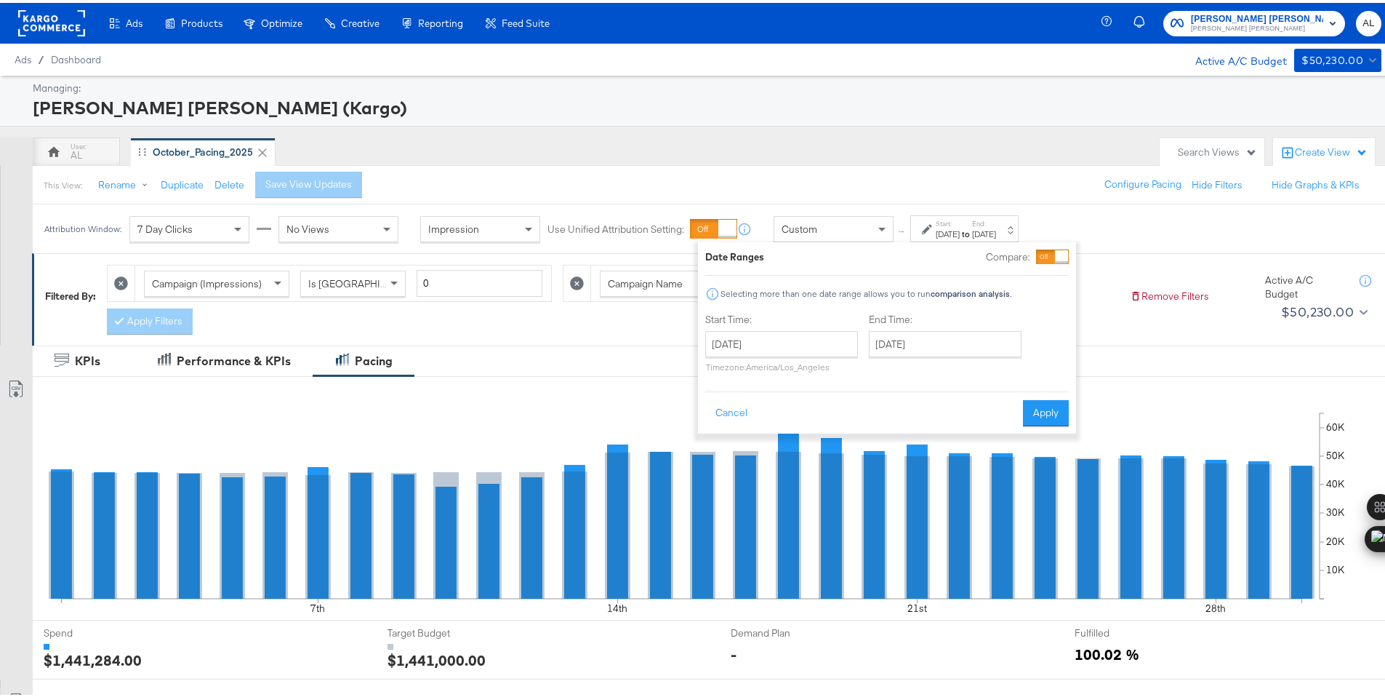
click at [1041, 411] on button "Apply" at bounding box center [1046, 410] width 46 height 26
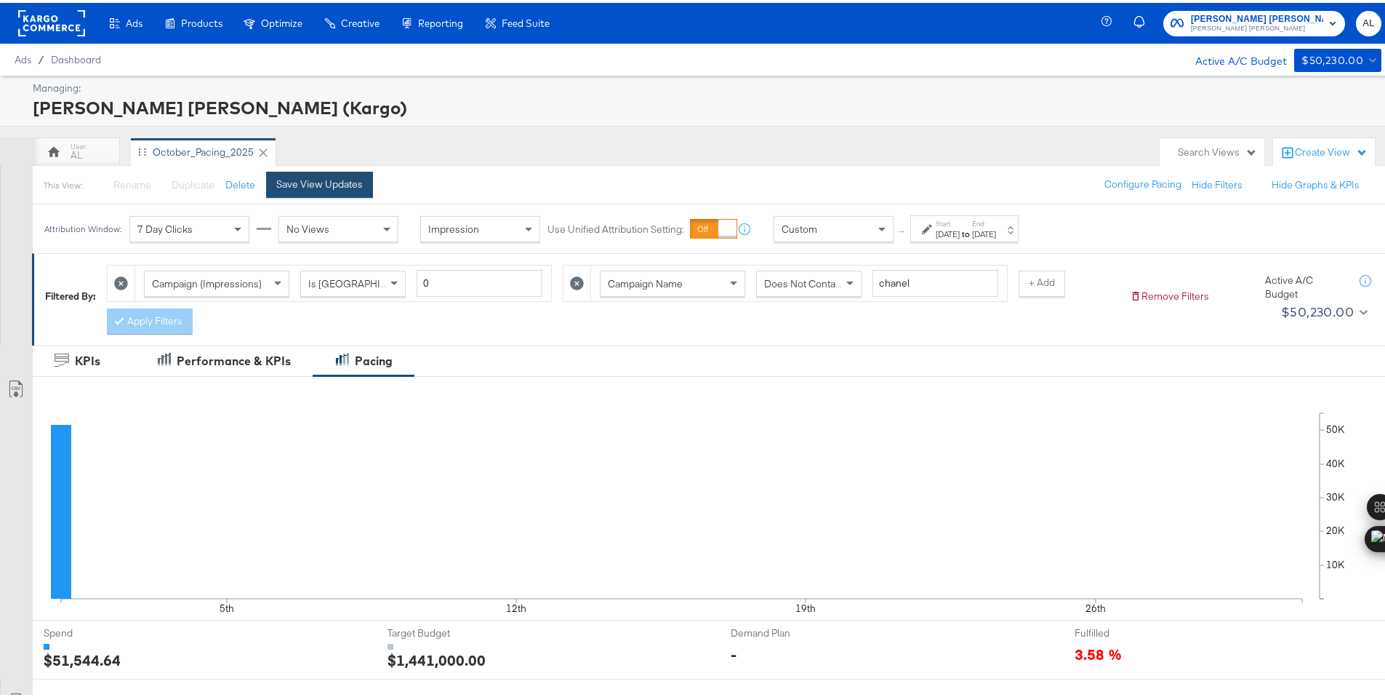
click at [300, 173] on button "Save View Updates" at bounding box center [319, 182] width 107 height 26
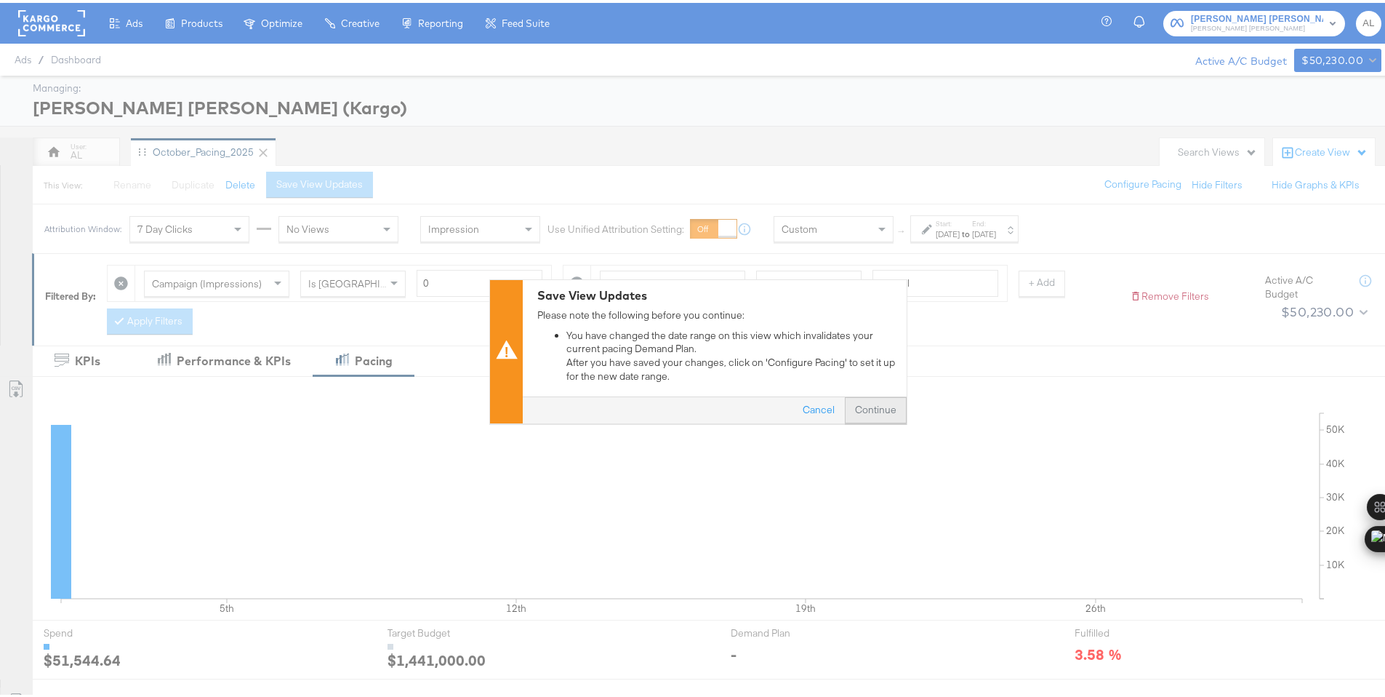
click at [867, 395] on button "Continue" at bounding box center [876, 407] width 62 height 26
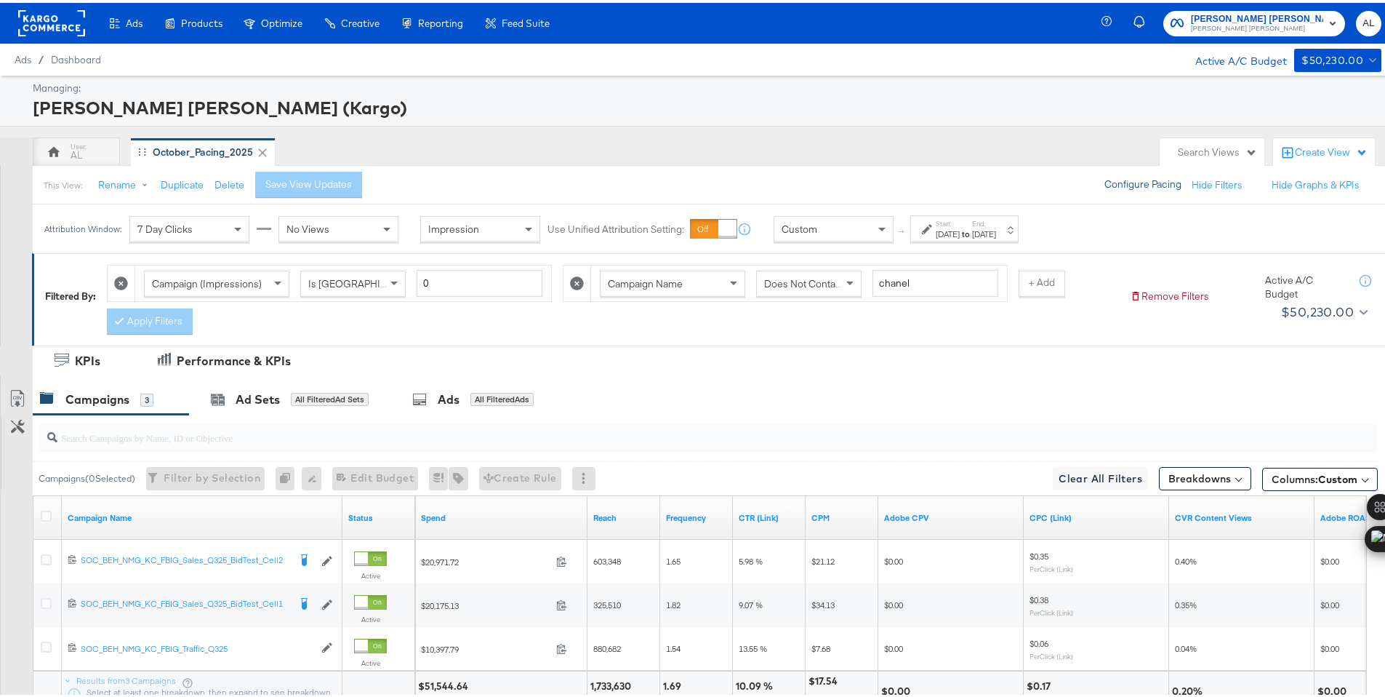
click at [1116, 181] on button "Configure Pacing" at bounding box center [1143, 182] width 97 height 26
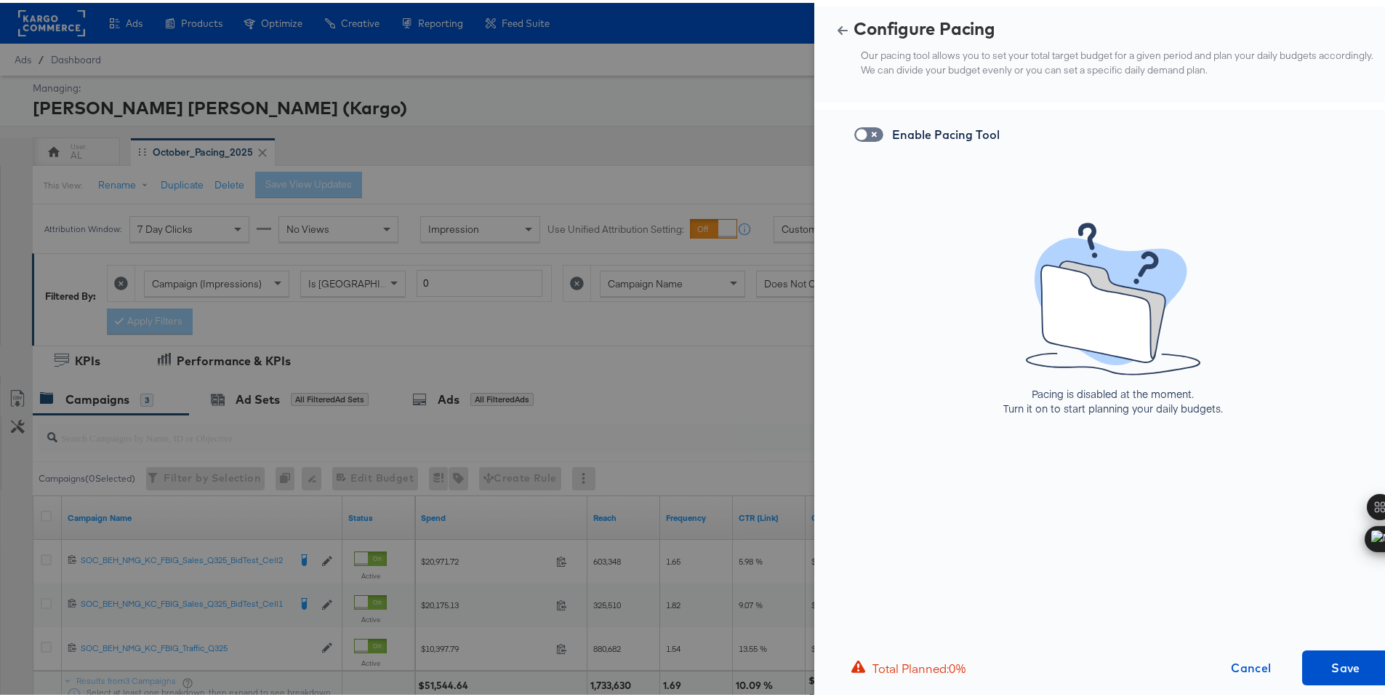
click at [853, 122] on div "Enable Pacing Tool Pacing is disabled at the moment. Turn it on to start planni…" at bounding box center [1106, 402] width 582 height 591
click at [858, 133] on input "checkbox" at bounding box center [862, 135] width 44 height 15
checkbox input "true"
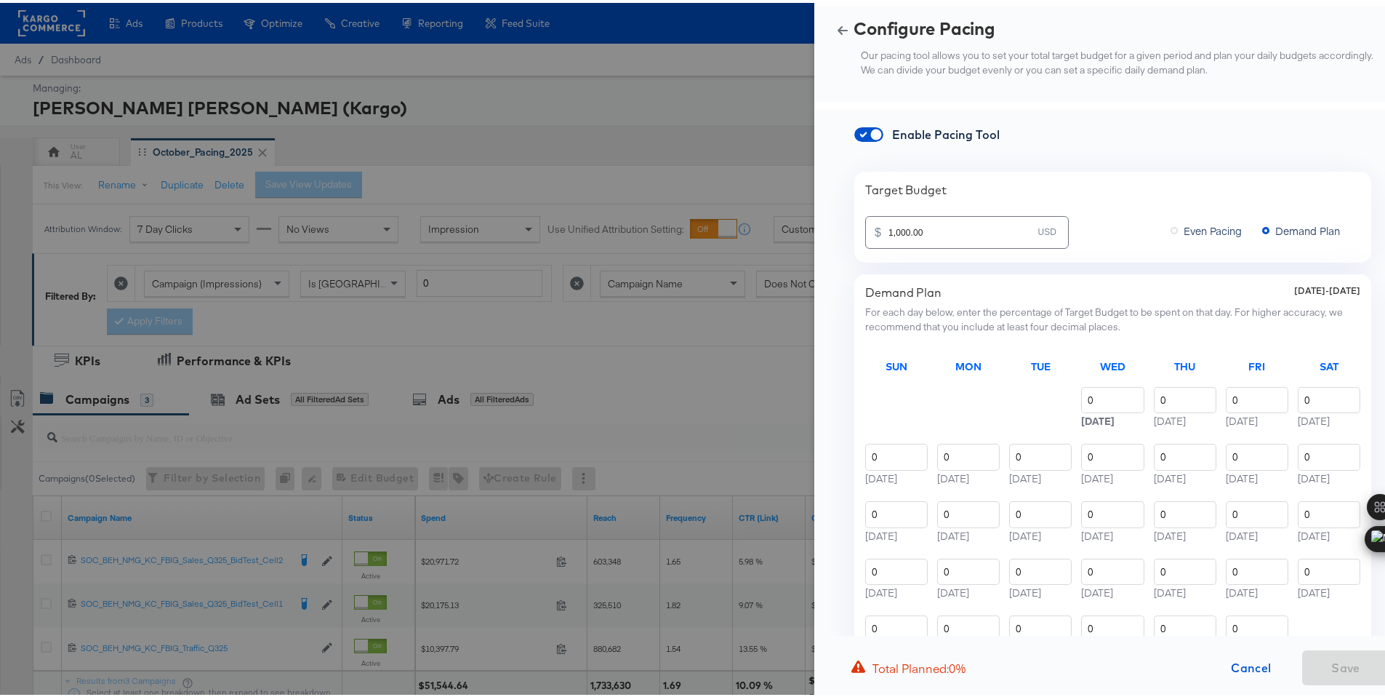
click at [956, 233] on input "1,000.00" at bounding box center [963, 223] width 149 height 31
paste input "$2,000"
type input "2,000,000.00"
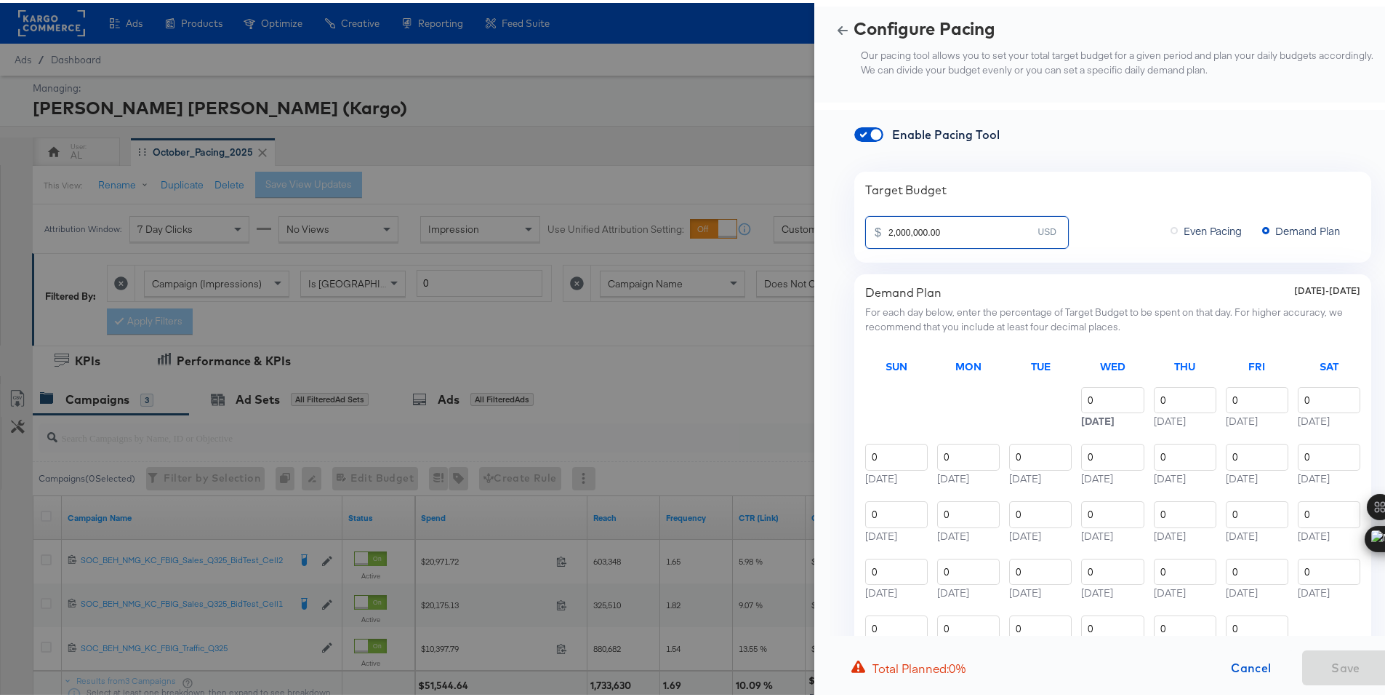
click at [1027, 191] on div "Target Budget" at bounding box center [1112, 187] width 495 height 15
click at [1081, 399] on input "0" at bounding box center [1112, 397] width 63 height 27
paste input "2.91"
type input "2.91"
type input "2.92"
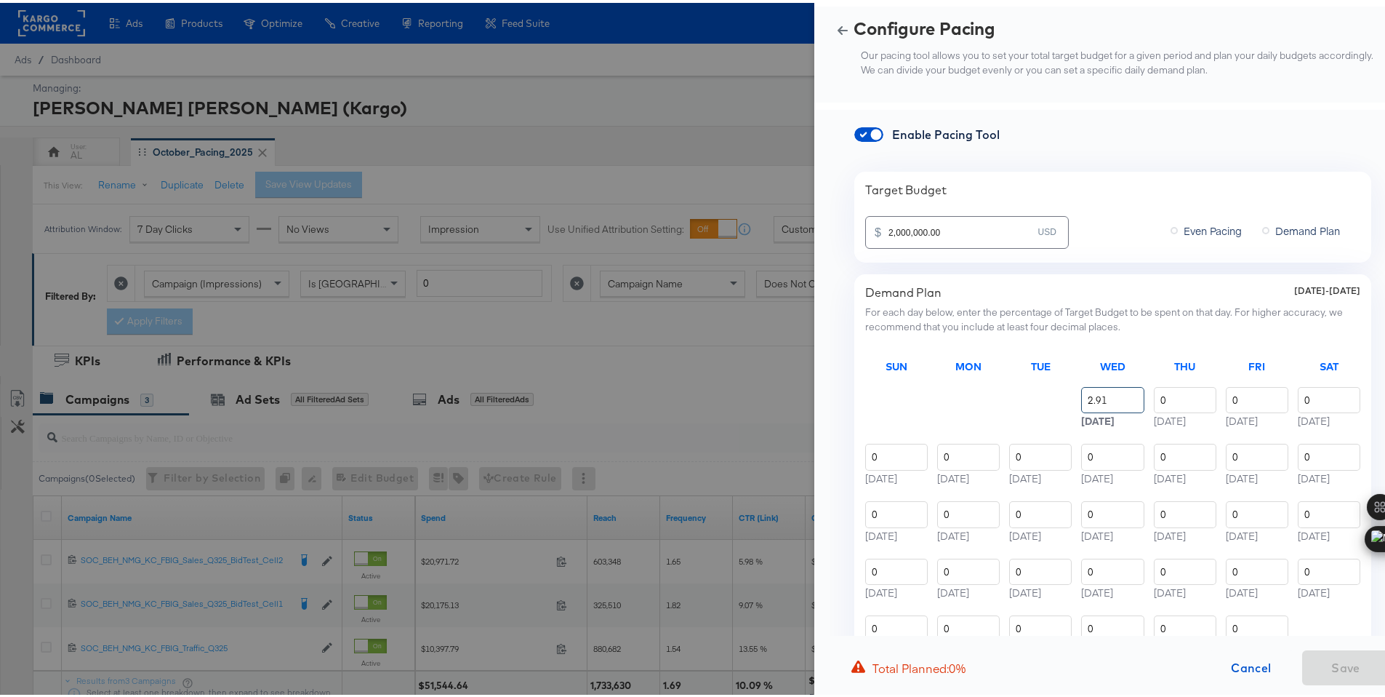
type input "2.91"
type input "2.92"
type input "3.14"
type input "3.20"
type input "3.21"
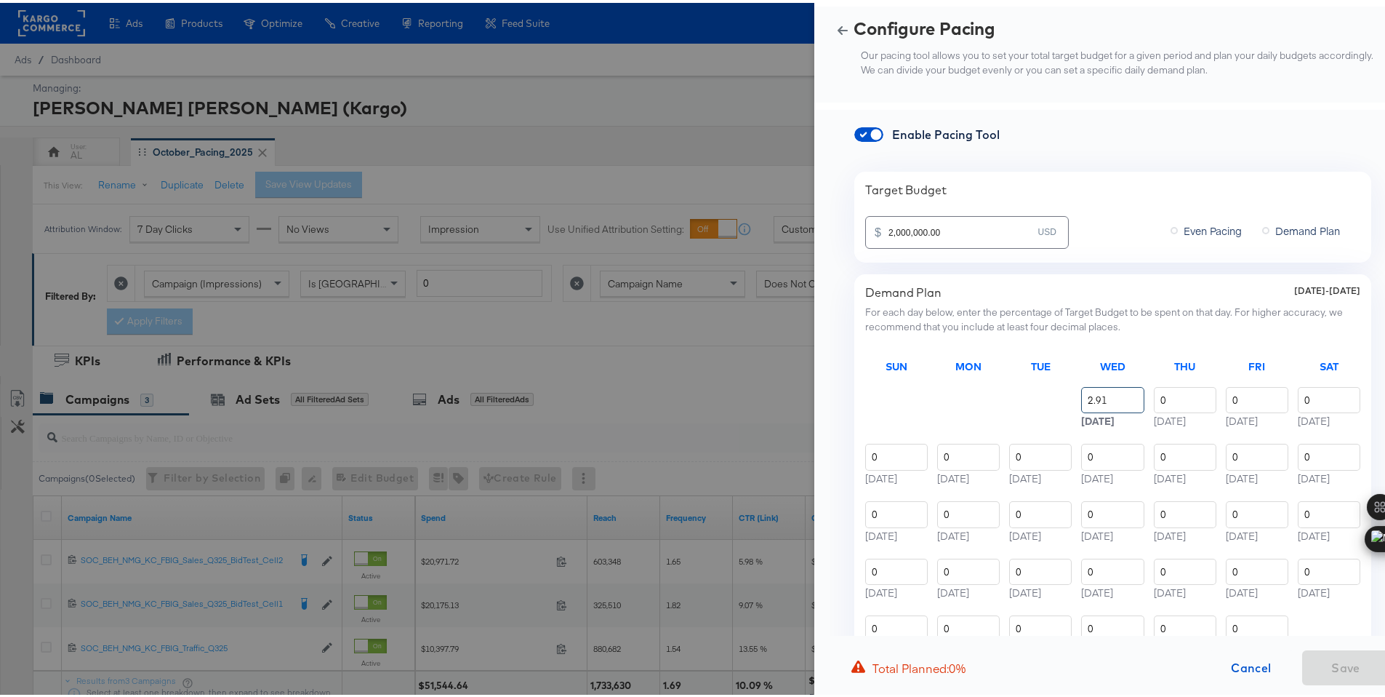
type input "3.21"
type input "3.23"
type input "3.22"
type input "3.21"
type input "3.46"
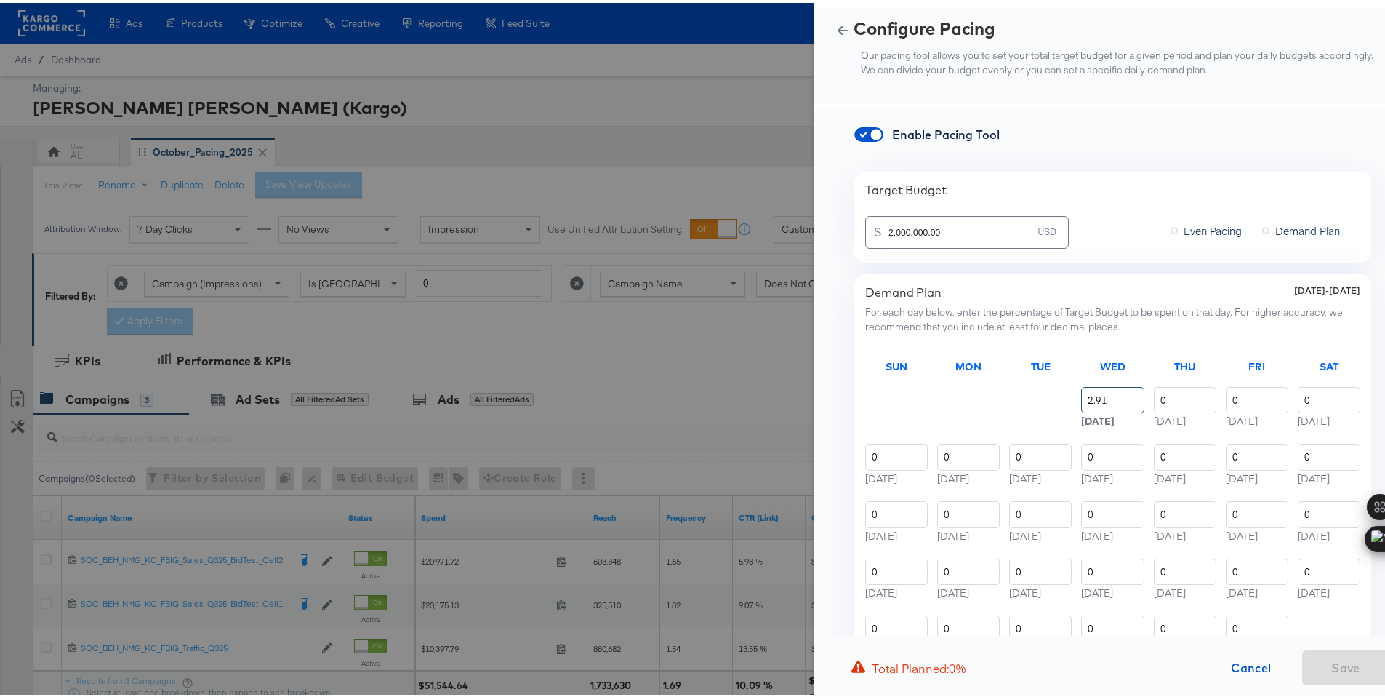
type input "3.58"
type input "3.57"
type input "3.56"
type input "3.58"
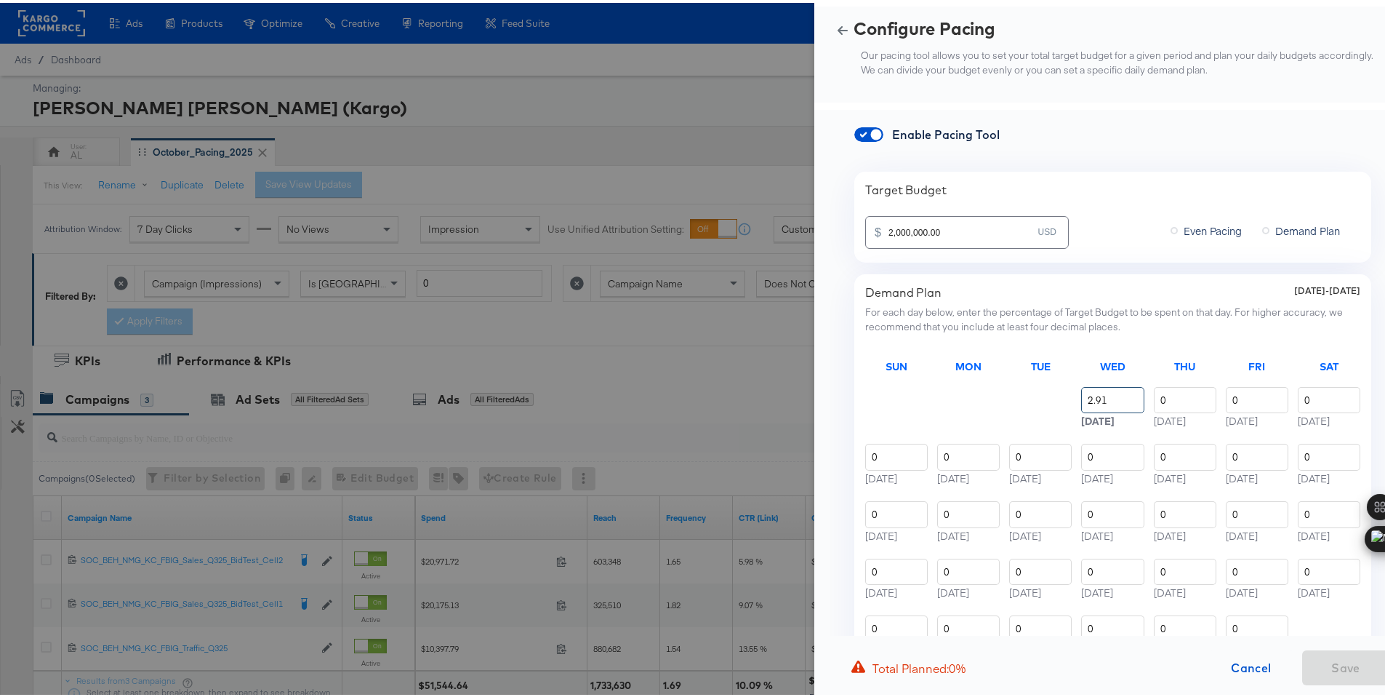
type input "3.55"
type input "3.31"
type input "3.32"
type input "3.36"
type input "3.34"
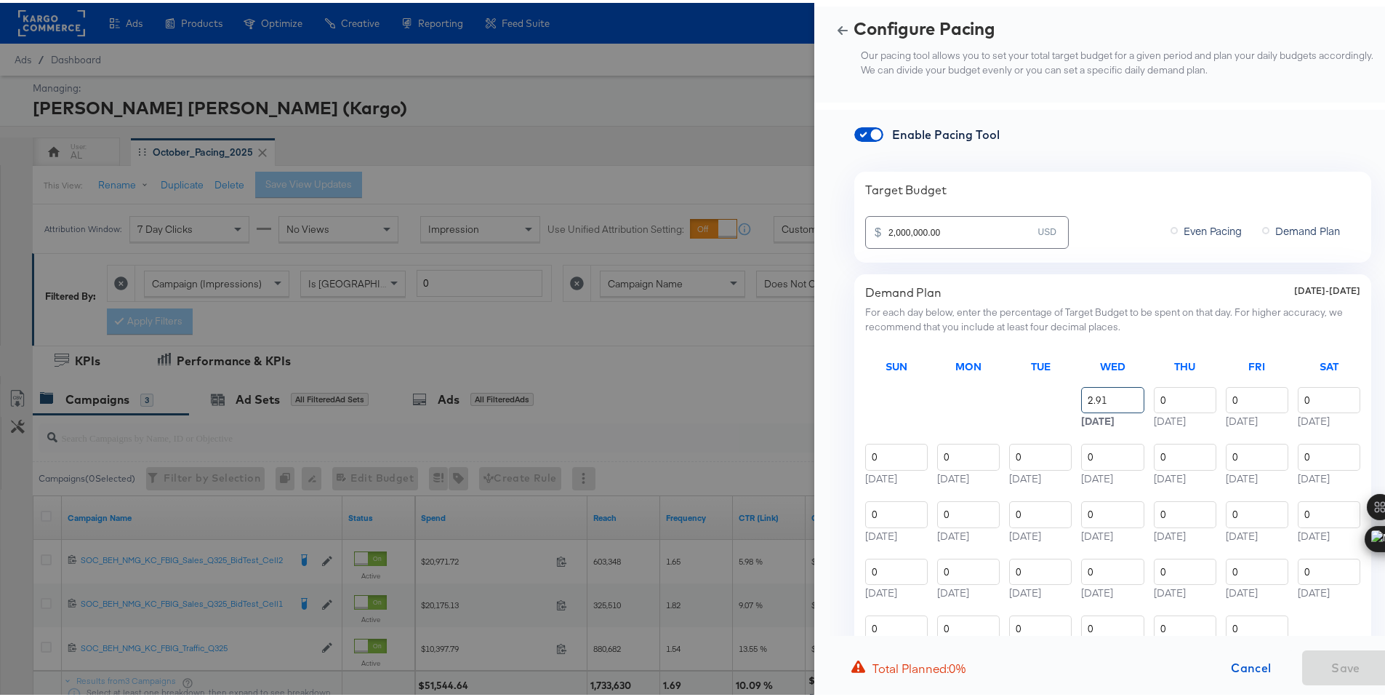
type input "3.32"
type input "3.34"
type input "3.33"
type input "2.91"
type input "2.97"
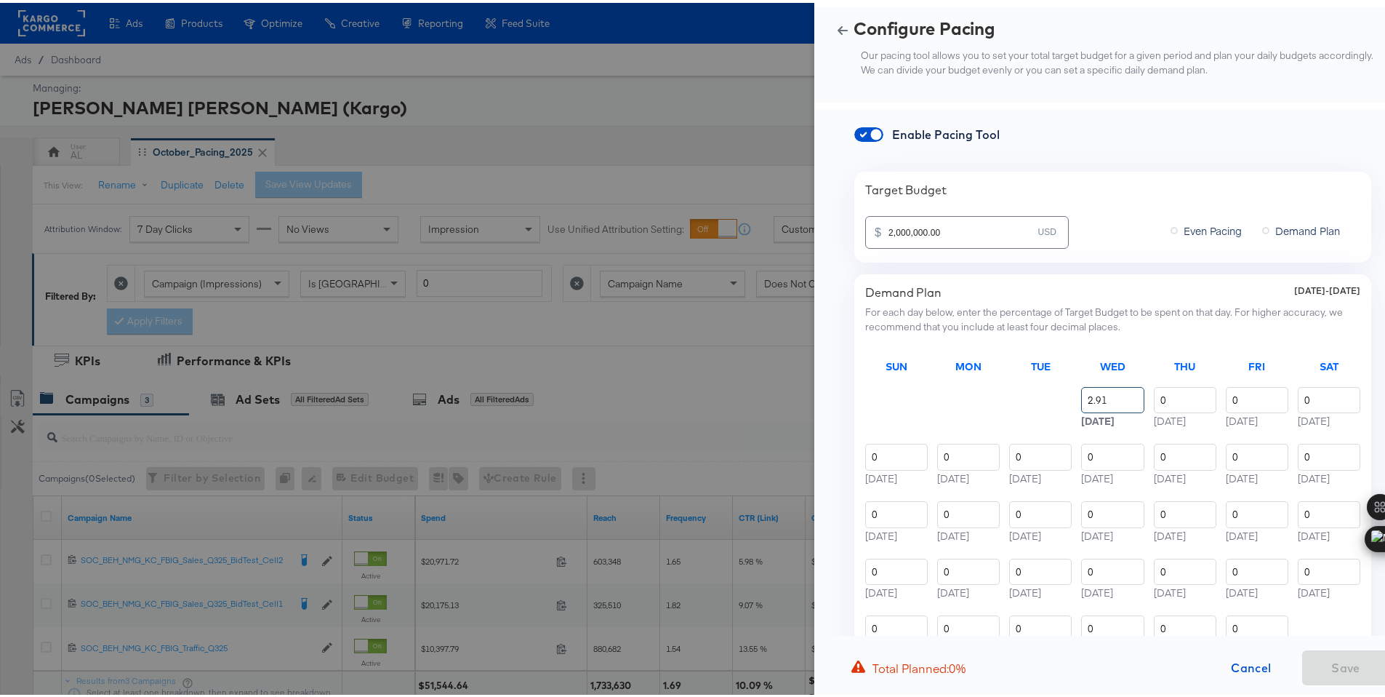
type input "2.99"
type input "2.96"
type input "2.97"
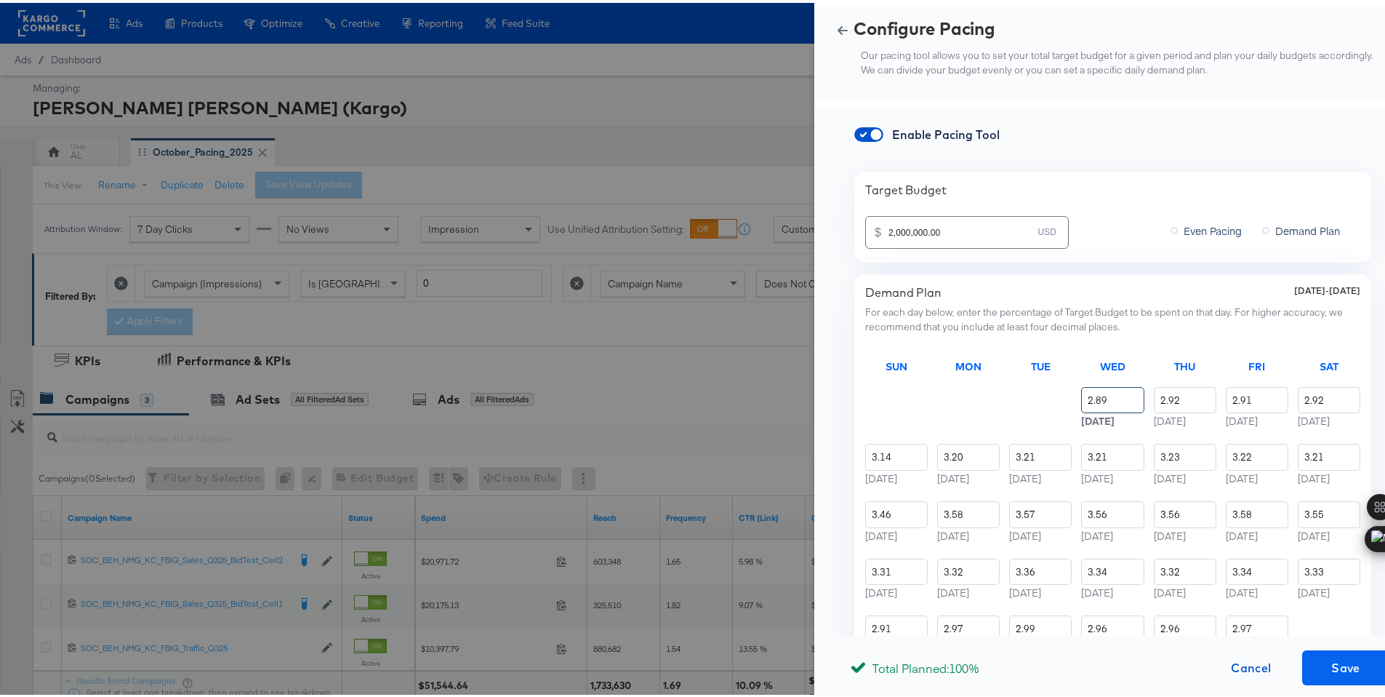
type input "2.89"
click at [1324, 662] on span "Save" at bounding box center [1346, 665] width 76 height 20
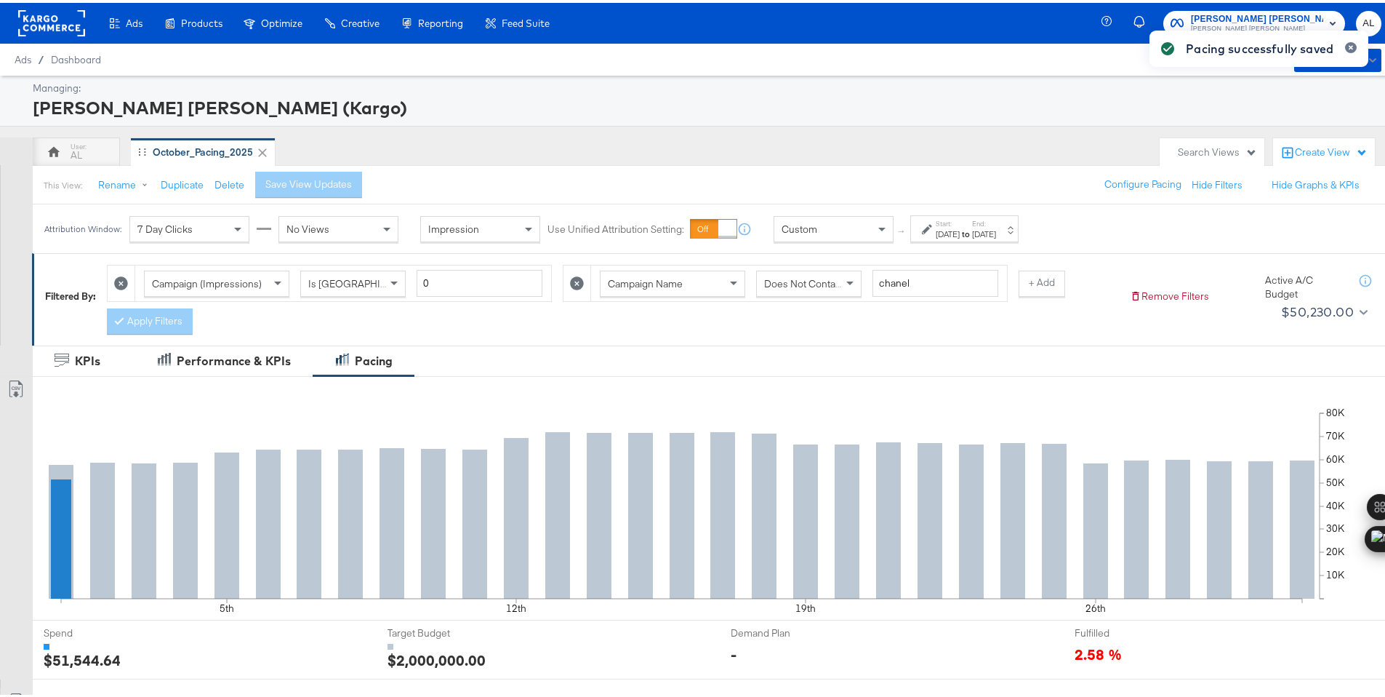
click at [837, 228] on div "Custom" at bounding box center [834, 226] width 119 height 25
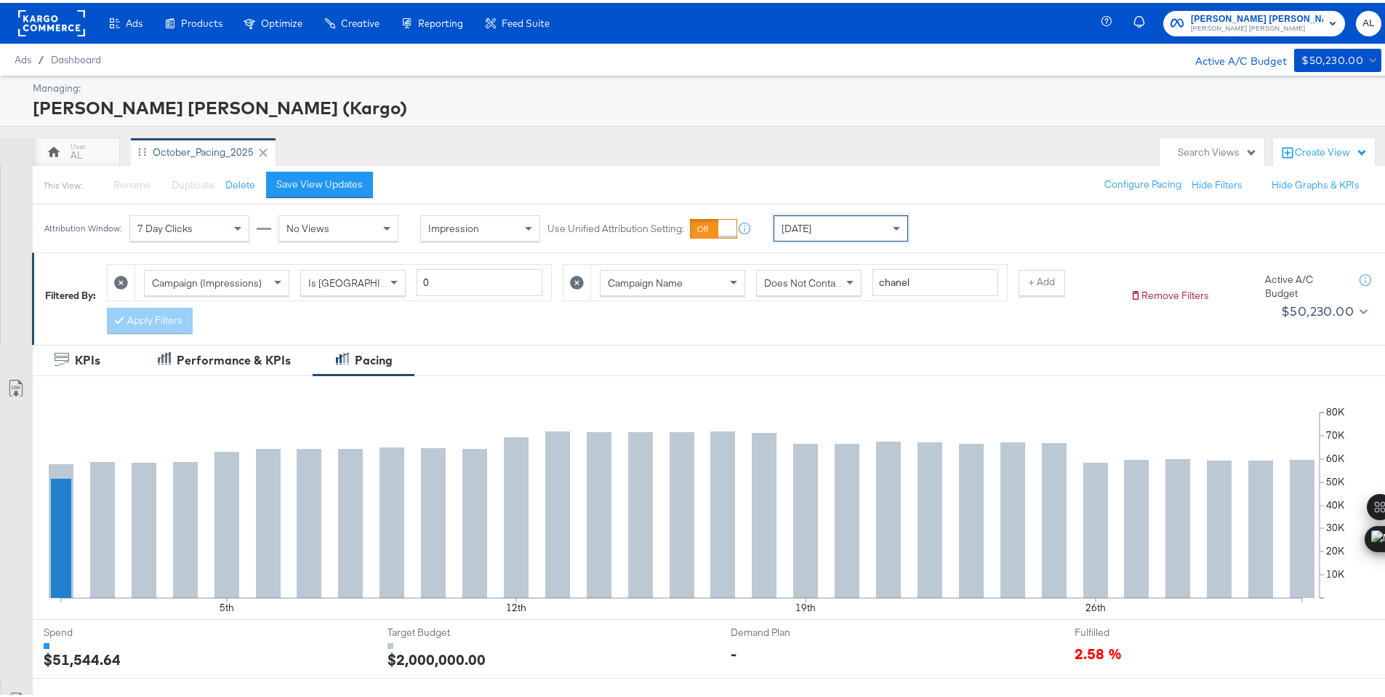
scroll to position [380, 0]
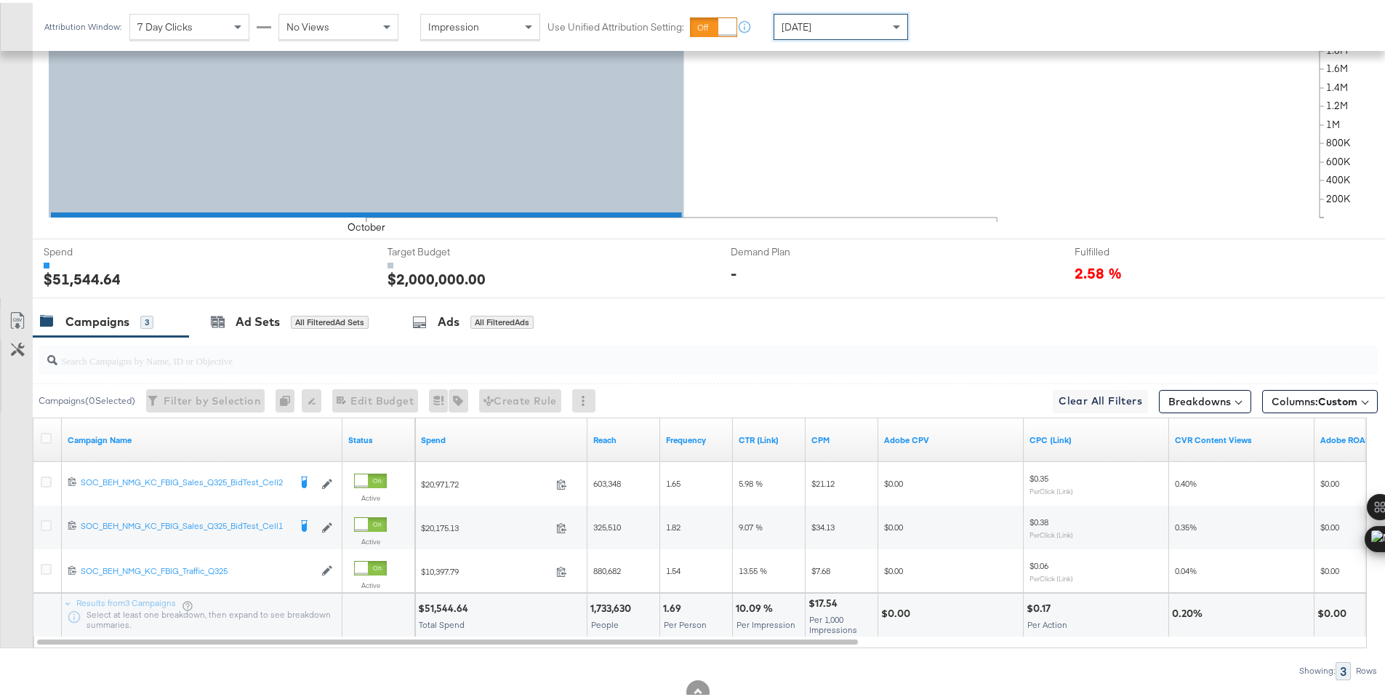
click at [441, 606] on div "$51,544.64" at bounding box center [445, 606] width 55 height 14
copy div "51,544.64"
click at [836, 27] on div "[DATE]" at bounding box center [841, 24] width 133 height 25
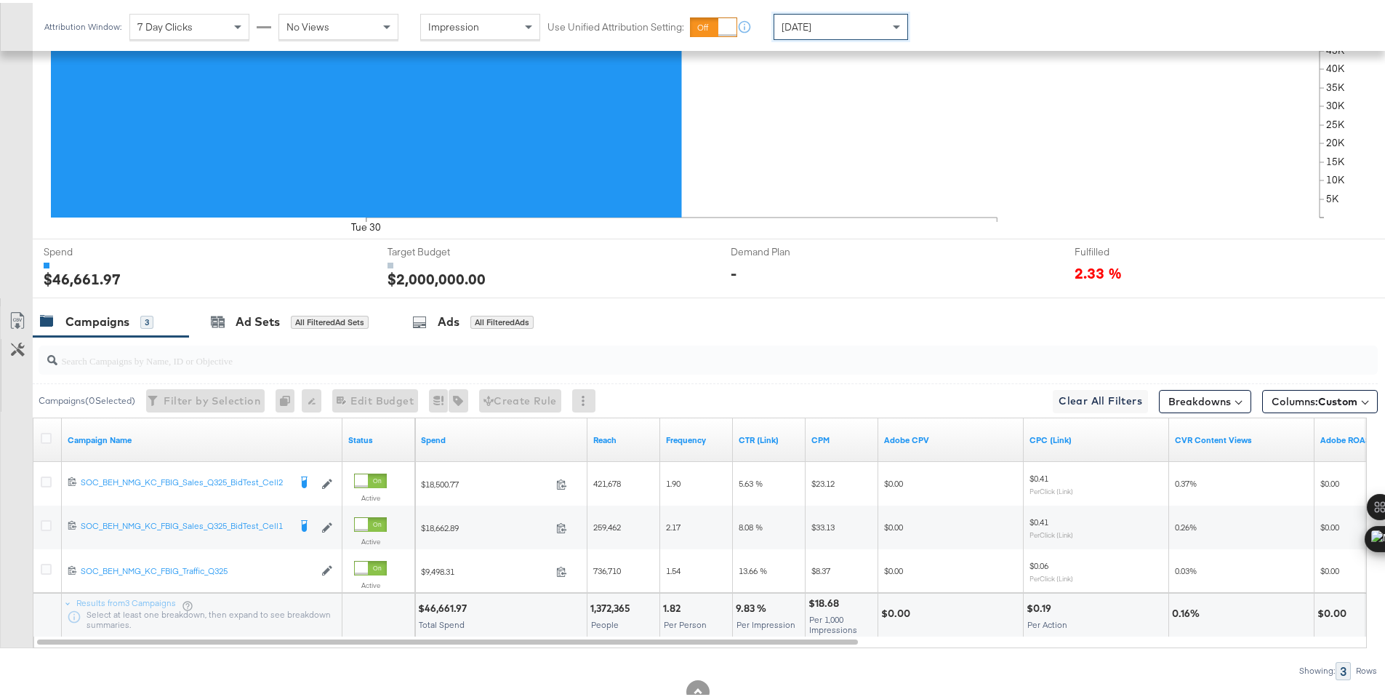
click at [442, 607] on div "$46,661.97" at bounding box center [444, 606] width 53 height 14
copy div "46,661.97"
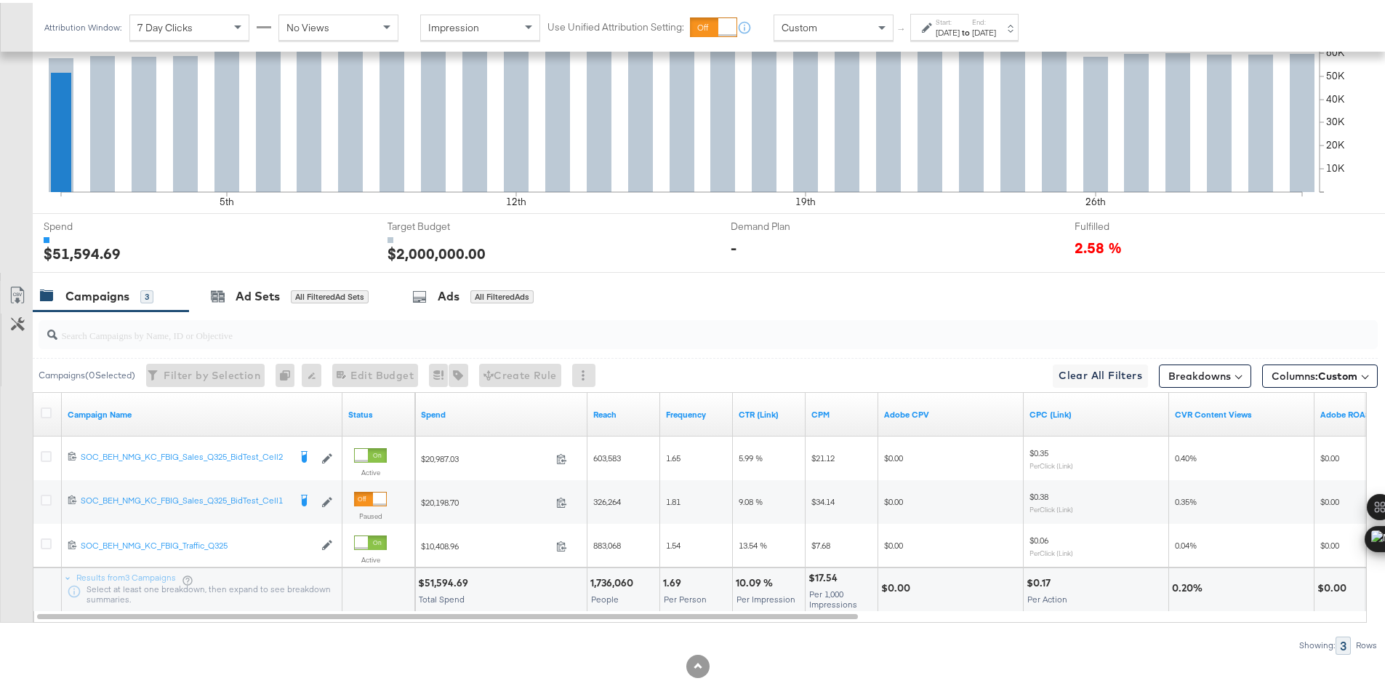
scroll to position [425, 0]
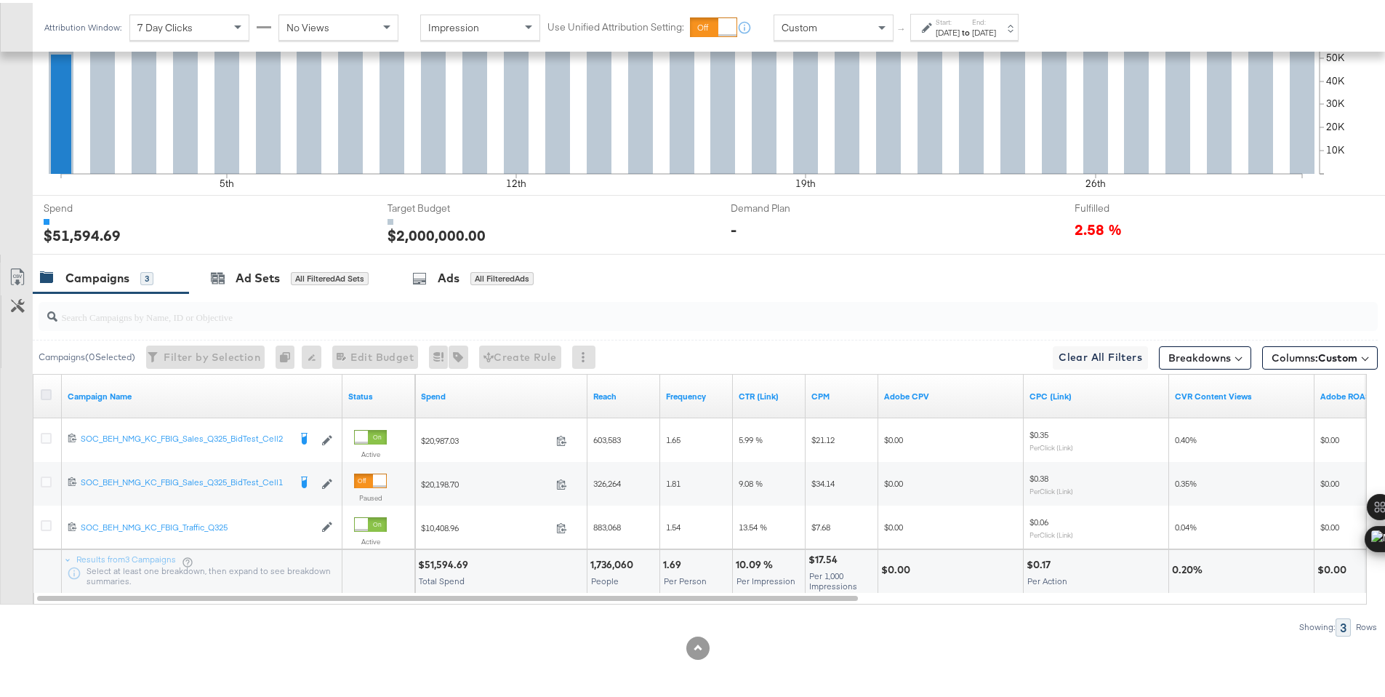
click at [44, 391] on icon at bounding box center [46, 391] width 11 height 11
click at [0, 0] on input "checkbox" at bounding box center [0, 0] width 0 height 0
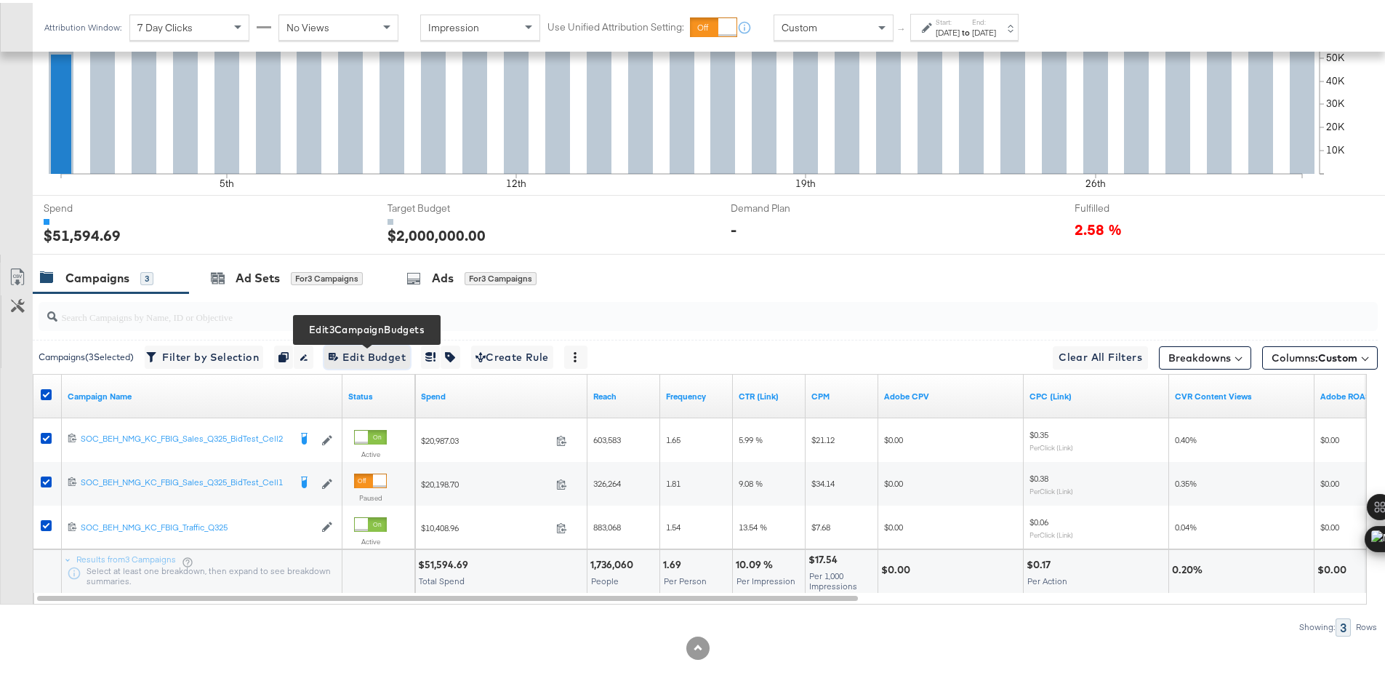
click at [353, 355] on span "Edit 3 Campaign Budgets Edit Budget" at bounding box center [367, 354] width 77 height 18
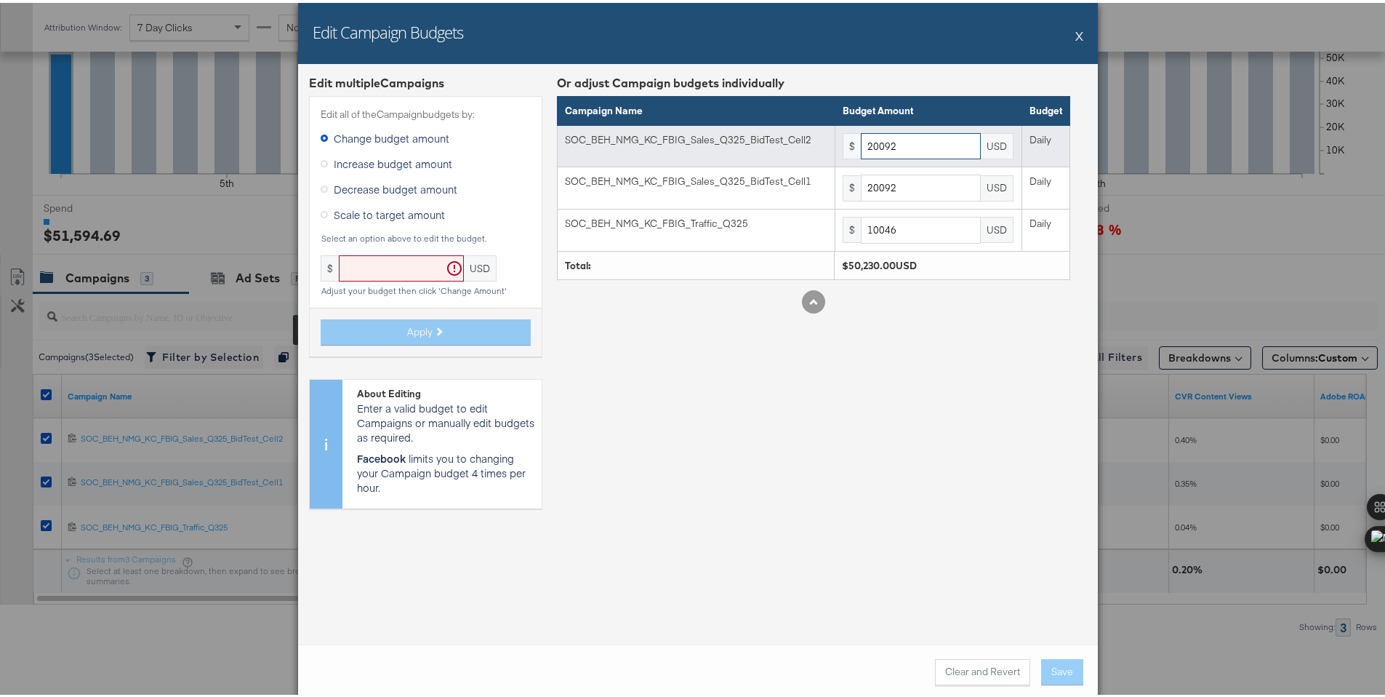
click at [908, 148] on input "20092" at bounding box center [921, 143] width 120 height 27
paste input "40185"
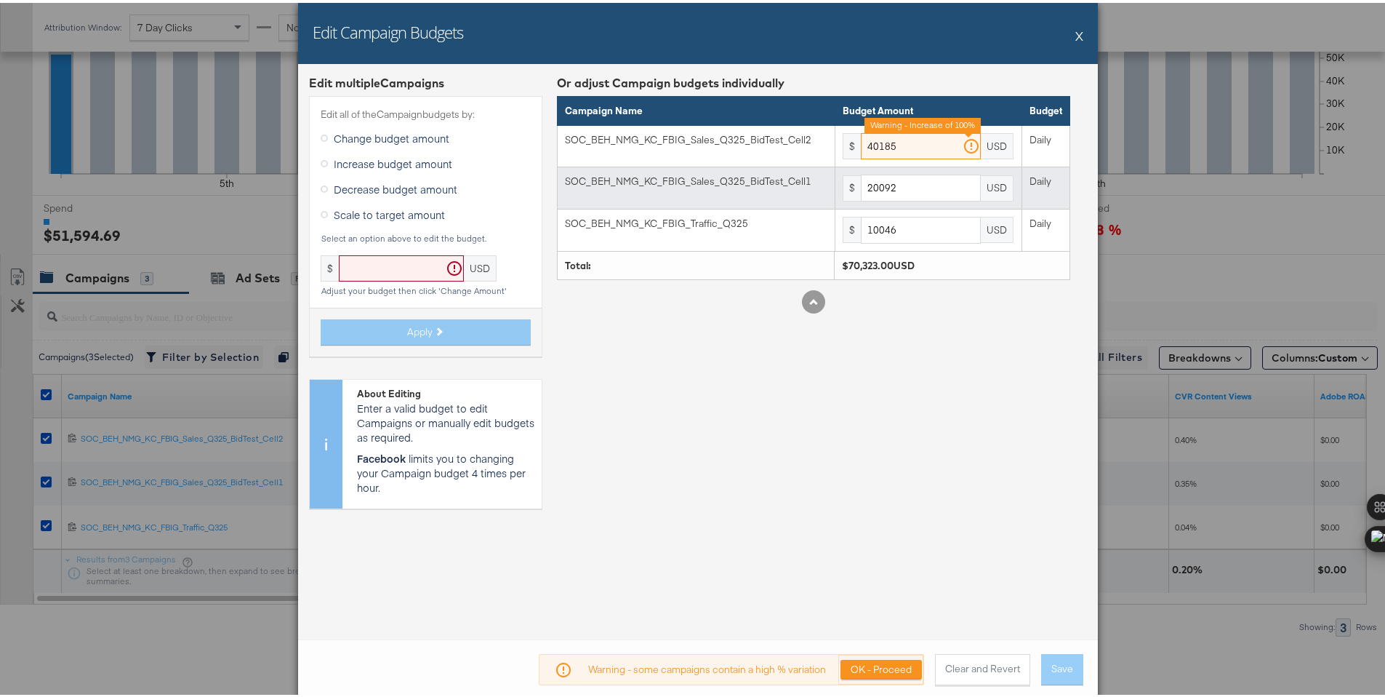
type input "40185"
click at [933, 184] on input "20092" at bounding box center [921, 185] width 120 height 27
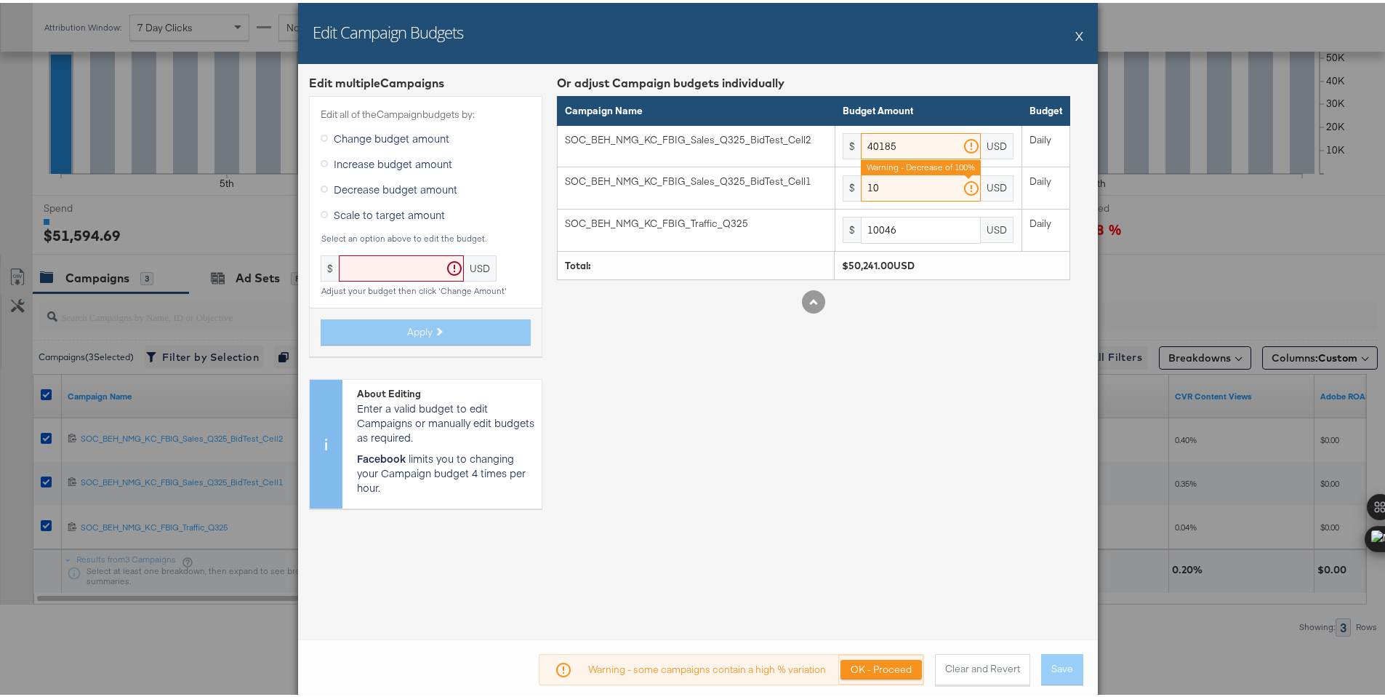
type input "10"
click at [926, 407] on div "Or adjust Campaign budgets individually Campaign Name Budget Amount Budget SOC_…" at bounding box center [813, 294] width 513 height 445
click at [946, 658] on button "Clear and Revert" at bounding box center [982, 666] width 95 height 31
type input "20092"
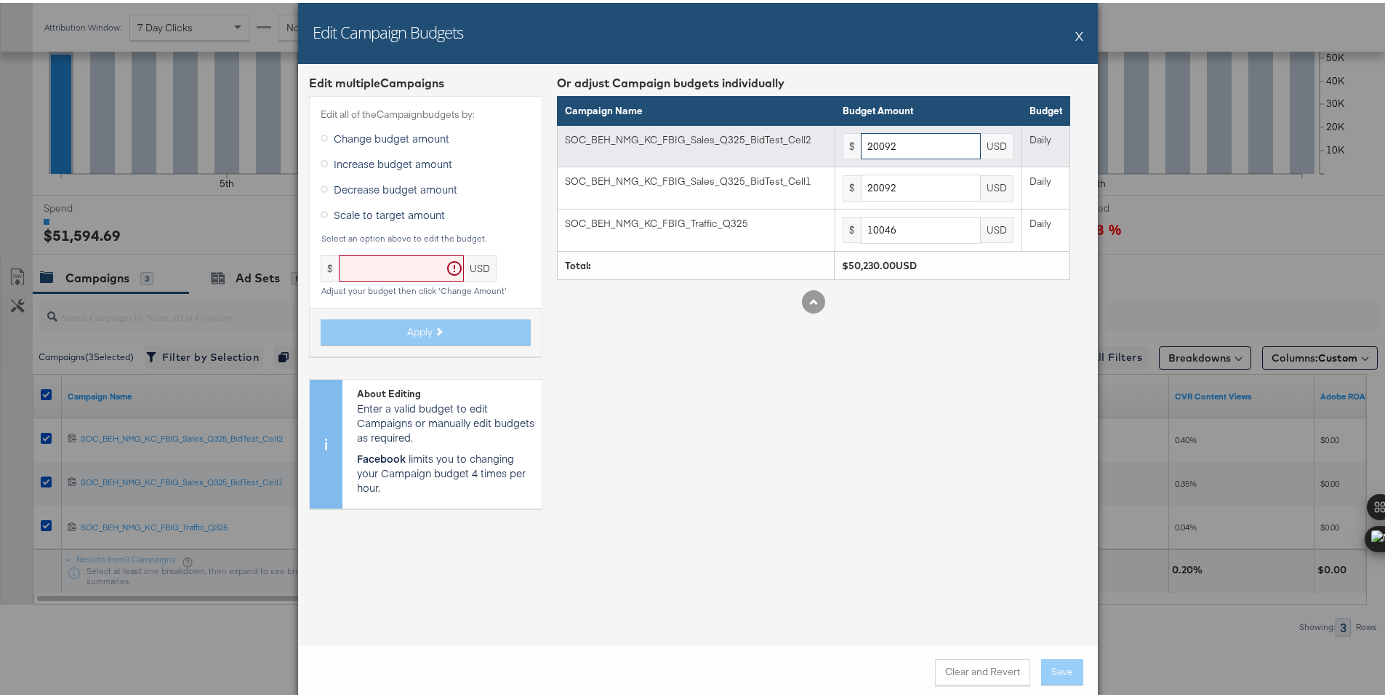
click at [873, 135] on input "20092" at bounding box center [921, 143] width 120 height 27
paste input "40185"
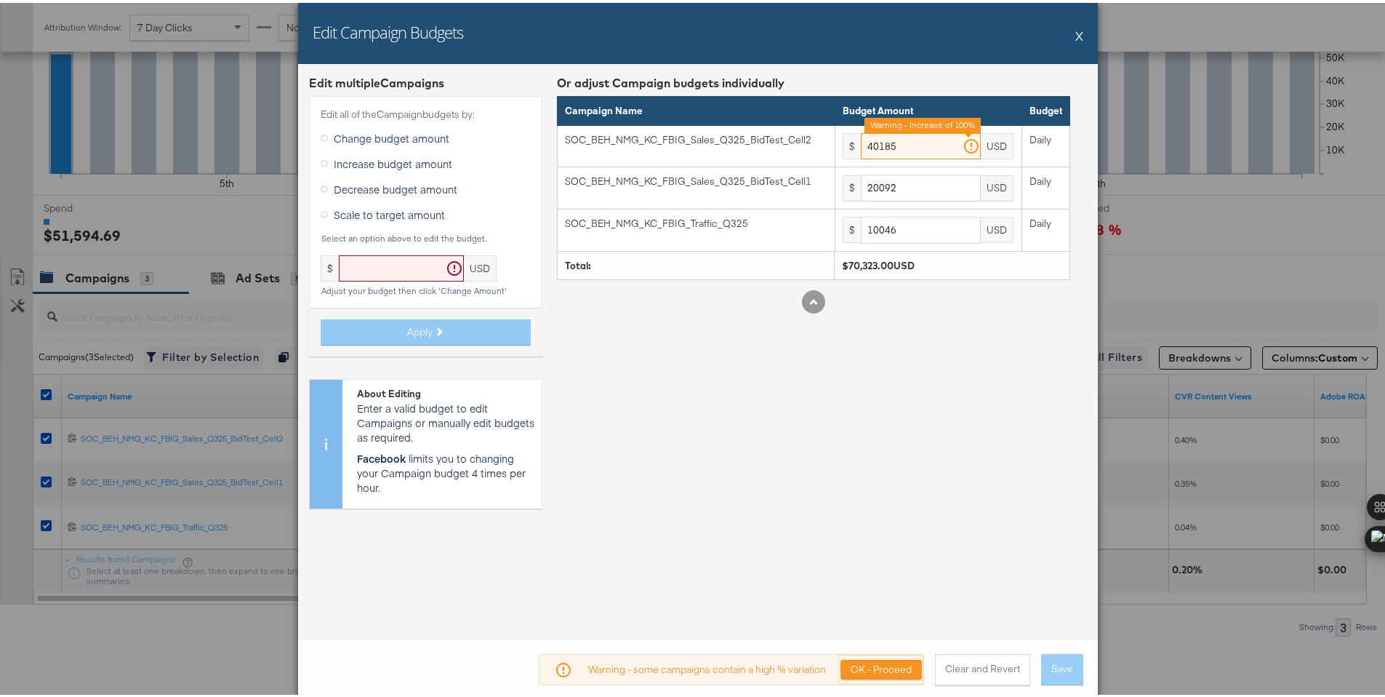
type input "40185"
click at [959, 385] on div "Or adjust Campaign budgets individually Campaign Name Budget Amount Budget SOC_…" at bounding box center [813, 294] width 513 height 445
click at [873, 670] on button "OK - Proceed" at bounding box center [881, 667] width 81 height 20
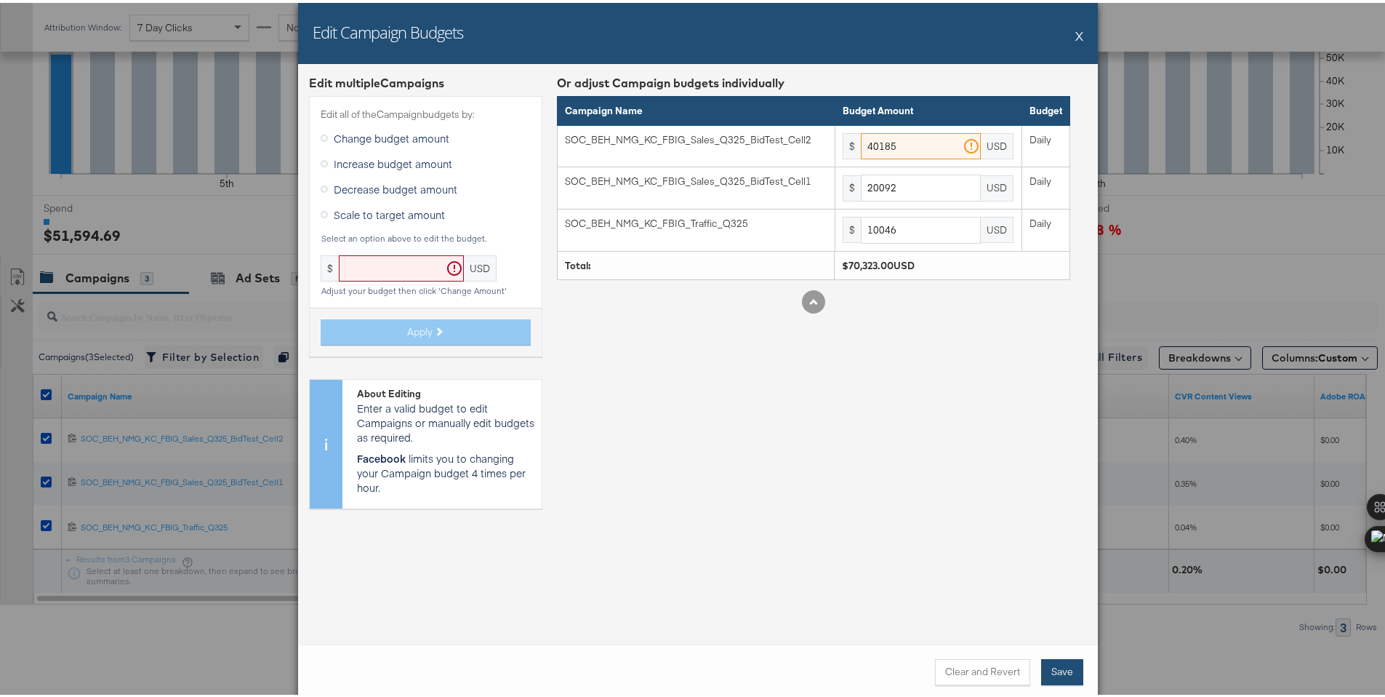
click at [1052, 671] on button "Save" at bounding box center [1062, 669] width 42 height 26
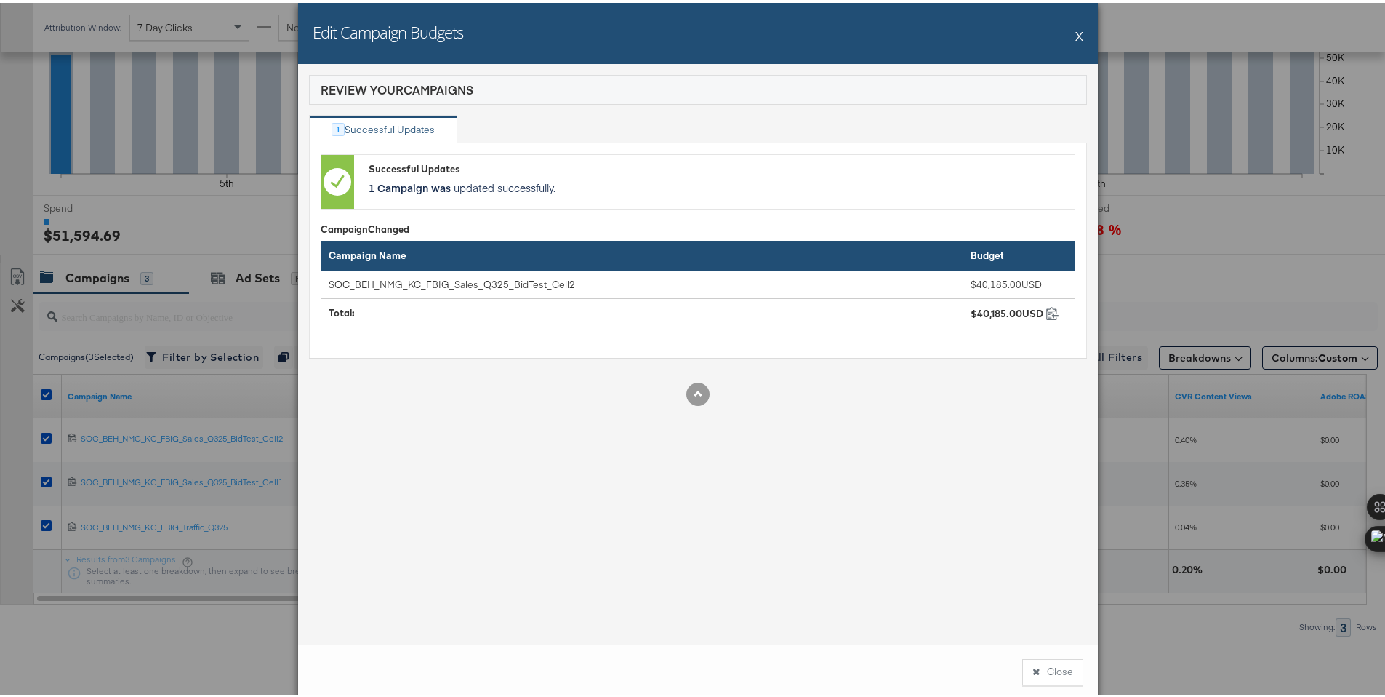
click at [1052, 671] on button "Close" at bounding box center [1053, 669] width 61 height 26
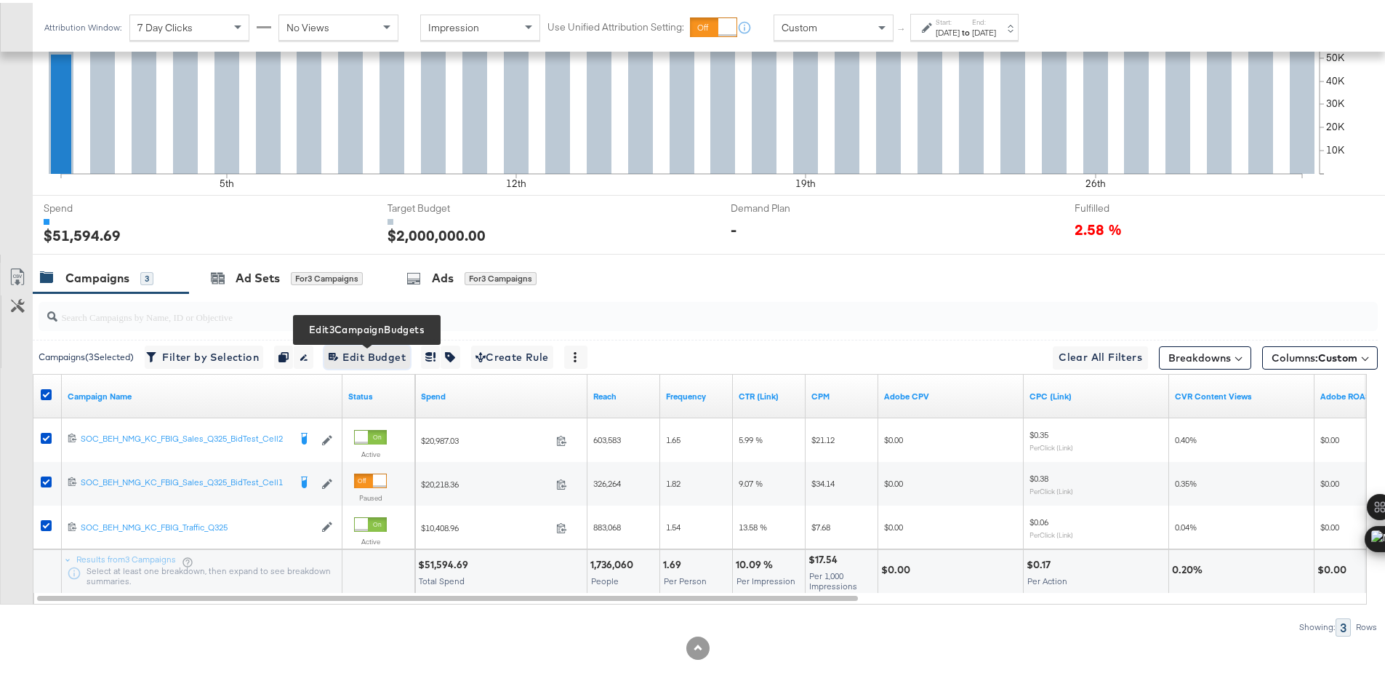
click at [346, 353] on span "Edit 3 Campaign Budgets Edit Budget" at bounding box center [367, 354] width 77 height 18
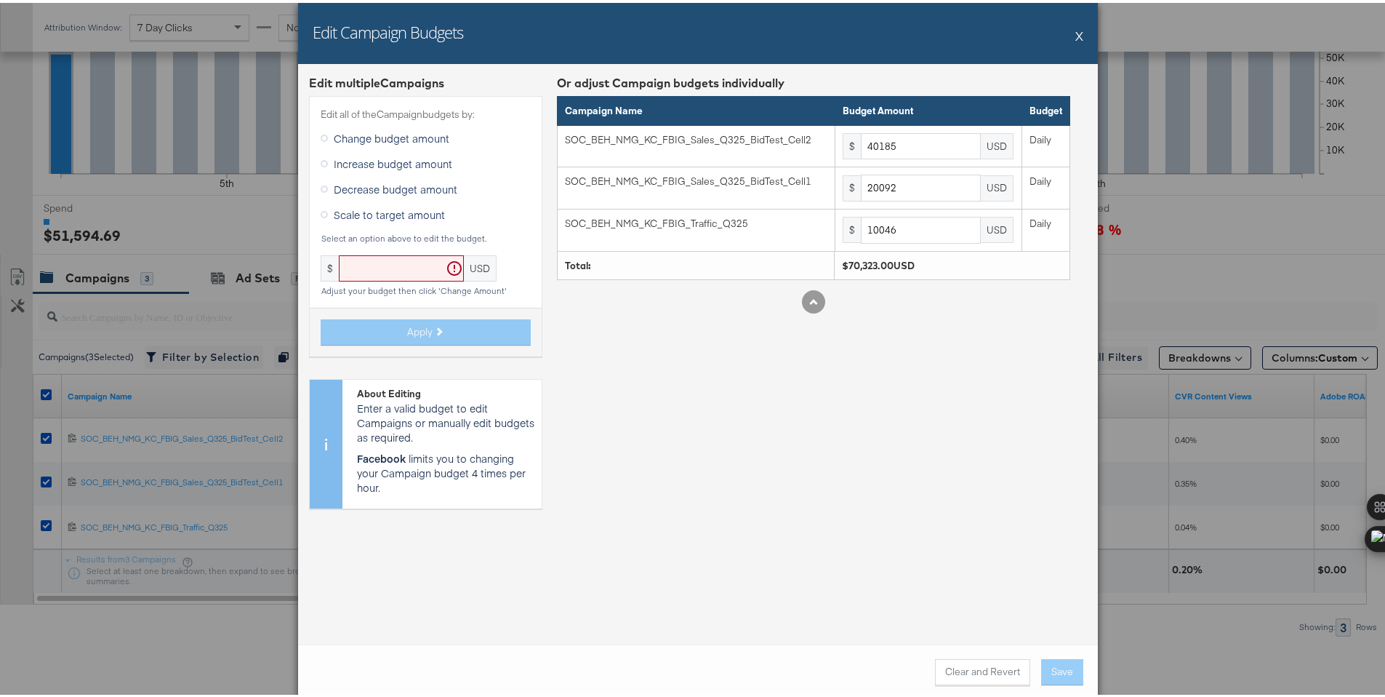
click at [1076, 28] on button "X" at bounding box center [1080, 32] width 8 height 29
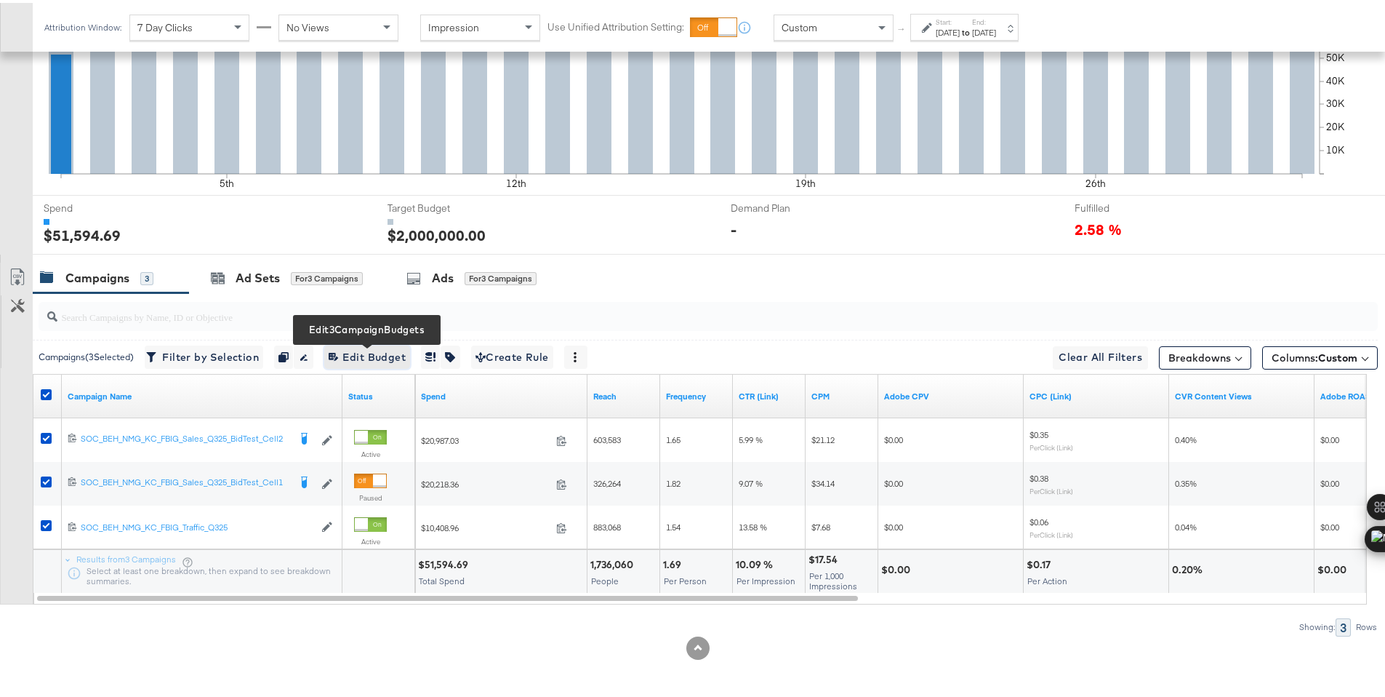
click at [373, 347] on span "Edit 3 Campaign Budgets Edit Budget" at bounding box center [367, 354] width 77 height 18
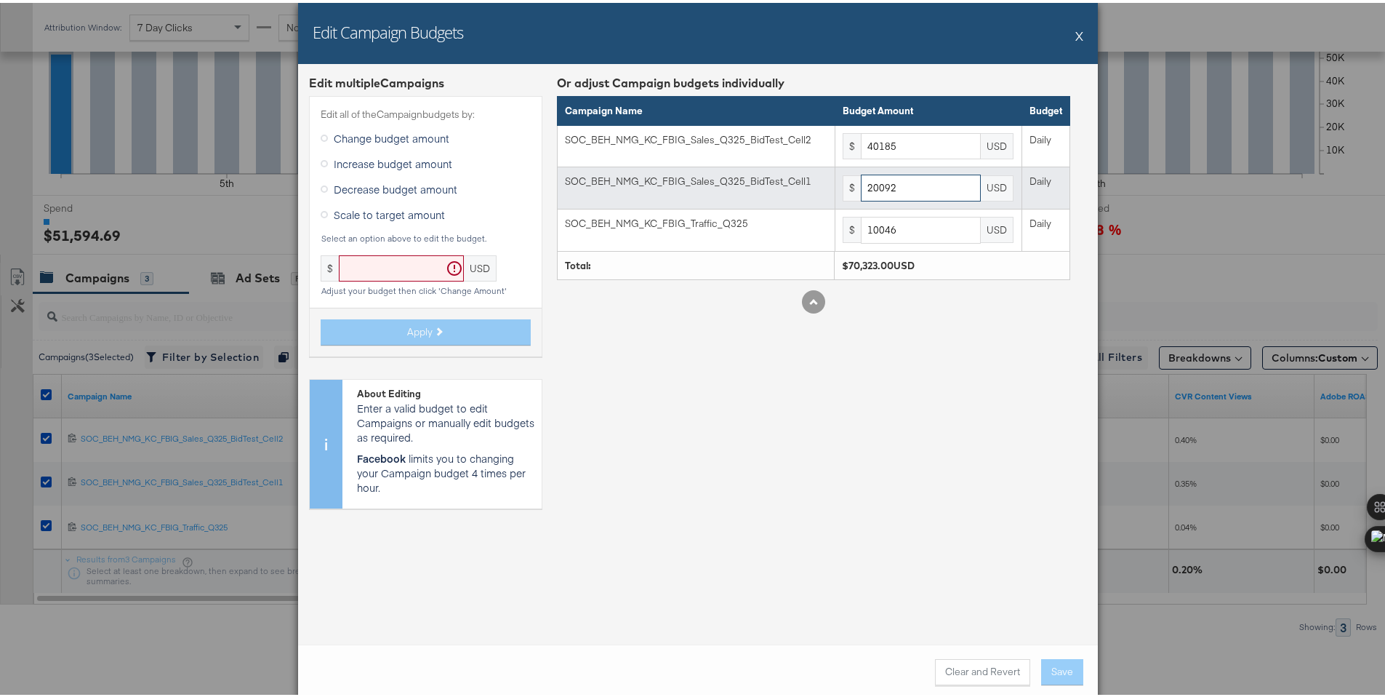
click at [892, 194] on input "20092" at bounding box center [921, 185] width 120 height 27
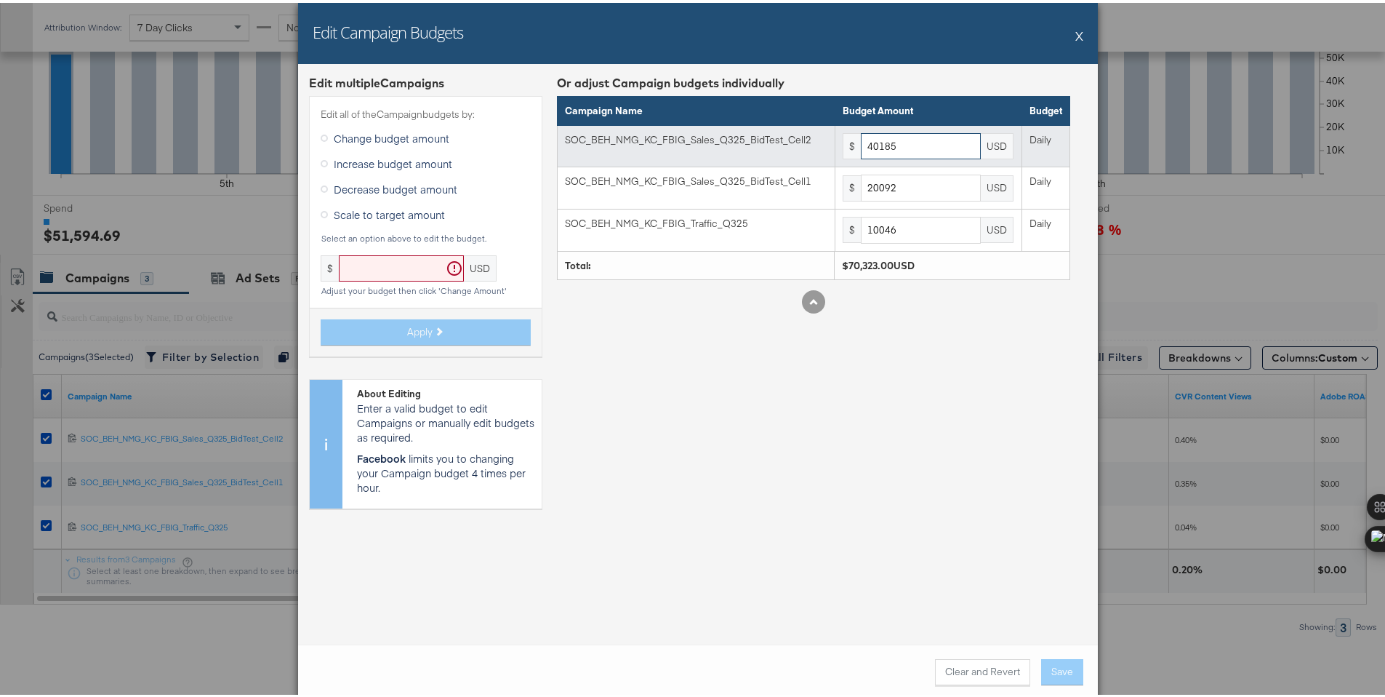
click at [900, 152] on input "40185" at bounding box center [921, 143] width 120 height 27
paste input "20092"
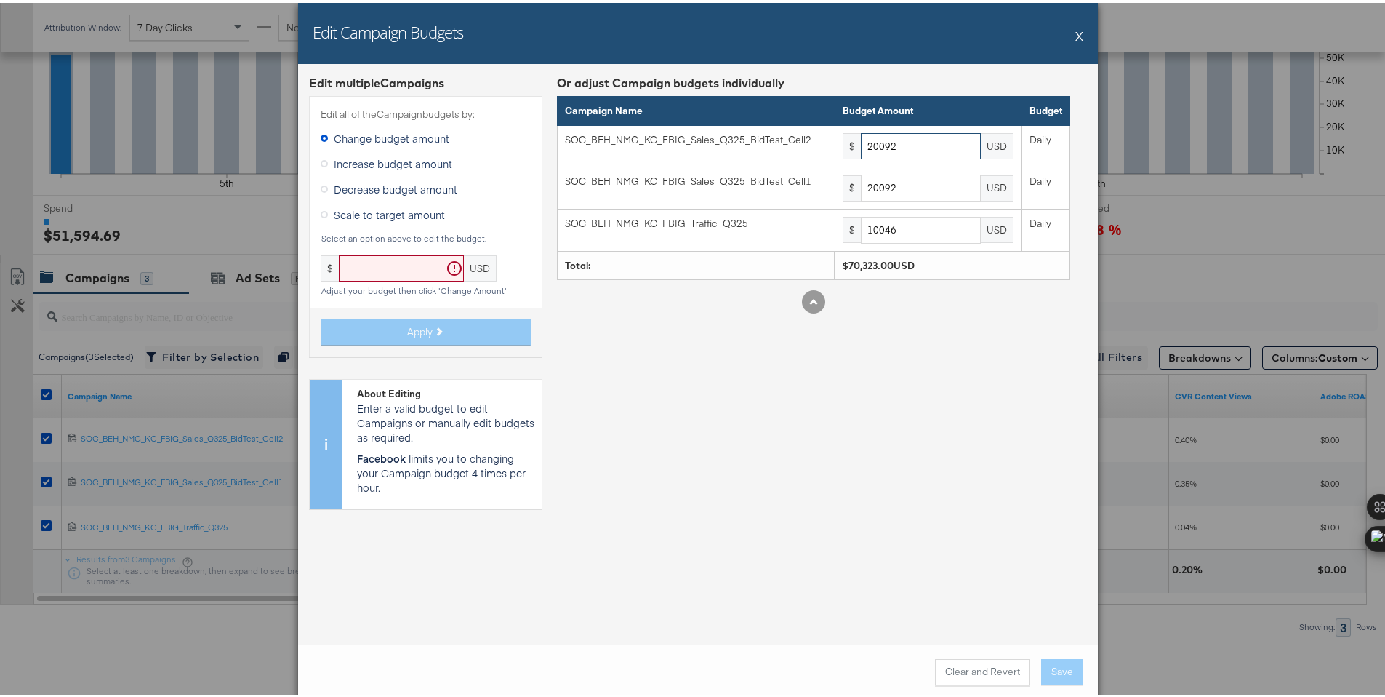
type input "20092"
click at [1034, 489] on div "Or adjust Campaign budgets individually Campaign Name Budget Amount Budget SOC_…" at bounding box center [813, 294] width 513 height 445
click at [1063, 673] on button "Save" at bounding box center [1062, 669] width 42 height 26
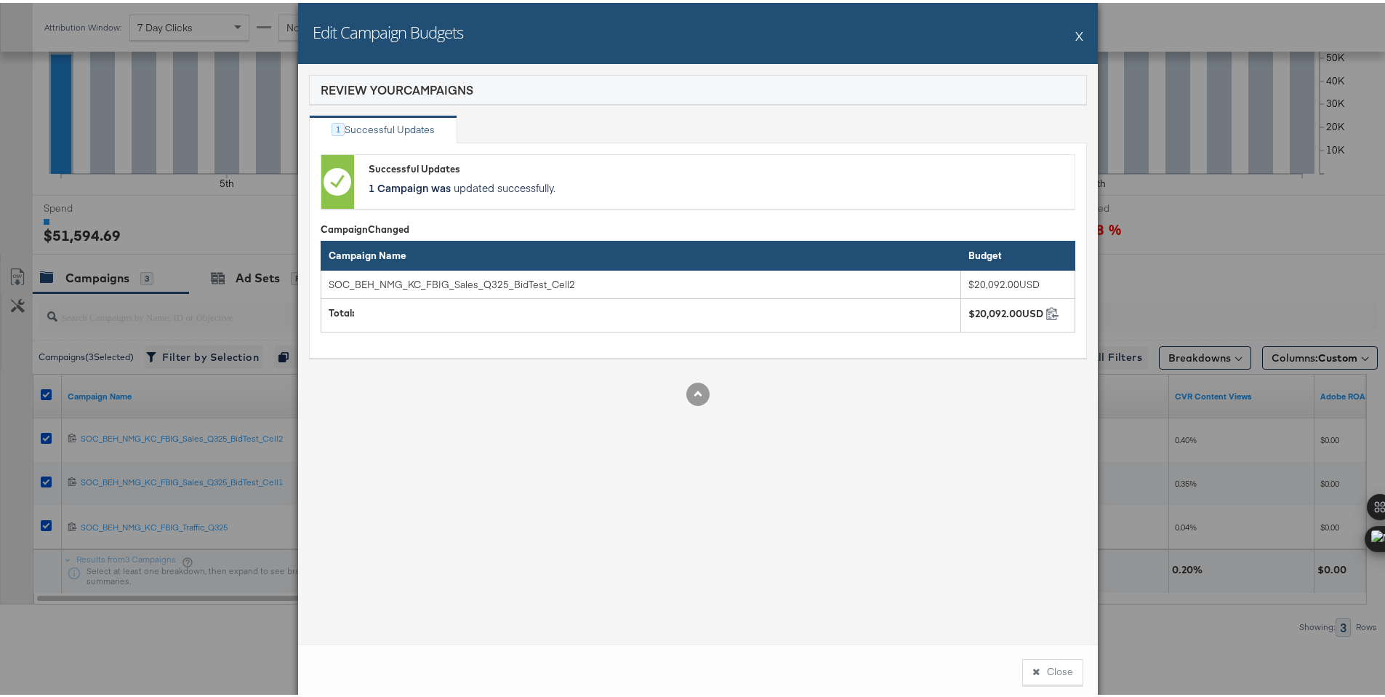
click at [1063, 673] on button "Close" at bounding box center [1053, 669] width 61 height 26
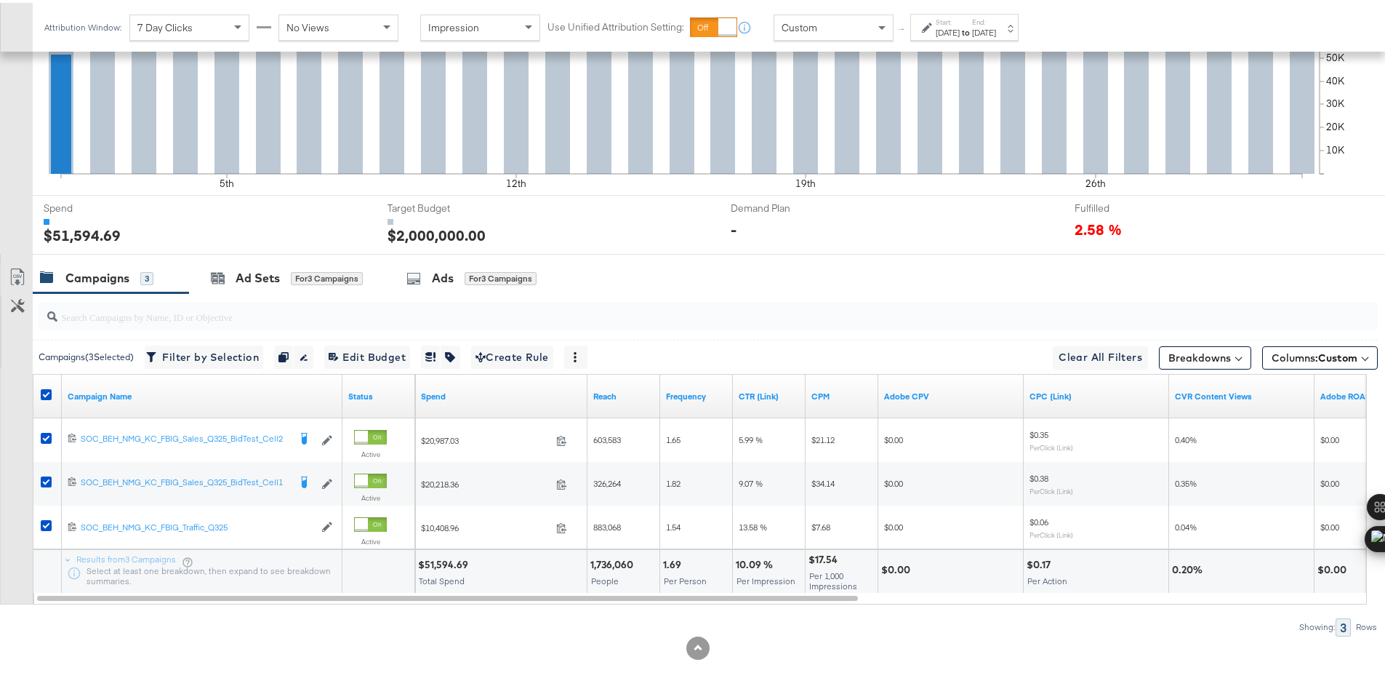
click at [824, 19] on div "Custom" at bounding box center [834, 24] width 119 height 25
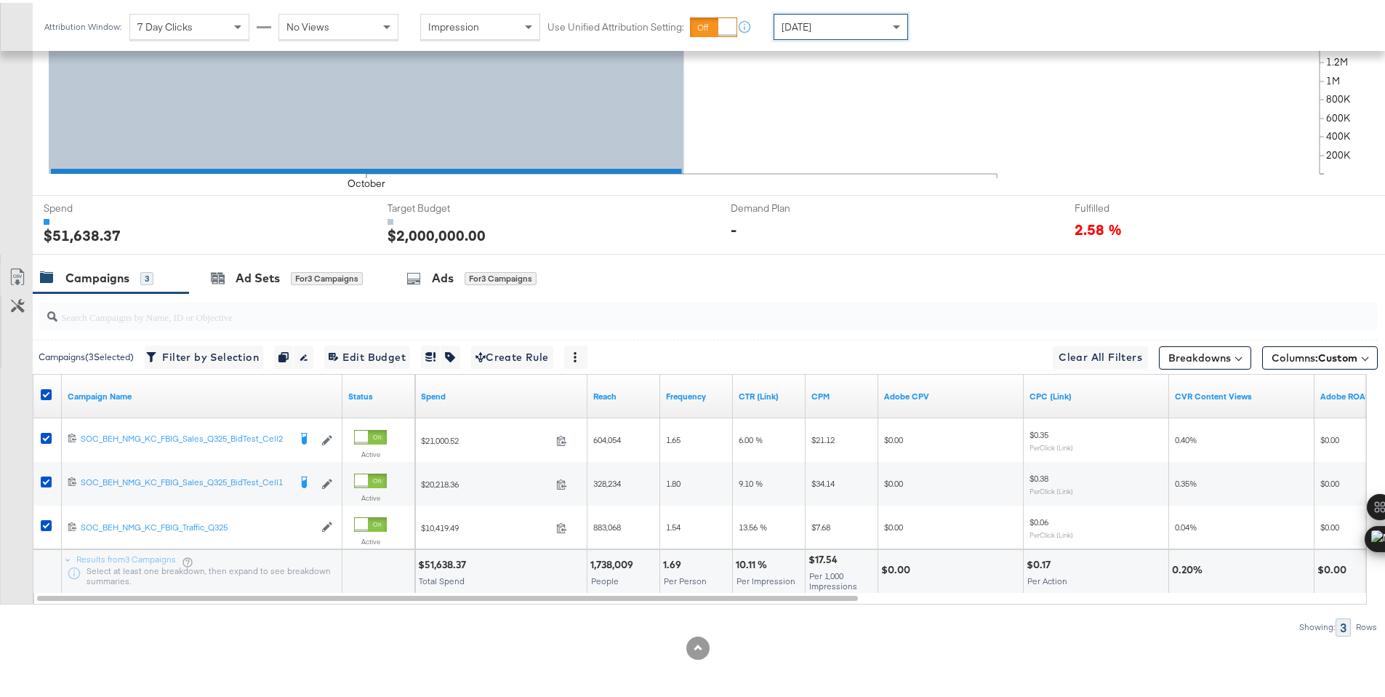
scroll to position [0, 0]
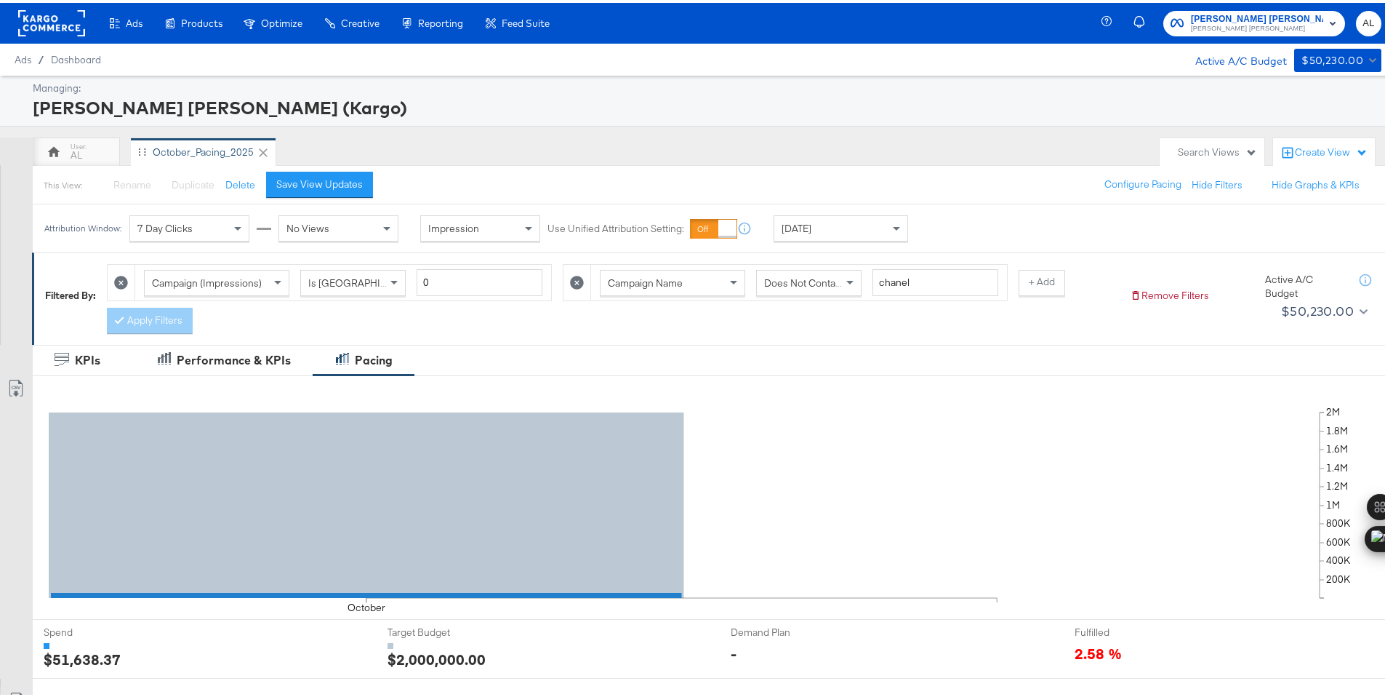
click at [52, 22] on rect at bounding box center [51, 20] width 67 height 26
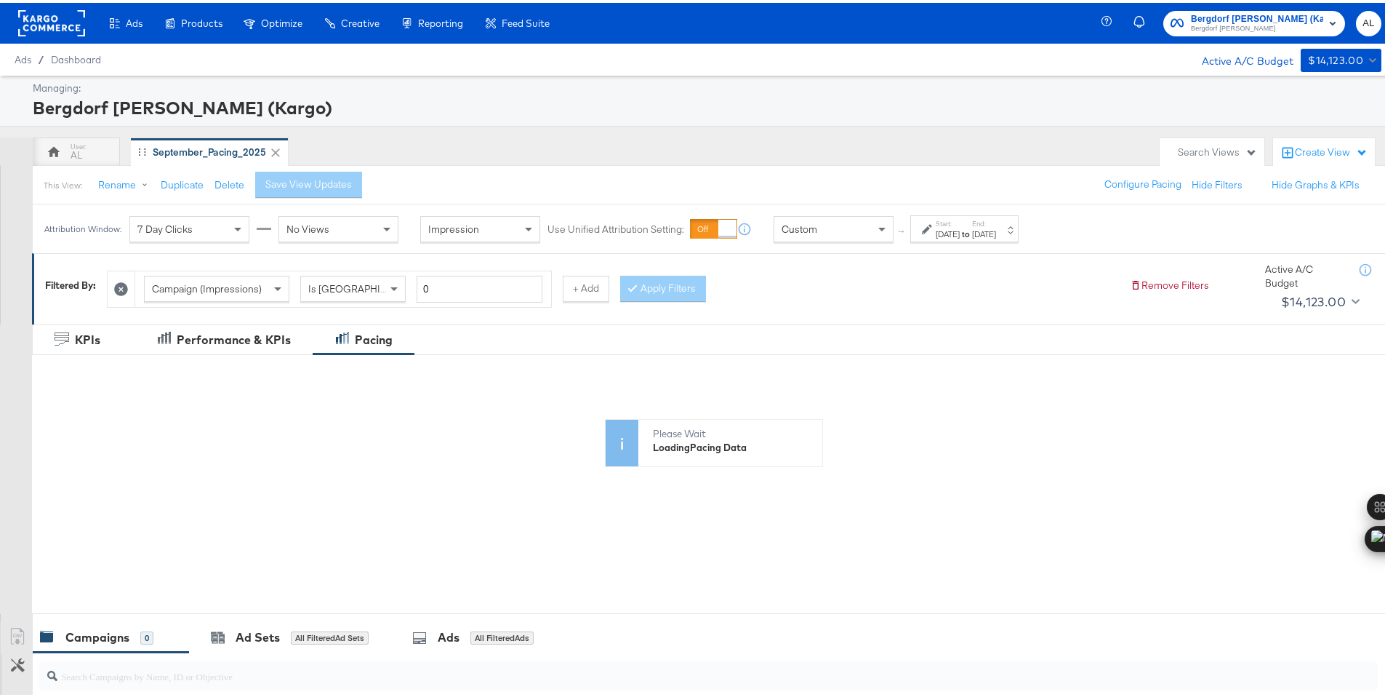
click at [841, 235] on div "Custom" at bounding box center [834, 226] width 119 height 25
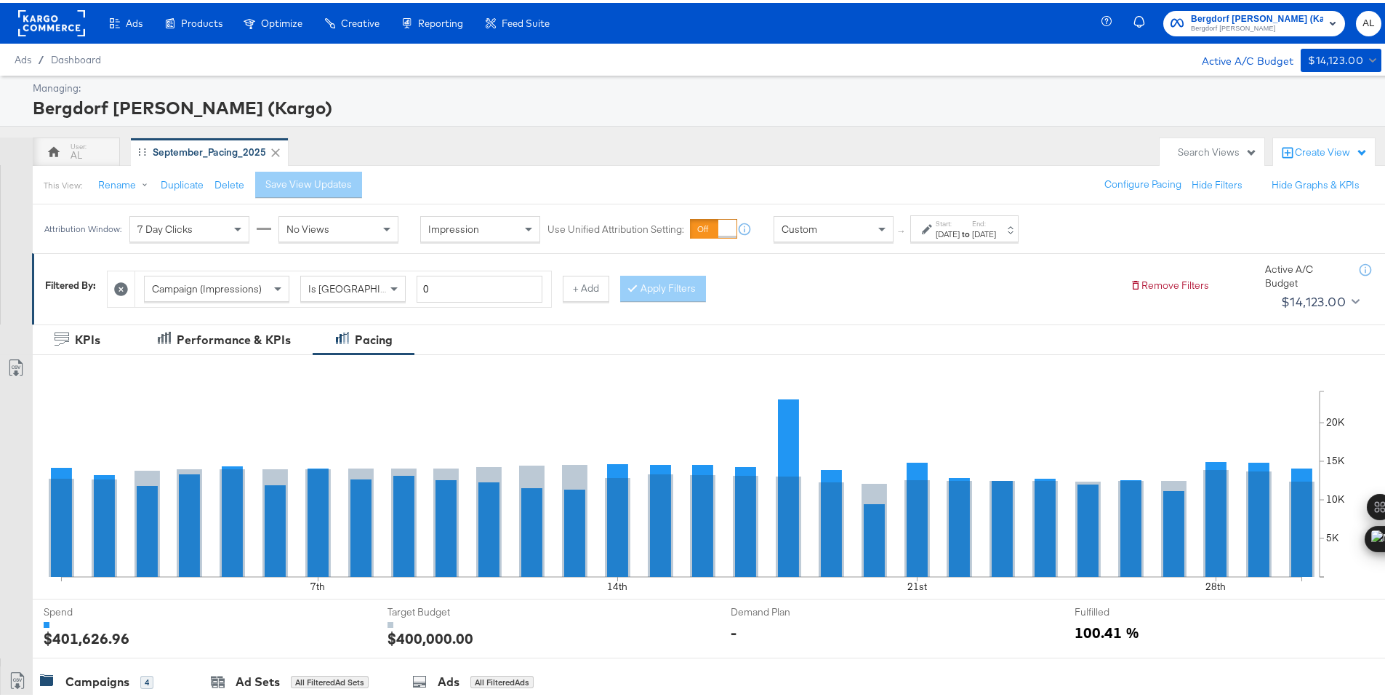
click at [844, 200] on div "This View: Rename Duplicate Delete Save View Updates Configure Pacing Hide Filt…" at bounding box center [714, 181] width 1364 height 39
click at [181, 182] on button "Duplicate" at bounding box center [182, 182] width 43 height 14
click at [121, 185] on button "Rename" at bounding box center [126, 182] width 76 height 26
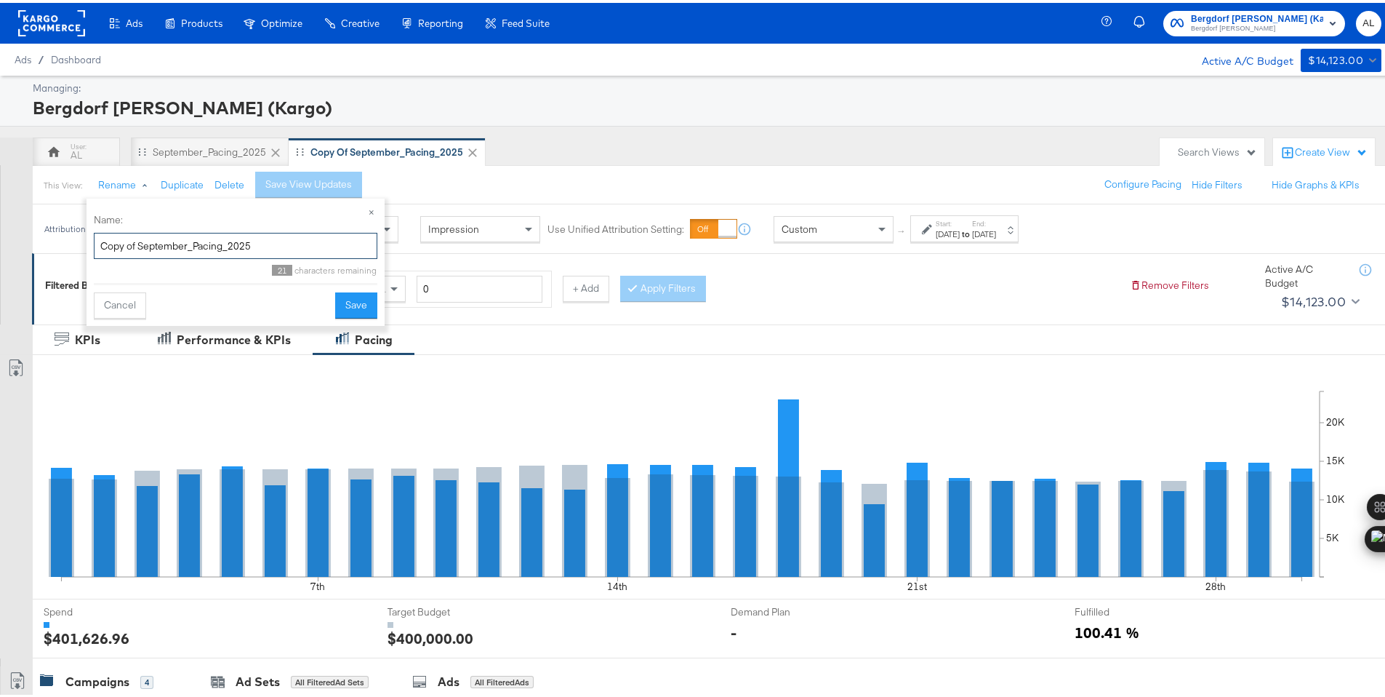
drag, startPoint x: 172, startPoint y: 239, endPoint x: 92, endPoint y: 244, distance: 79.4
click at [92, 244] on div "× Name: Copy of September_Pacing_2025 21 characters remaining Cancel Save" at bounding box center [236, 259] width 298 height 127
type input "October_Pacing_2025"
click at [348, 298] on button "Save" at bounding box center [356, 302] width 42 height 26
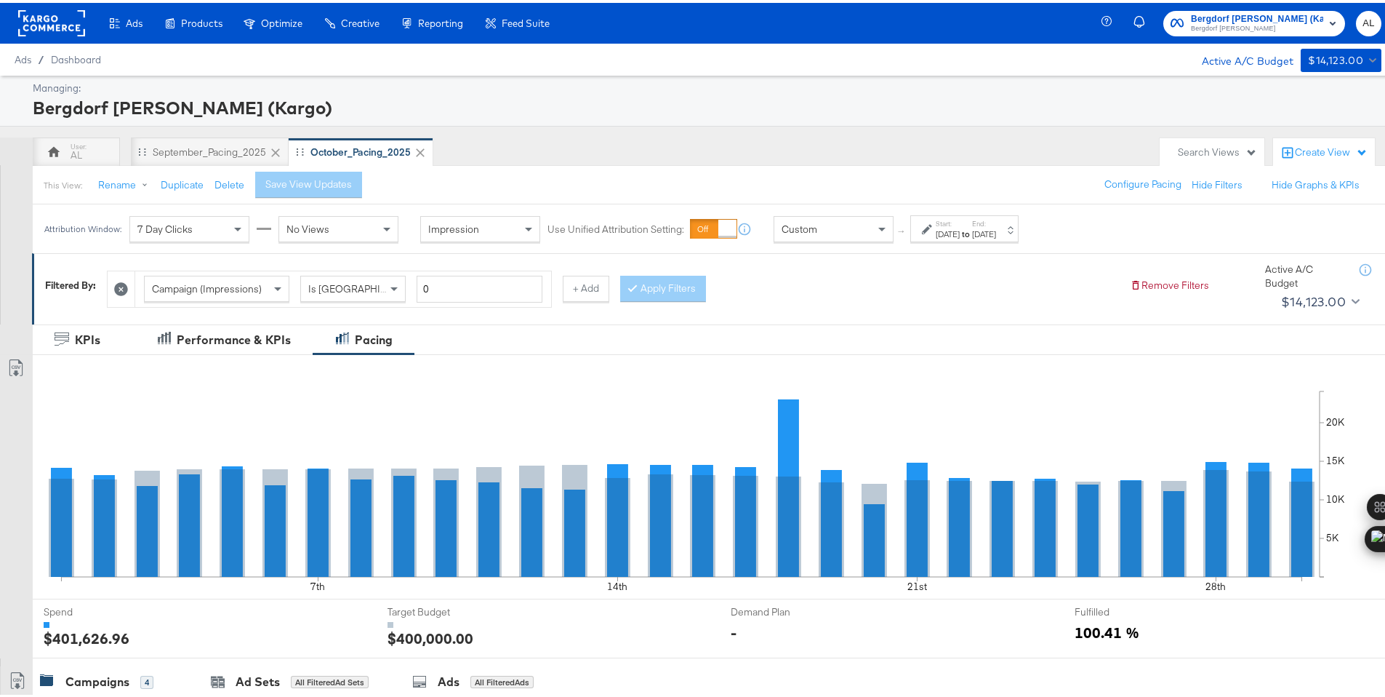
click at [937, 231] on div "[DATE]" at bounding box center [948, 231] width 24 height 12
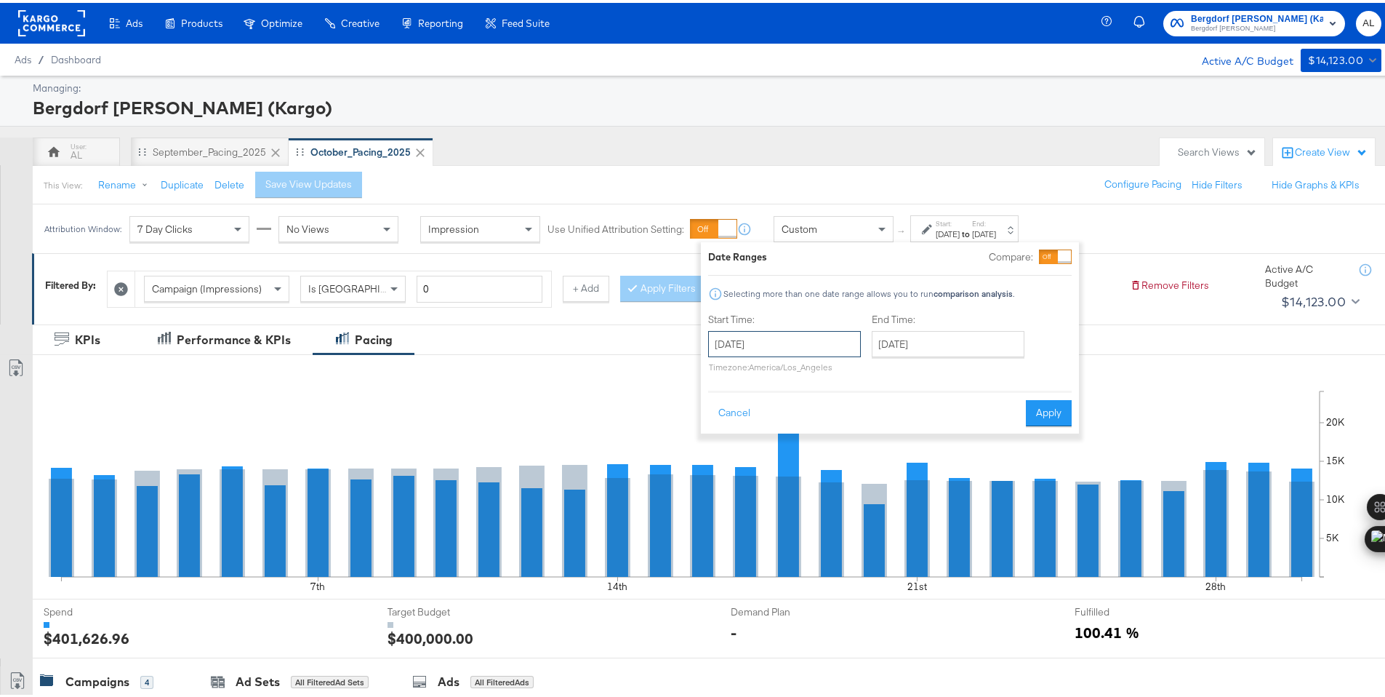
click at [819, 345] on input "[DATE]" at bounding box center [784, 341] width 153 height 26
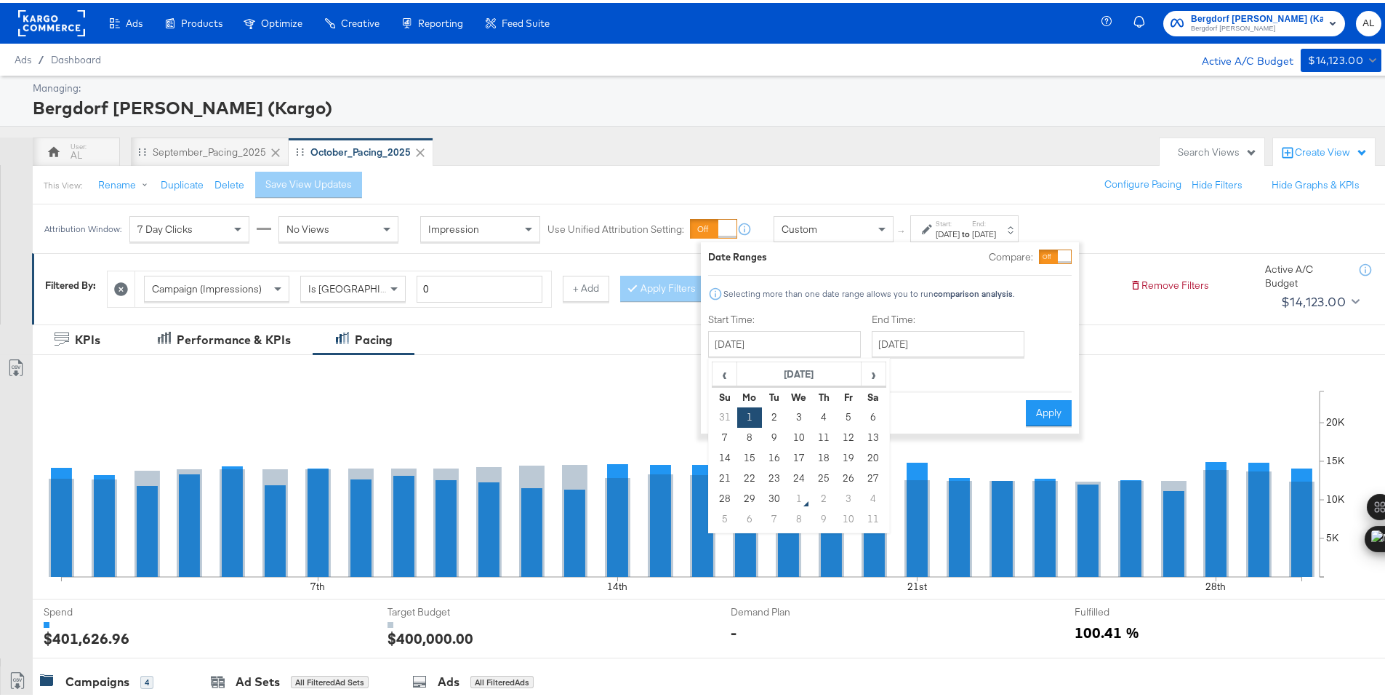
click at [802, 489] on td "1" at bounding box center [799, 496] width 25 height 20
type input "[DATE]"
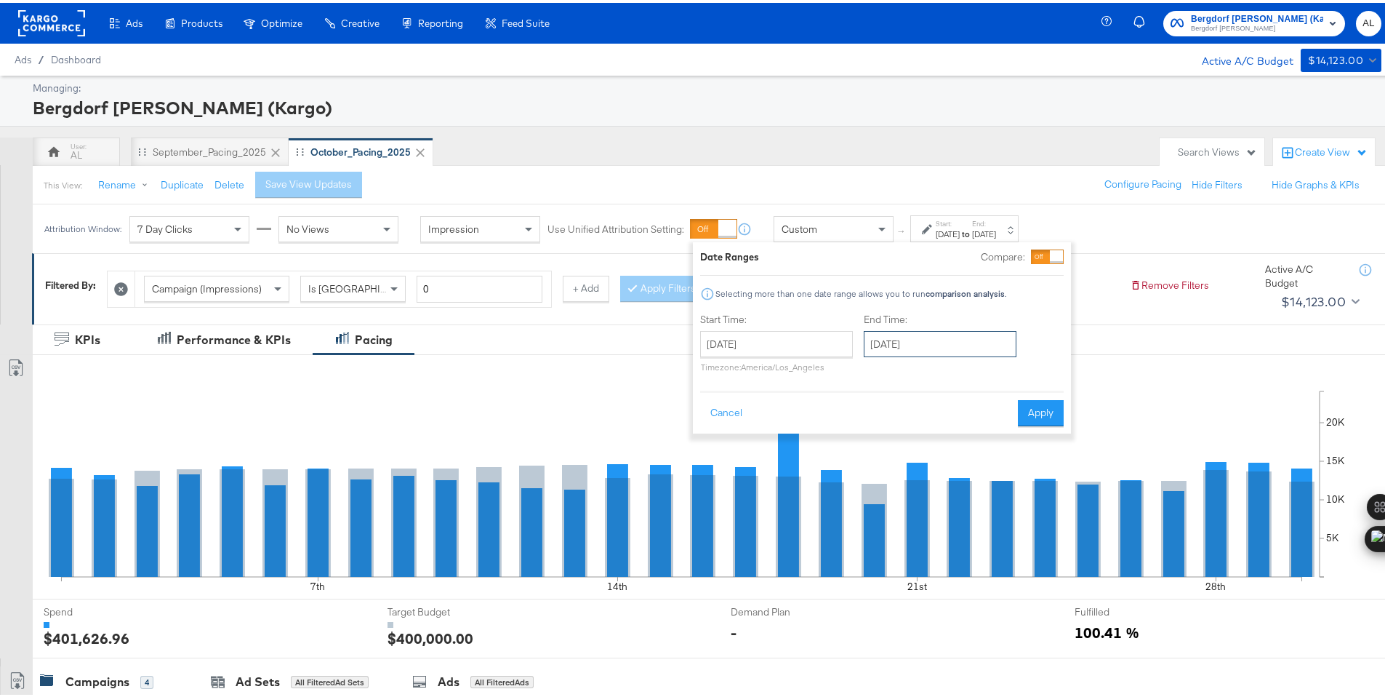
click at [890, 351] on input "[DATE]" at bounding box center [940, 341] width 153 height 26
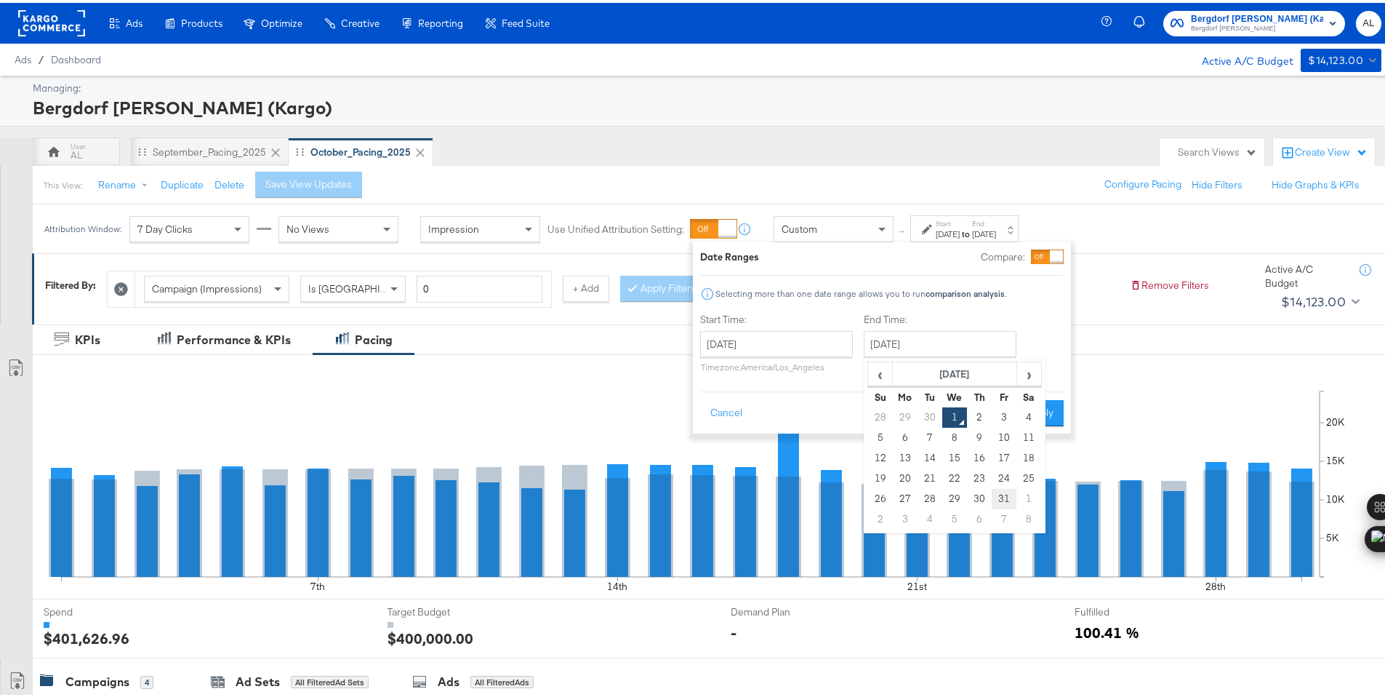
click at [996, 490] on td "31" at bounding box center [1004, 496] width 25 height 20
type input "[DATE]"
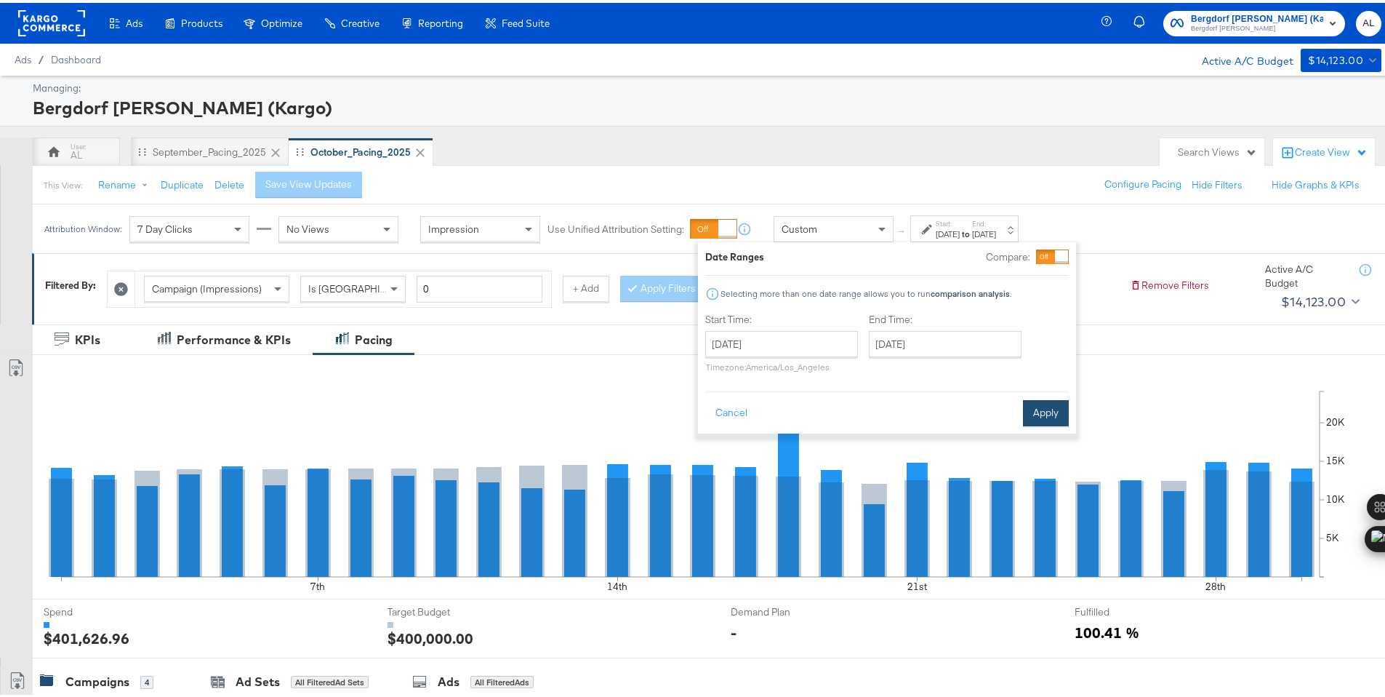
click at [1028, 415] on button "Apply" at bounding box center [1046, 410] width 46 height 26
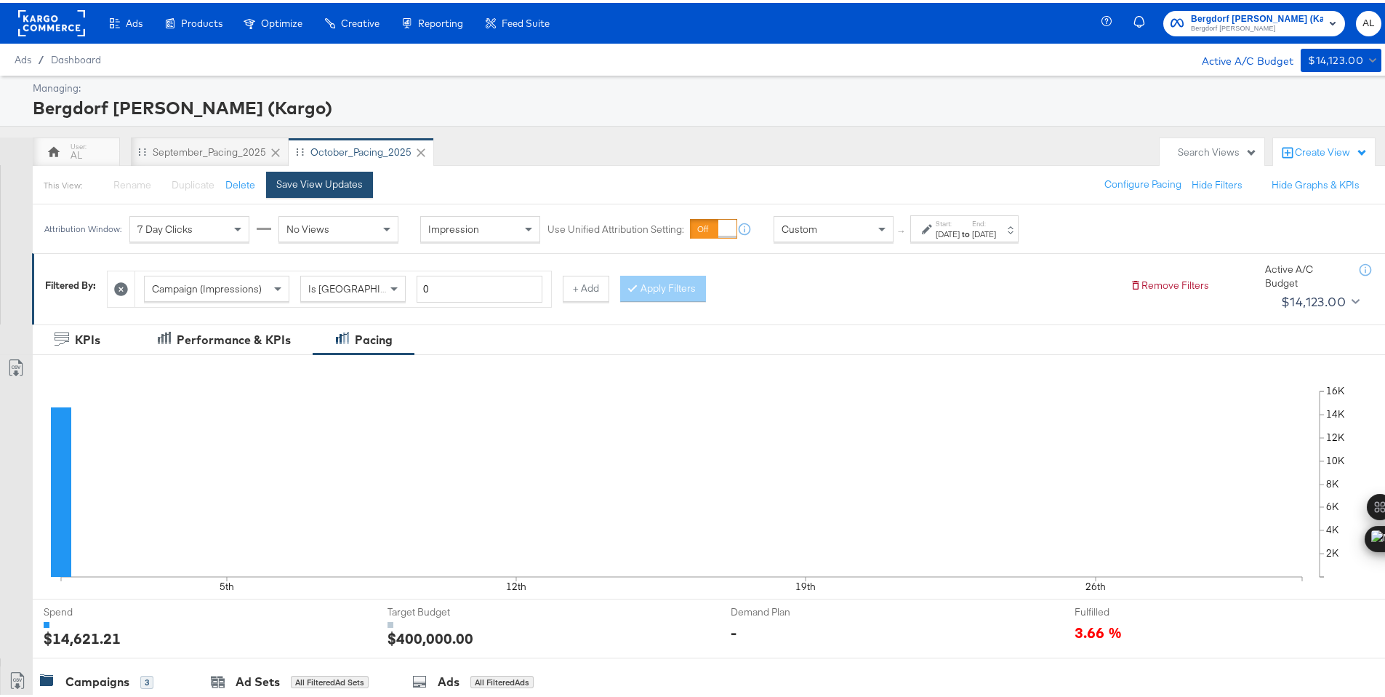
click at [303, 179] on div "Save View Updates" at bounding box center [319, 182] width 87 height 14
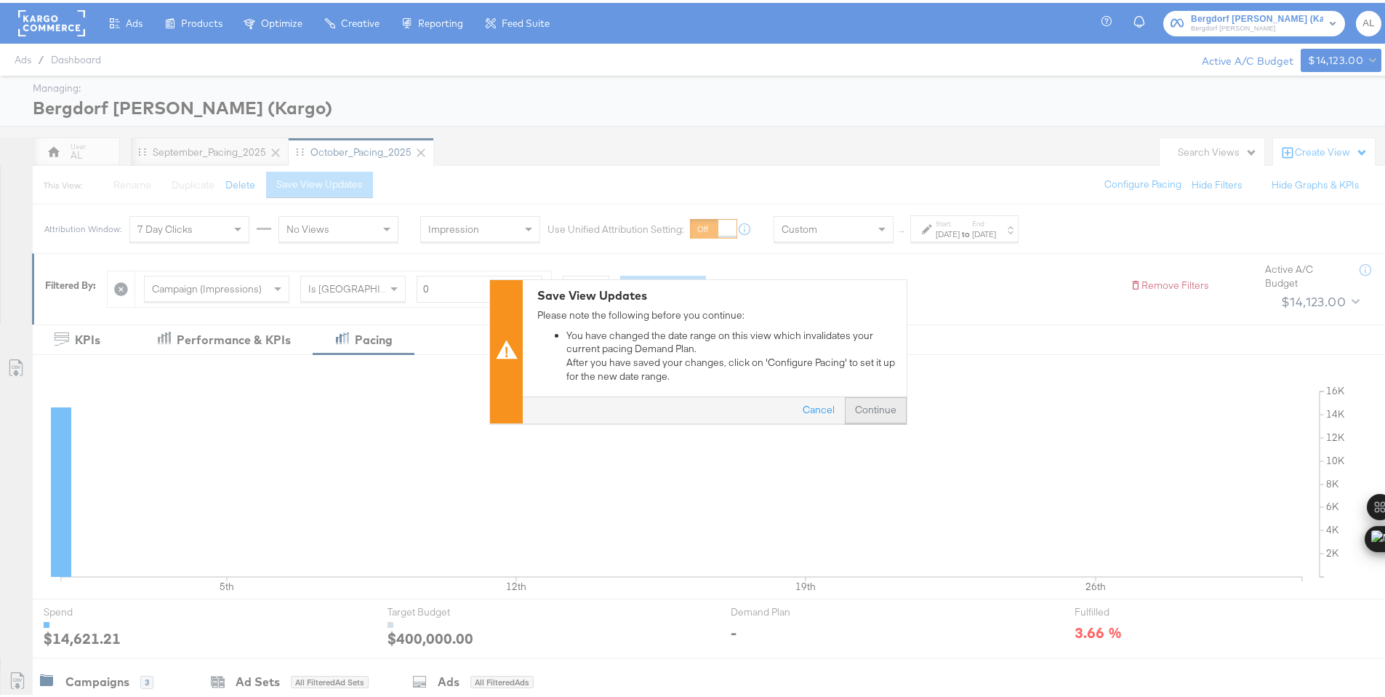
click at [883, 400] on button "Continue" at bounding box center [876, 407] width 62 height 26
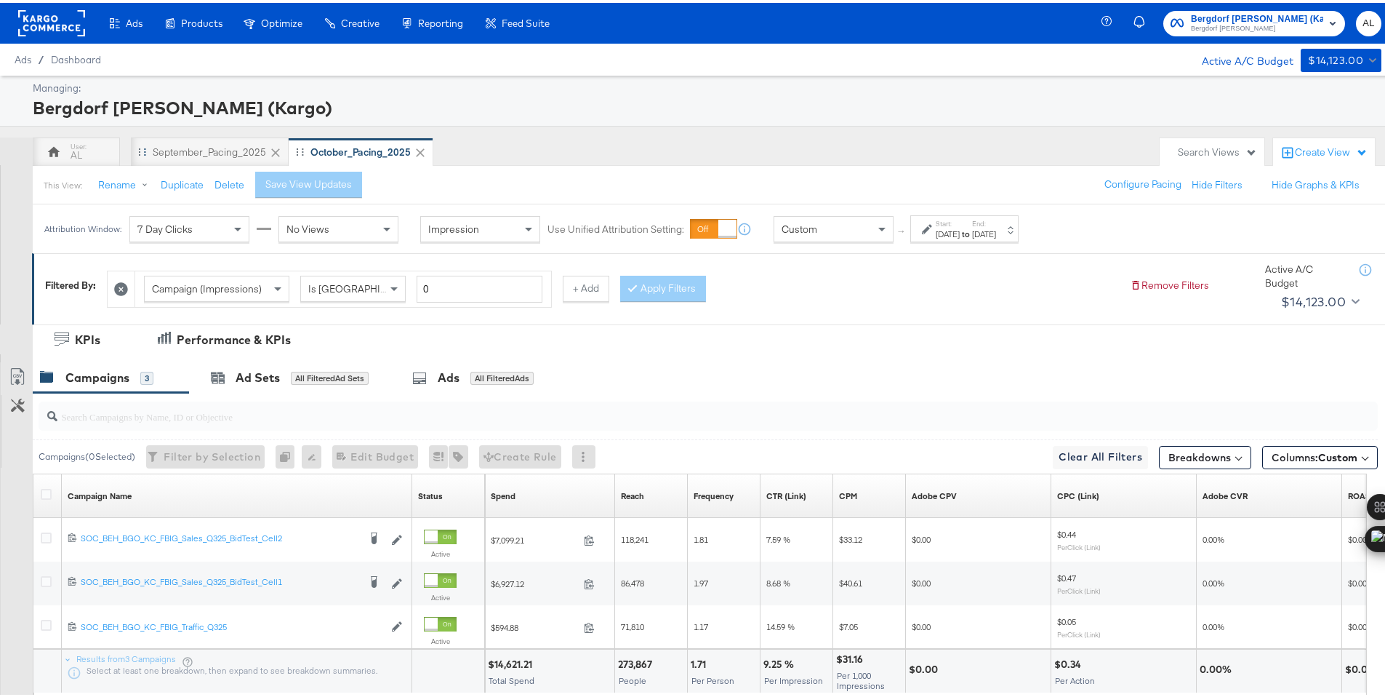
click at [276, 148] on icon at bounding box center [275, 150] width 15 height 15
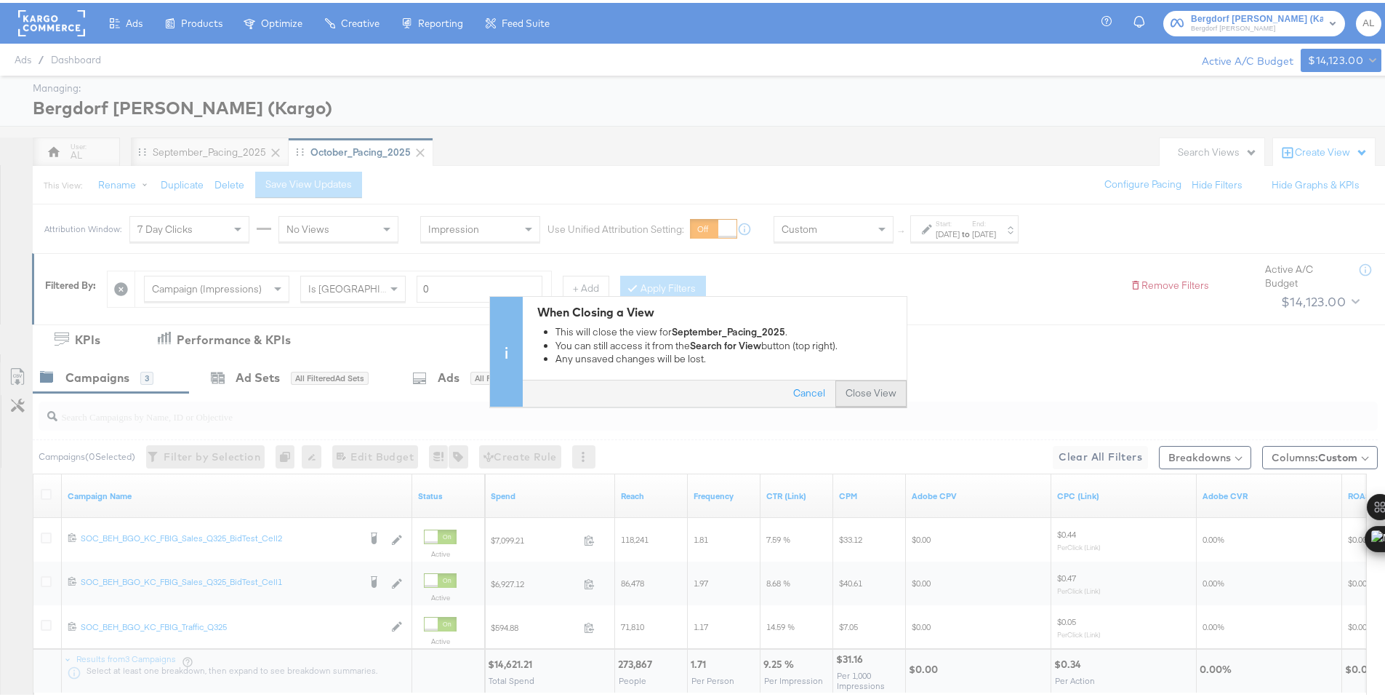
click at [863, 385] on button "Close View" at bounding box center [871, 390] width 71 height 26
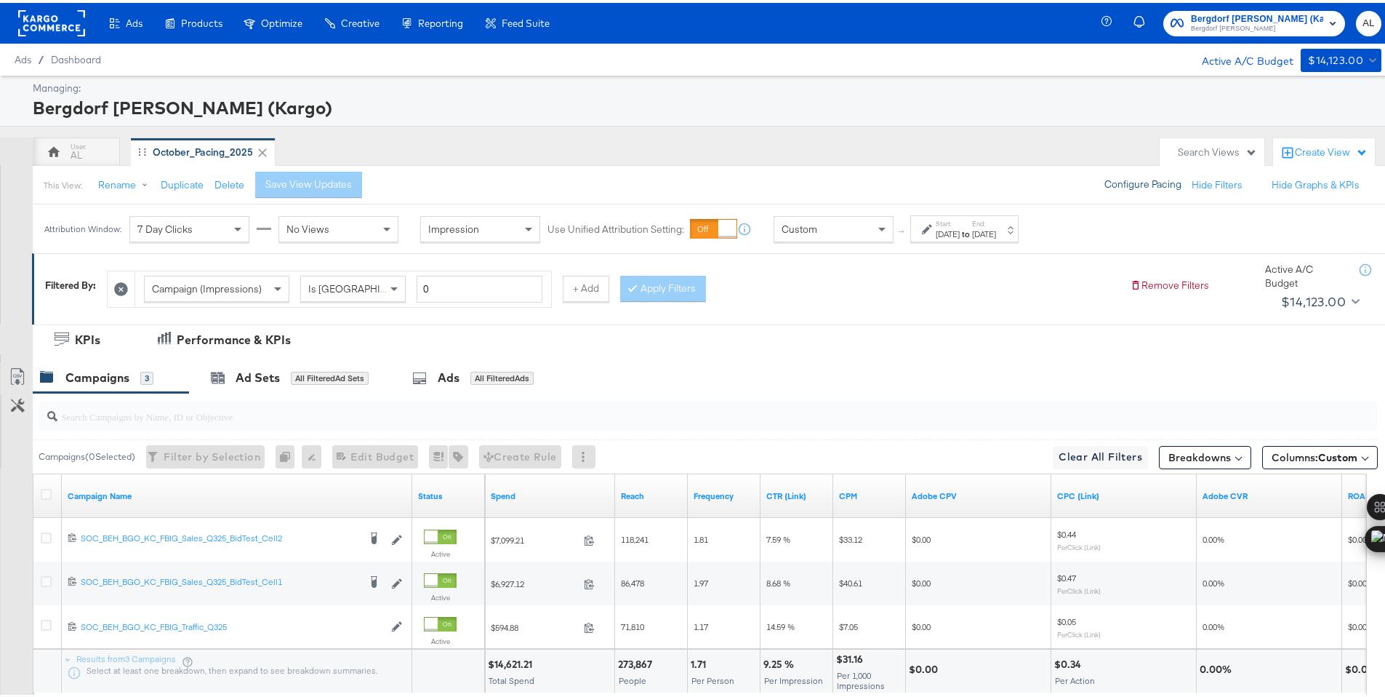
click at [1129, 187] on button "Configure Pacing" at bounding box center [1143, 182] width 97 height 26
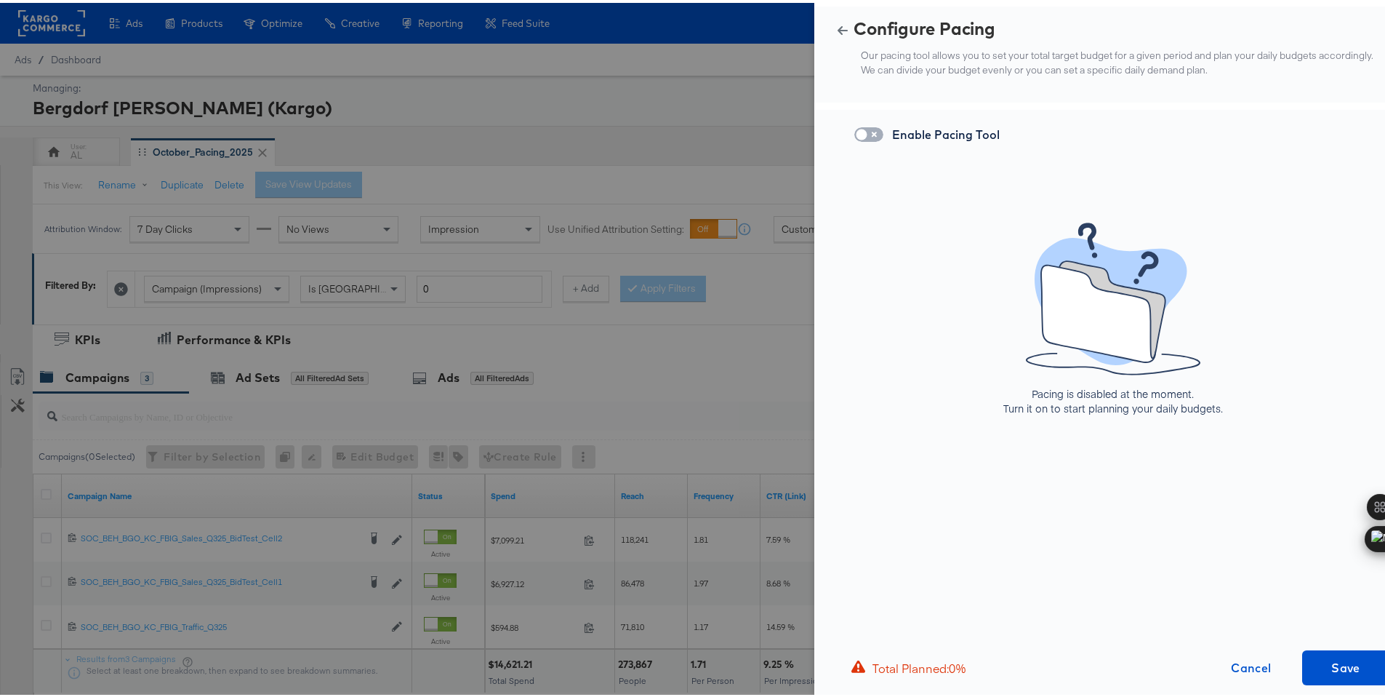
click at [864, 137] on input "checkbox" at bounding box center [862, 135] width 44 height 15
checkbox input "true"
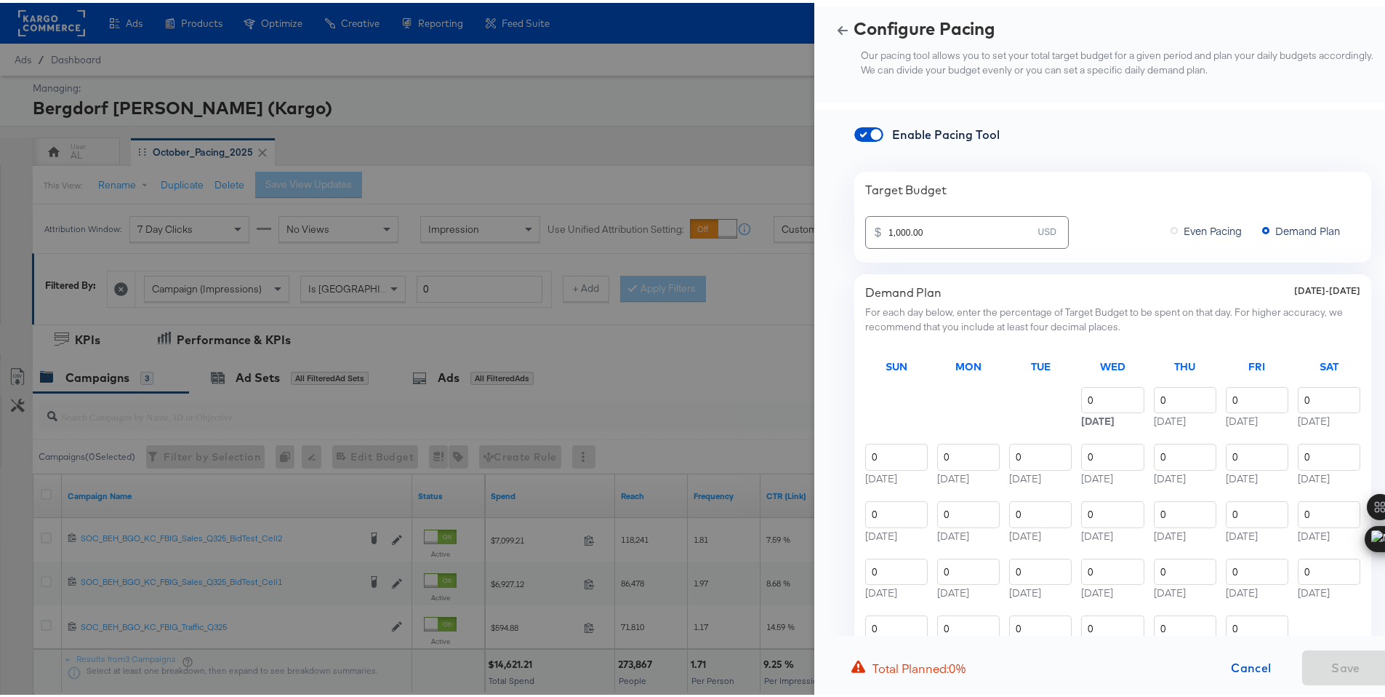
click at [951, 217] on input "1,000.00" at bounding box center [963, 223] width 149 height 31
paste input "$375"
type input "375,000.00"
click at [1081, 400] on input "0" at bounding box center [1112, 397] width 63 height 27
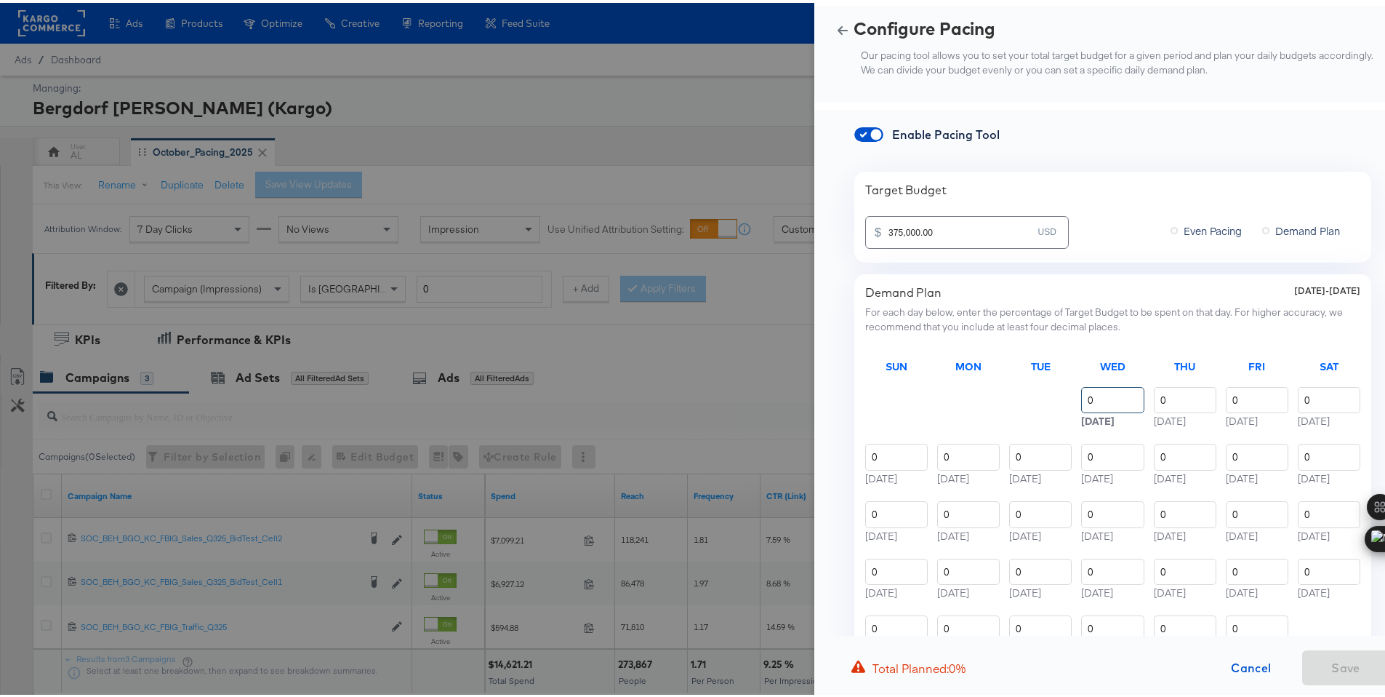
paste input "2.91"
type input "2.91"
type input "2.92"
type input "2.91"
type input "2.92"
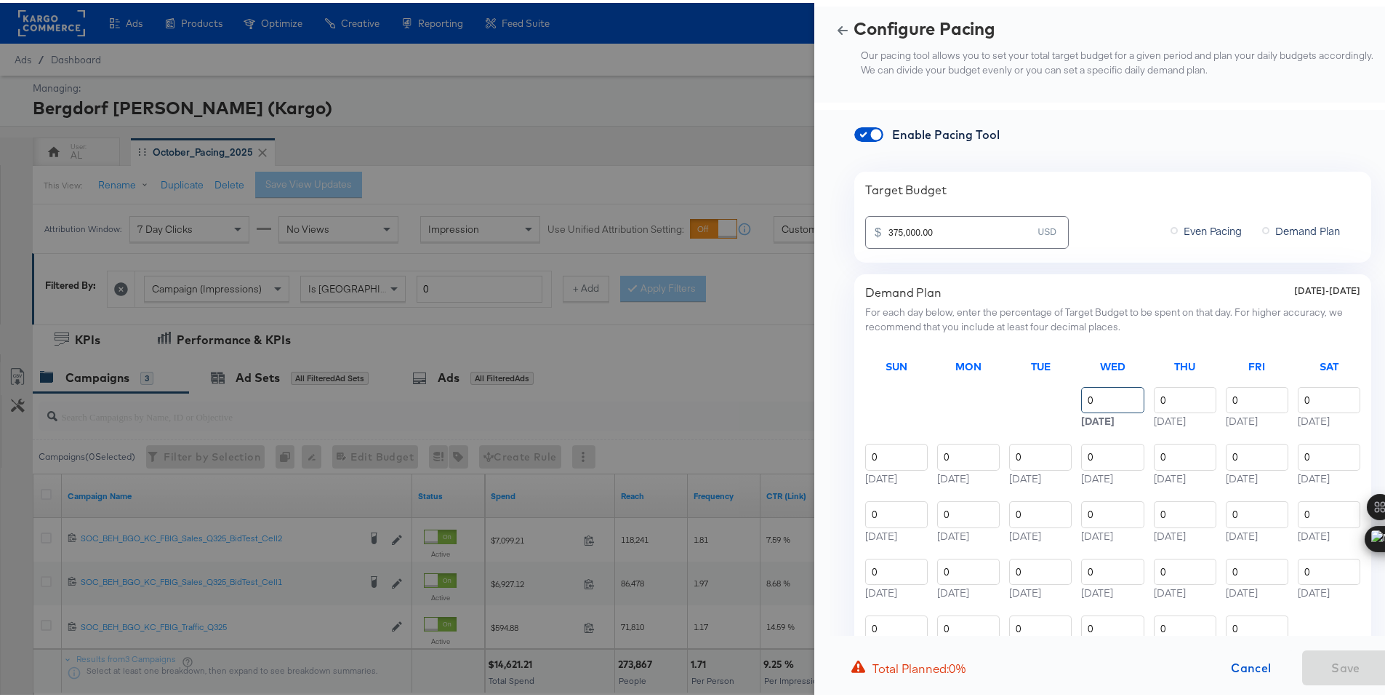
type input "3.14"
type input "3.20"
type input "3.21"
type input "3.23"
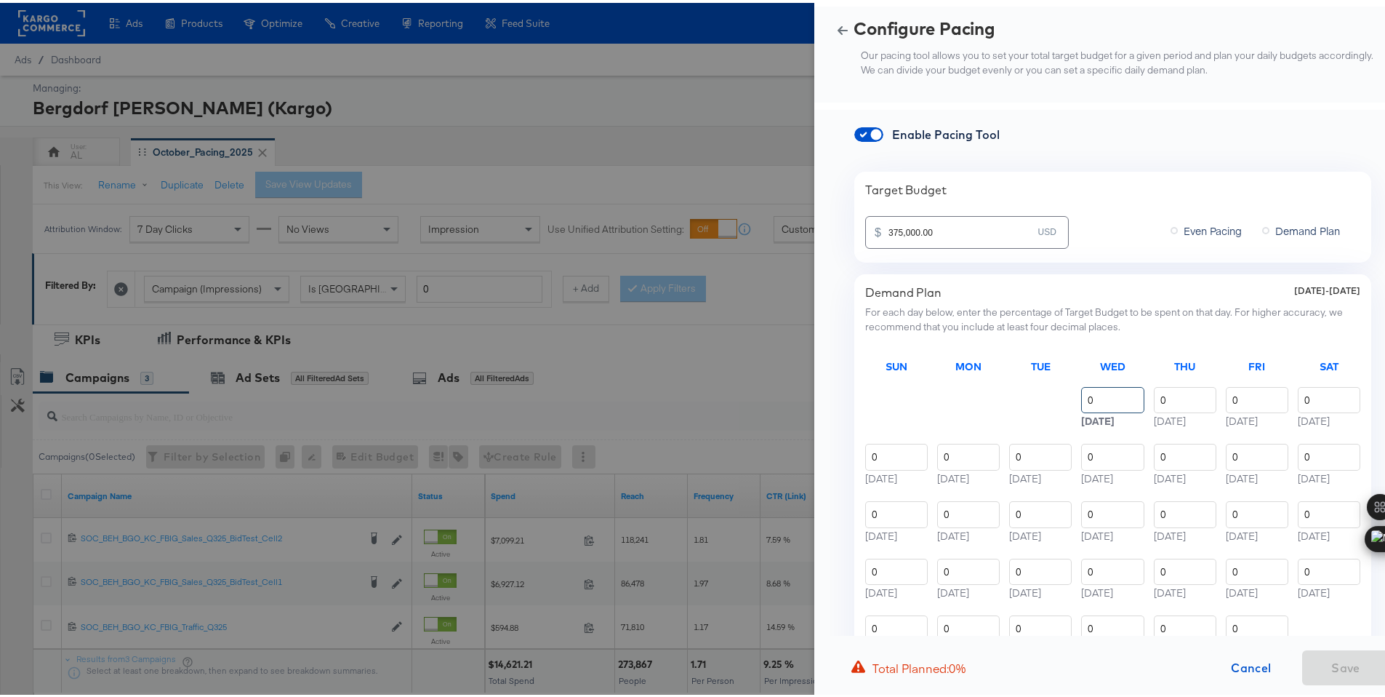
type input "3.22"
type input "3.21"
type input "3.46"
type input "3.58"
type input "3.57"
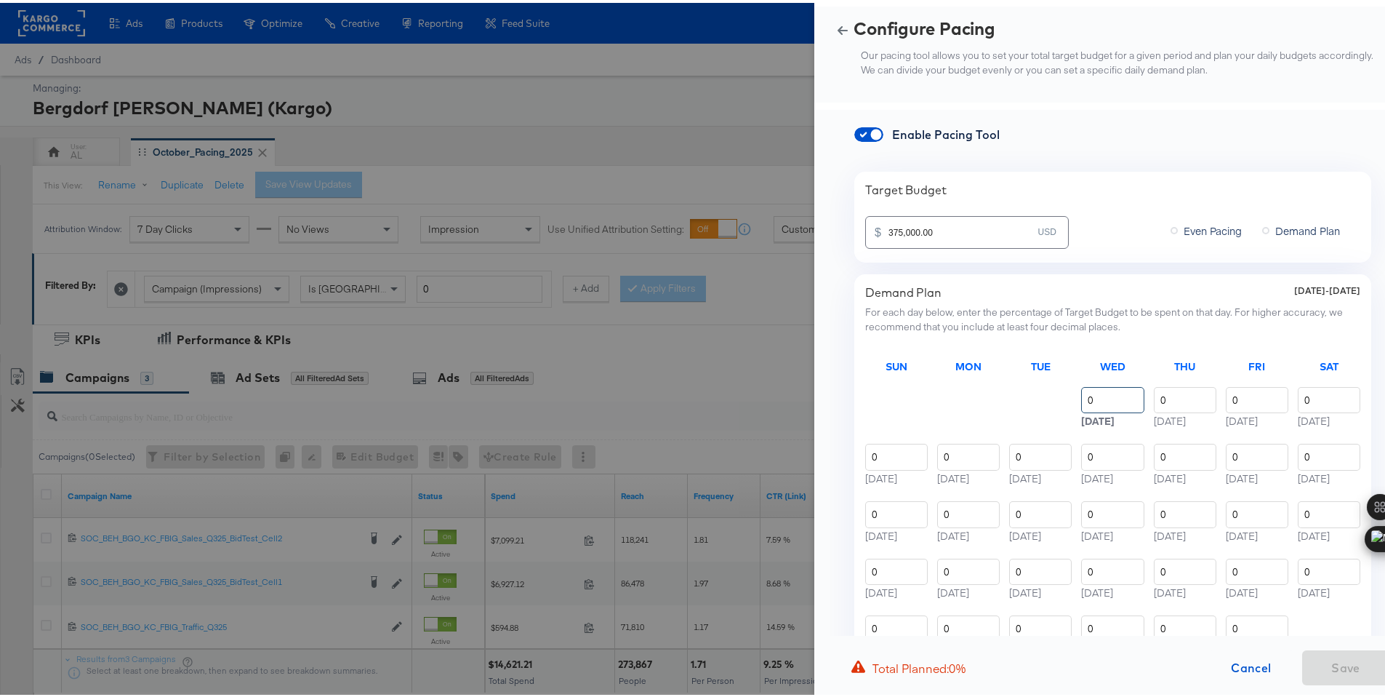
type input "3.56"
type input "3.58"
type input "3.55"
type input "3.31"
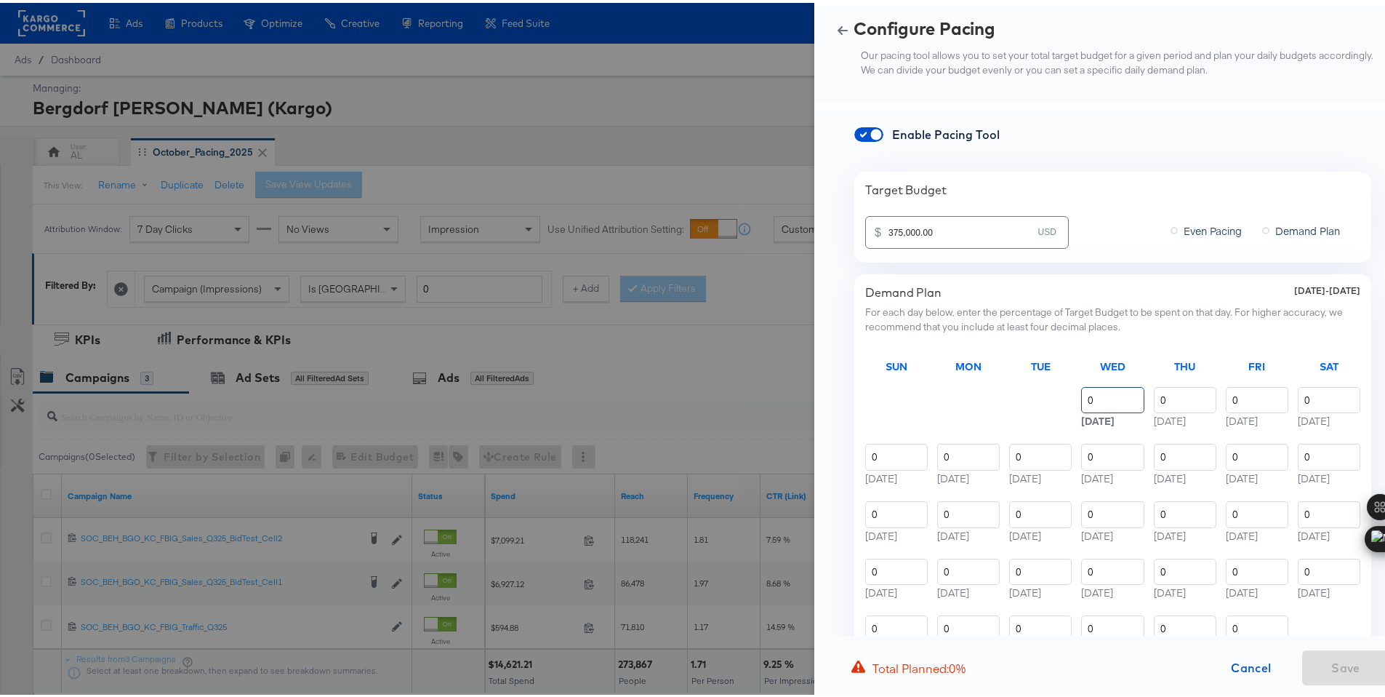
type input "3.32"
type input "3.36"
type input "3.34"
type input "3.32"
type input "3.34"
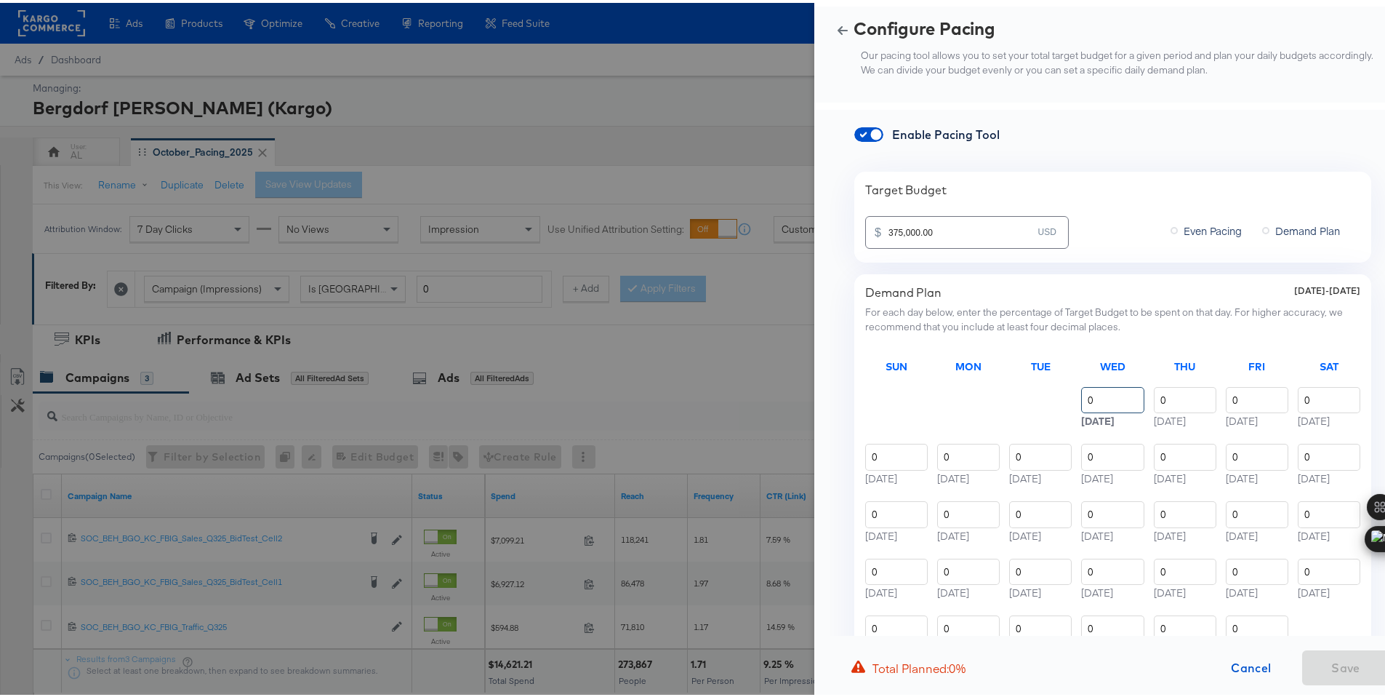
type input "3.33"
type input "2.91"
type input "2.97"
type input "2.99"
type input "2.96"
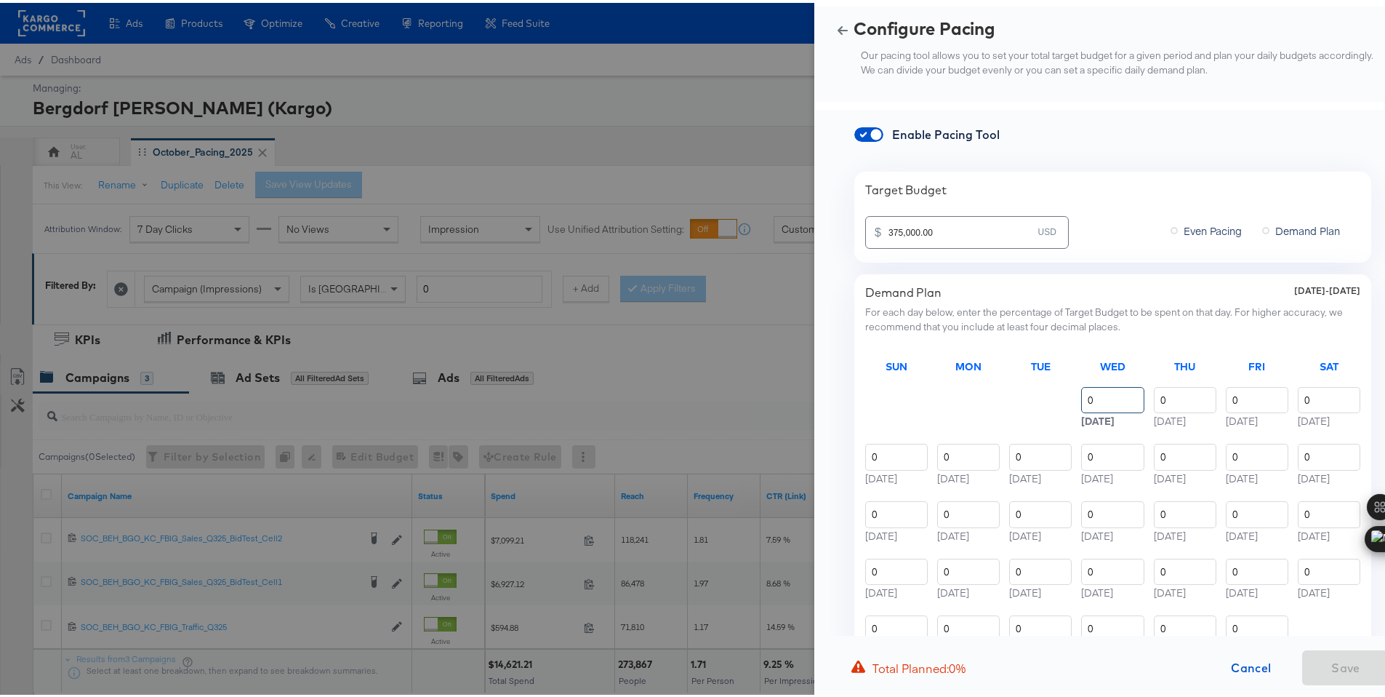
type input "2.96"
type input "2.97"
type input "2.89"
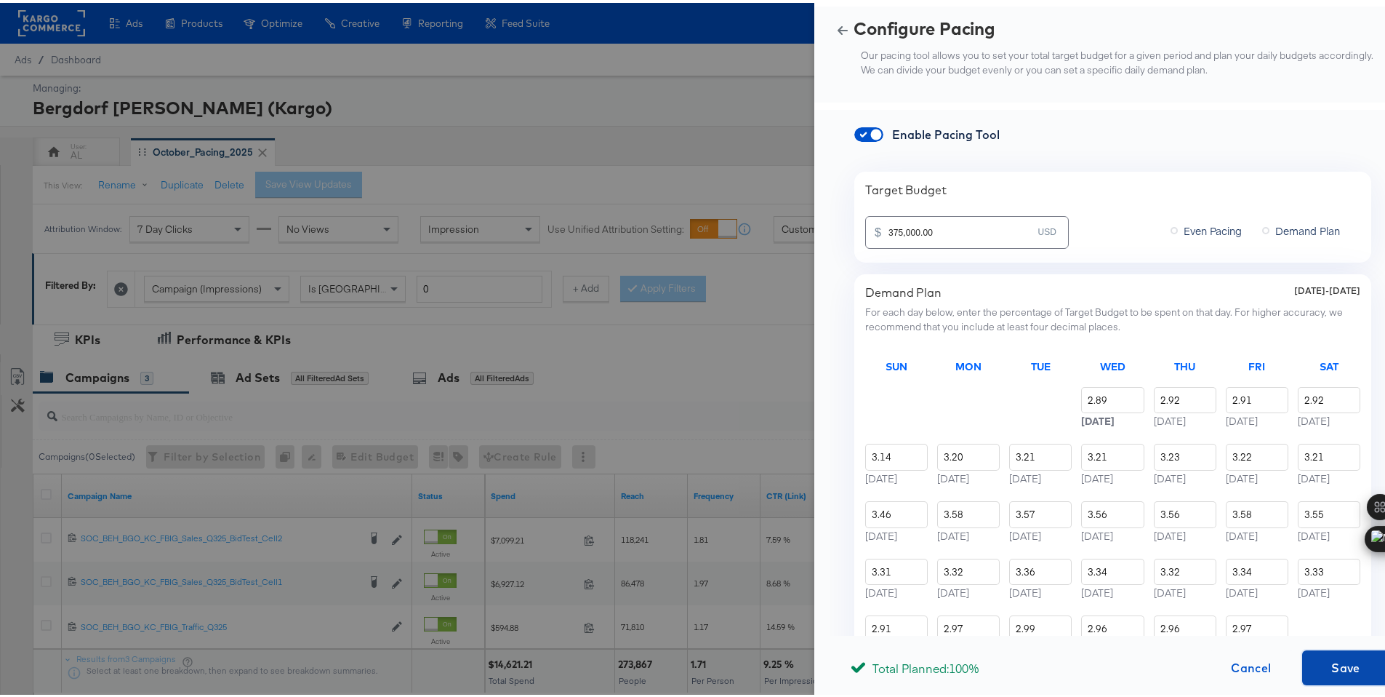
click at [1358, 655] on span "Save" at bounding box center [1346, 665] width 76 height 20
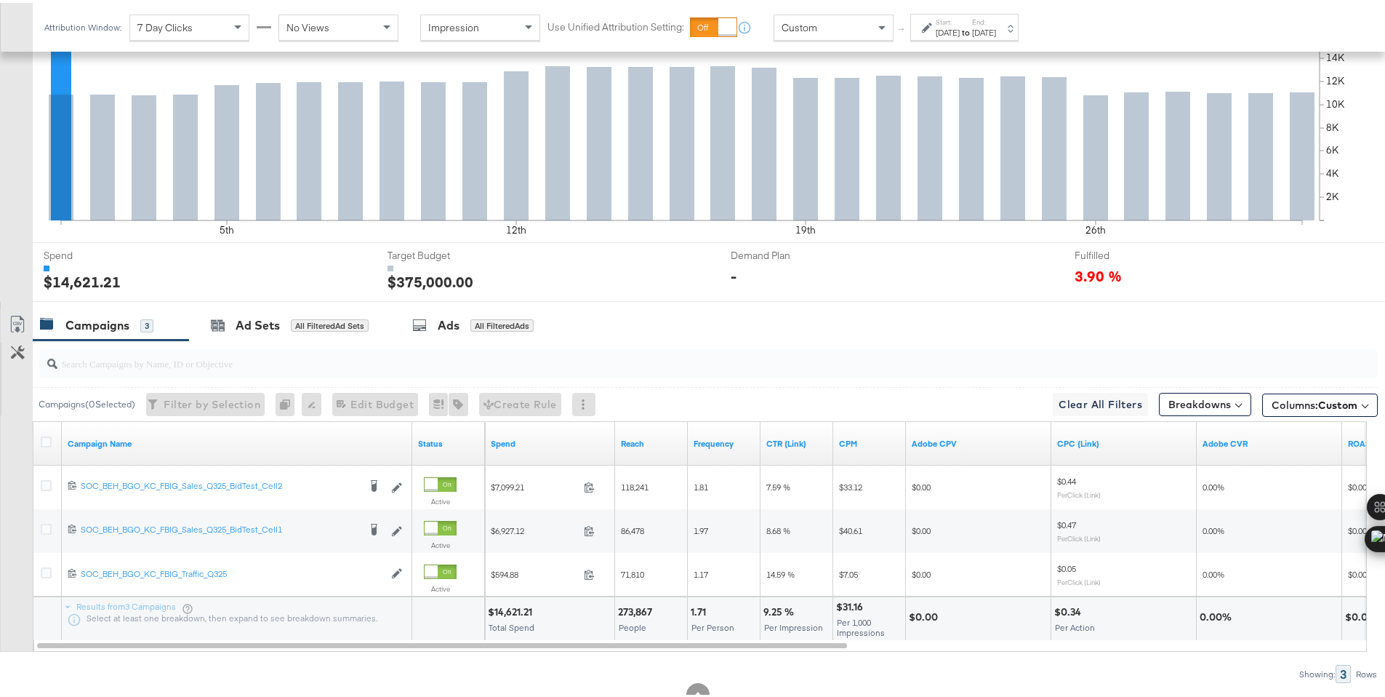
scroll to position [404, 0]
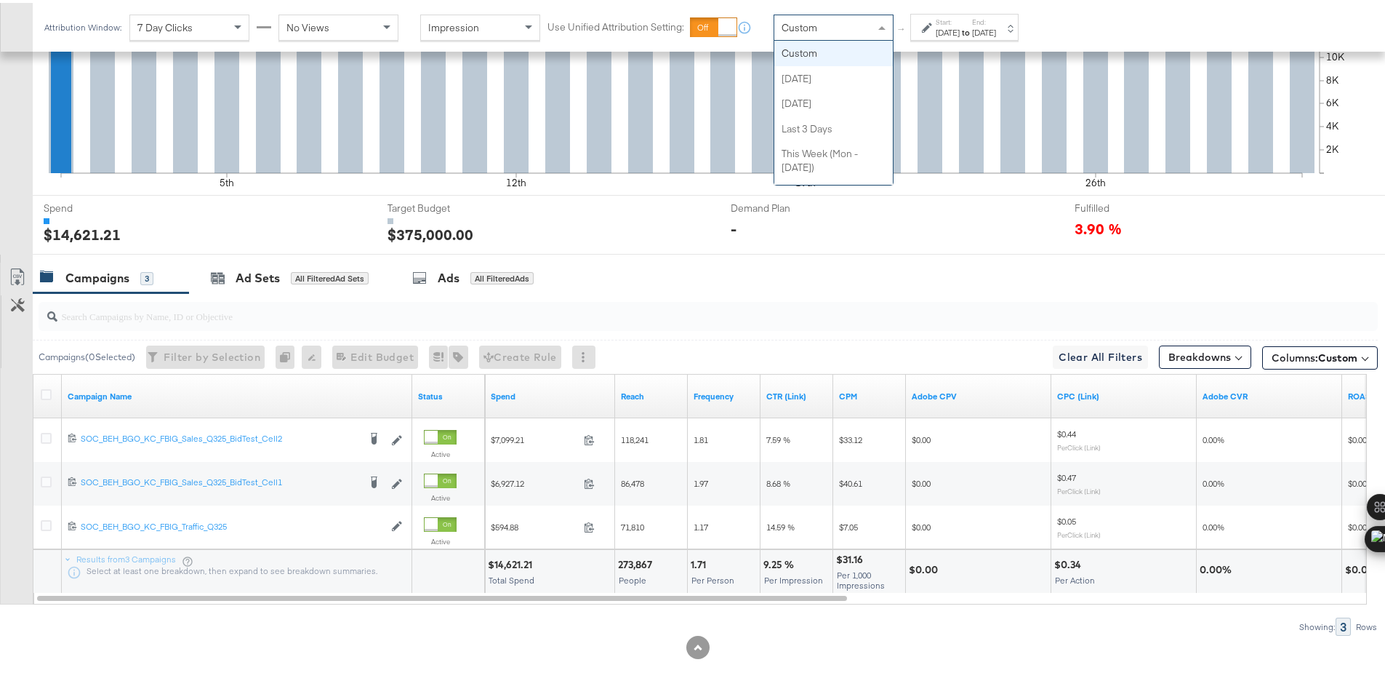
click at [792, 28] on span "Custom" at bounding box center [800, 24] width 36 height 13
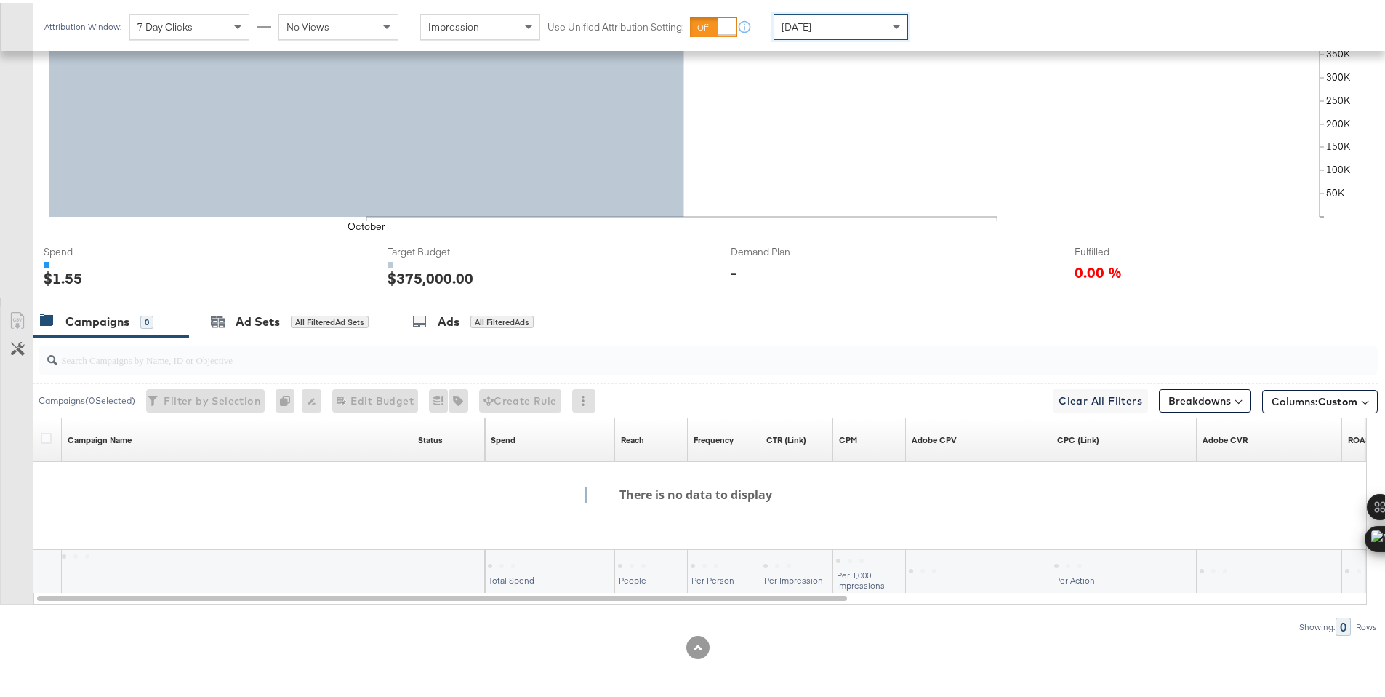
scroll to position [359, 0]
click at [823, 24] on div "[DATE]" at bounding box center [841, 24] width 133 height 25
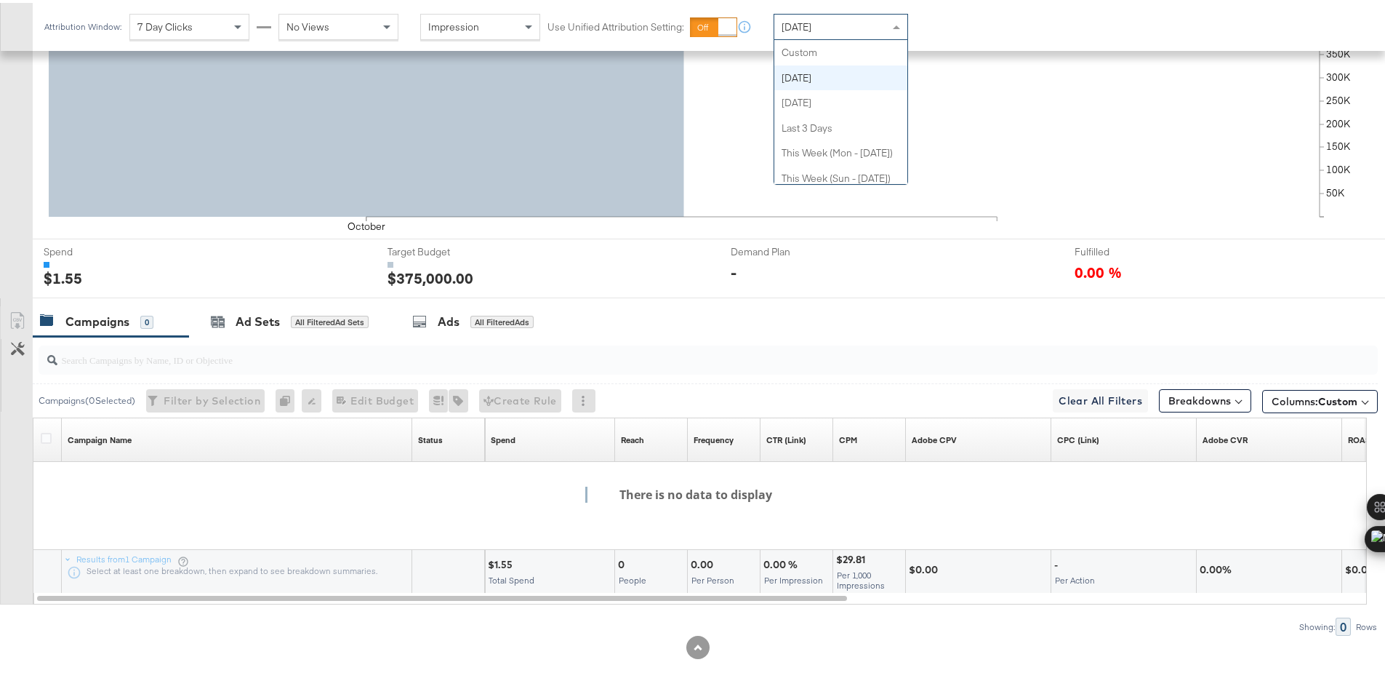
scroll to position [25, 0]
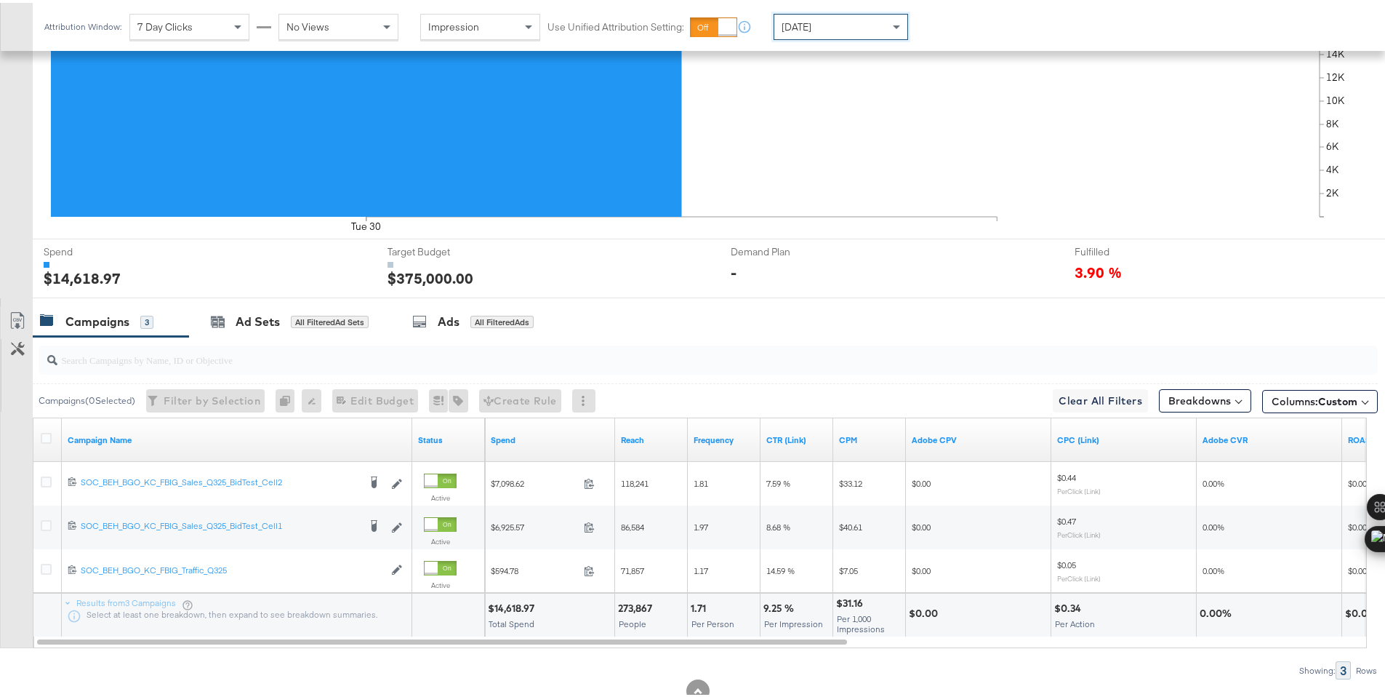
click at [509, 604] on div "$14,618.97" at bounding box center [513, 606] width 51 height 14
copy div "14,618.97"
